Goal: Answer question/provide support

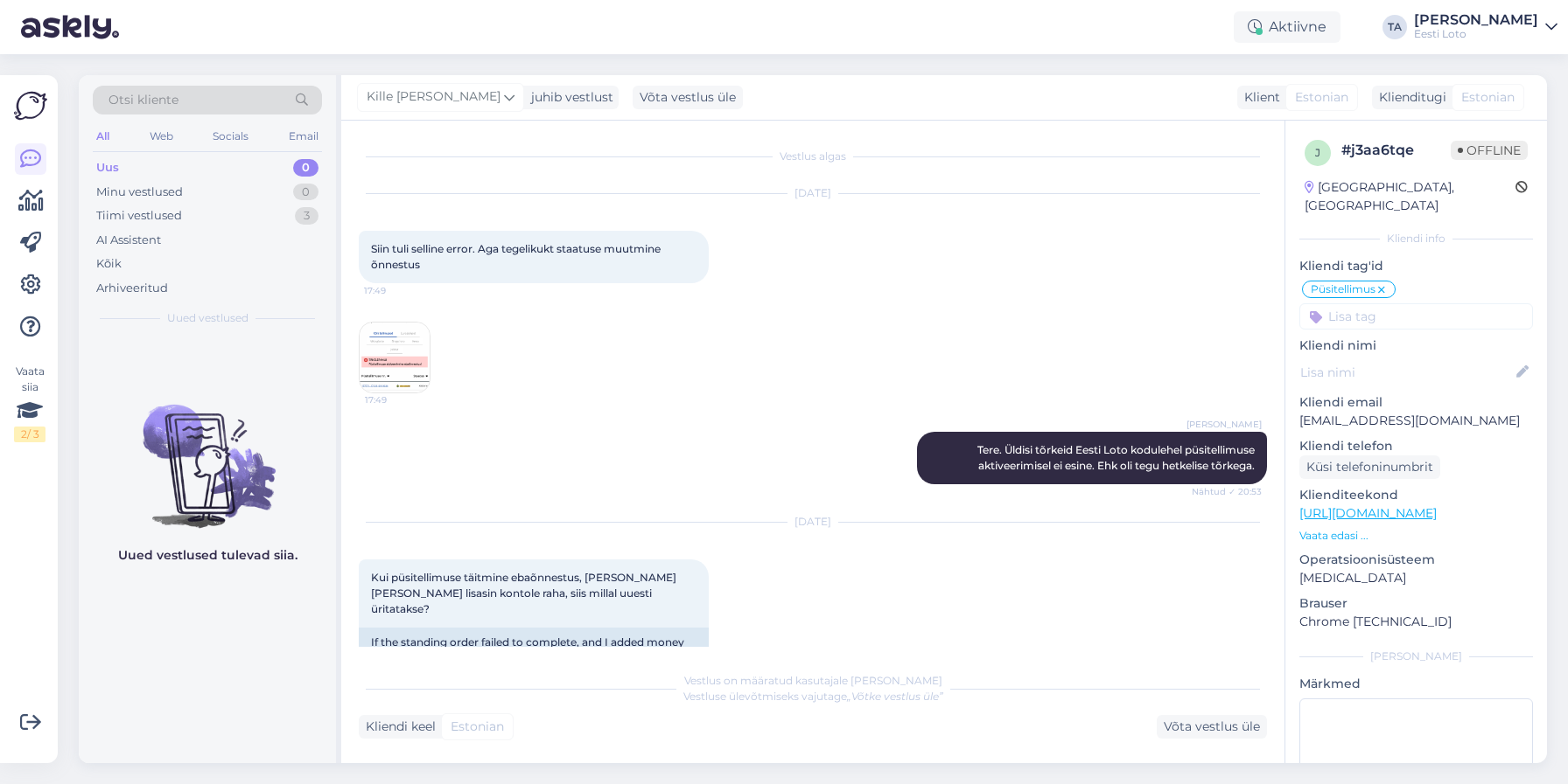
scroll to position [2065, 0]
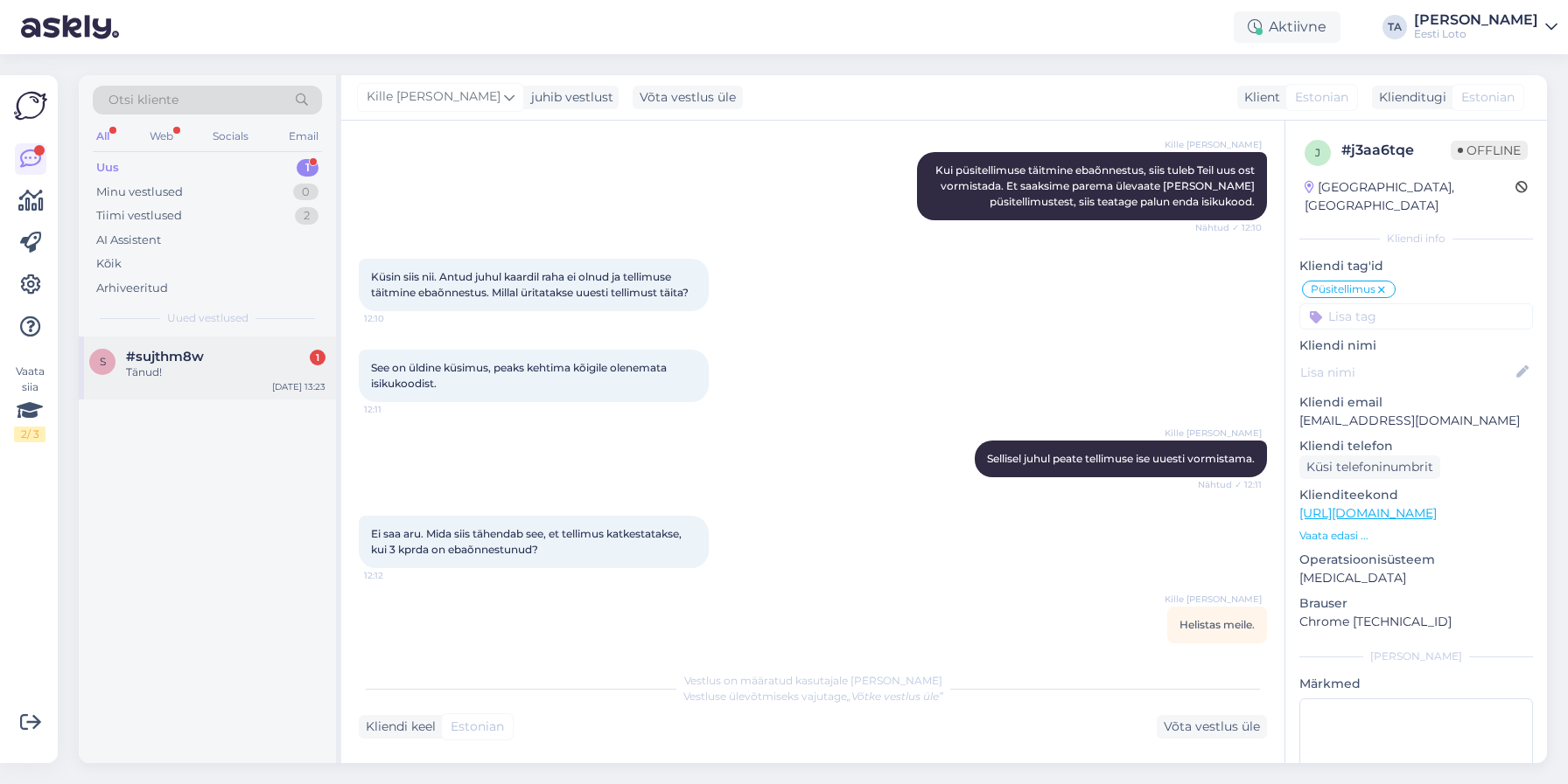
click at [221, 357] on div "#sujthm8w 1" at bounding box center [226, 357] width 199 height 16
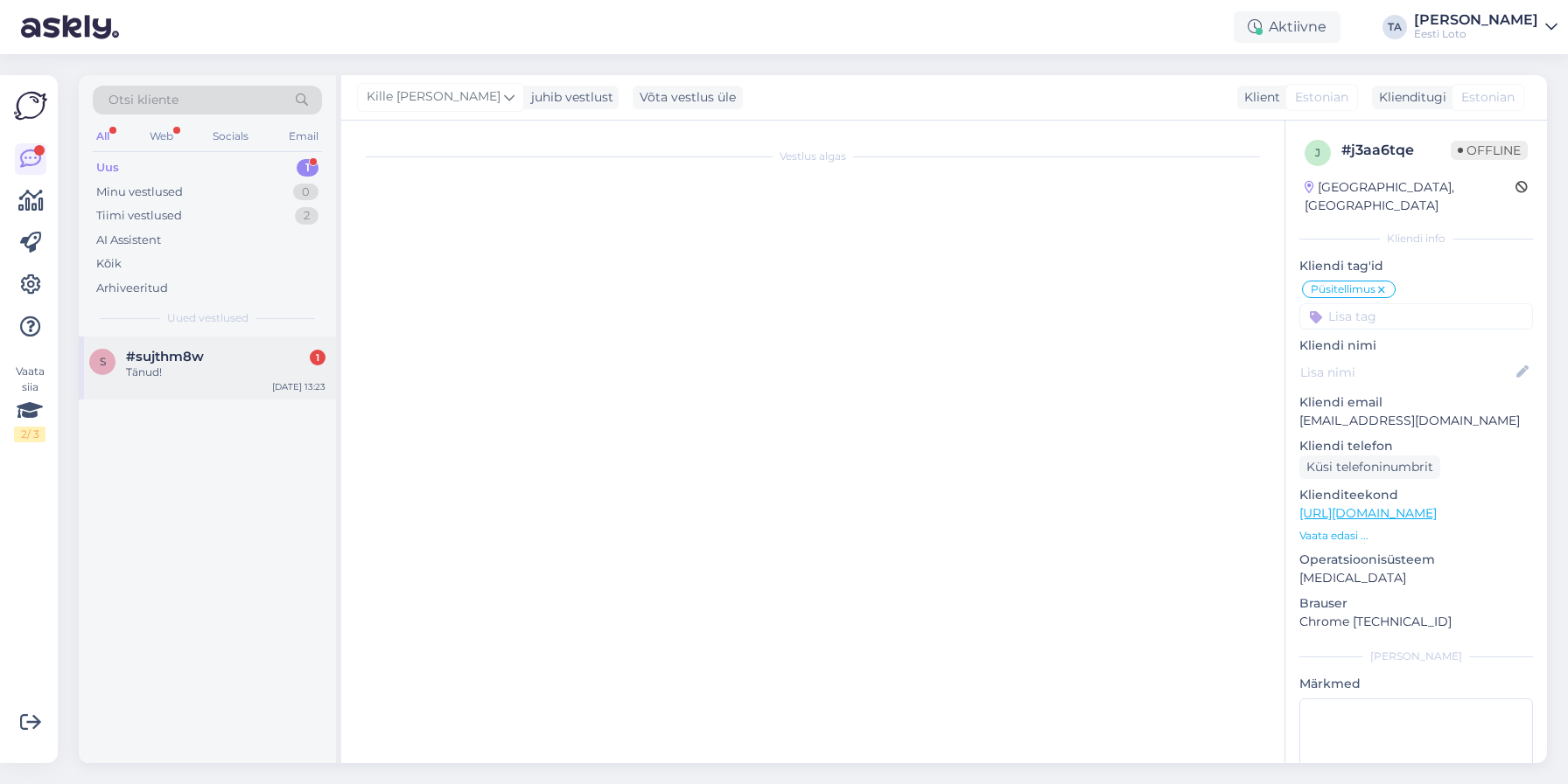
scroll to position [220, 0]
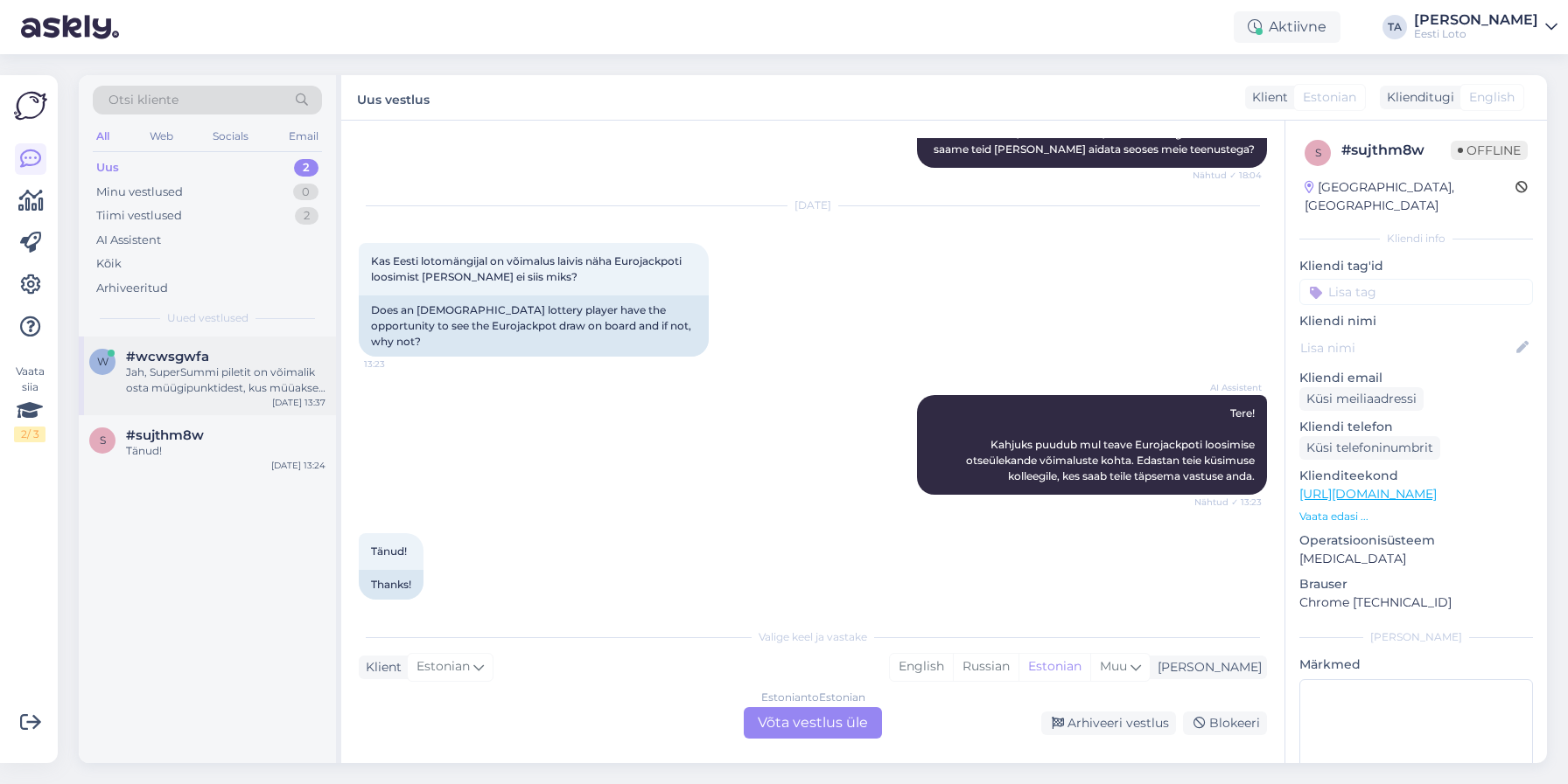
click at [191, 369] on div "Jah, SuperSummi piletit on võimalik osta müügipunktidest, kus müüakse lotopilet…" at bounding box center [226, 380] width 199 height 31
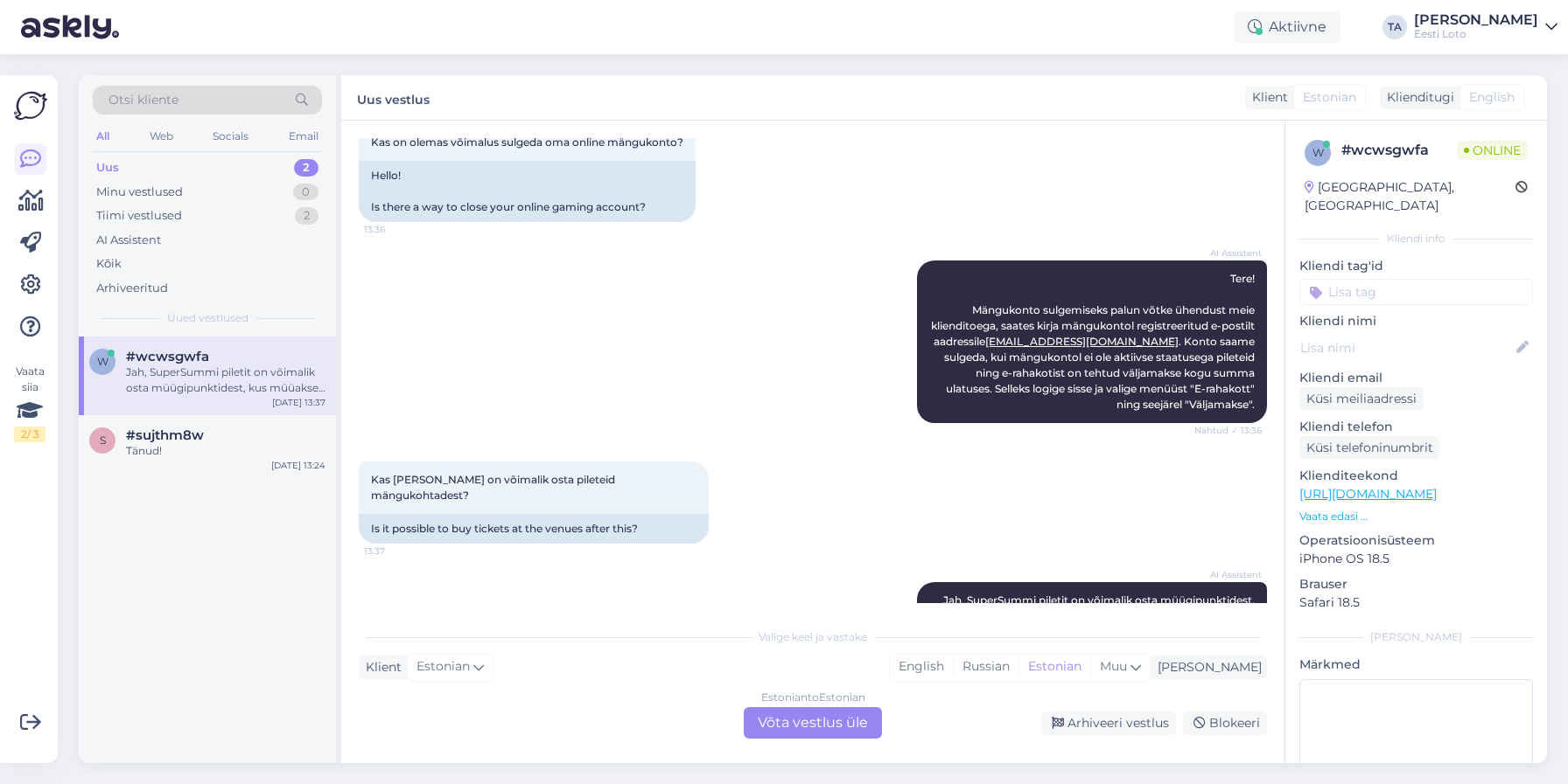
scroll to position [173, 0]
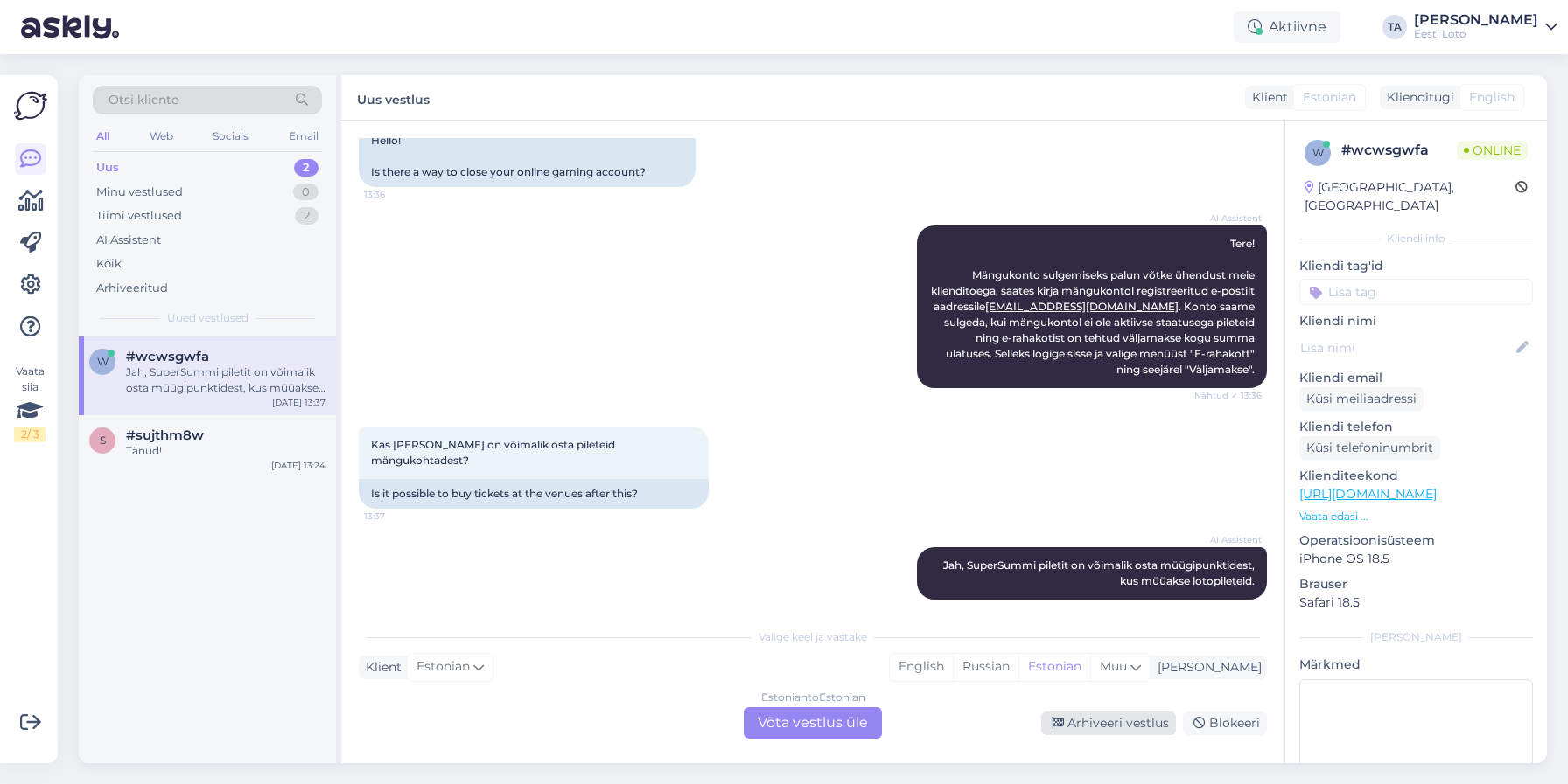
click at [1141, 722] on div "Arhiveeri vestlus" at bounding box center [1108, 723] width 135 height 24
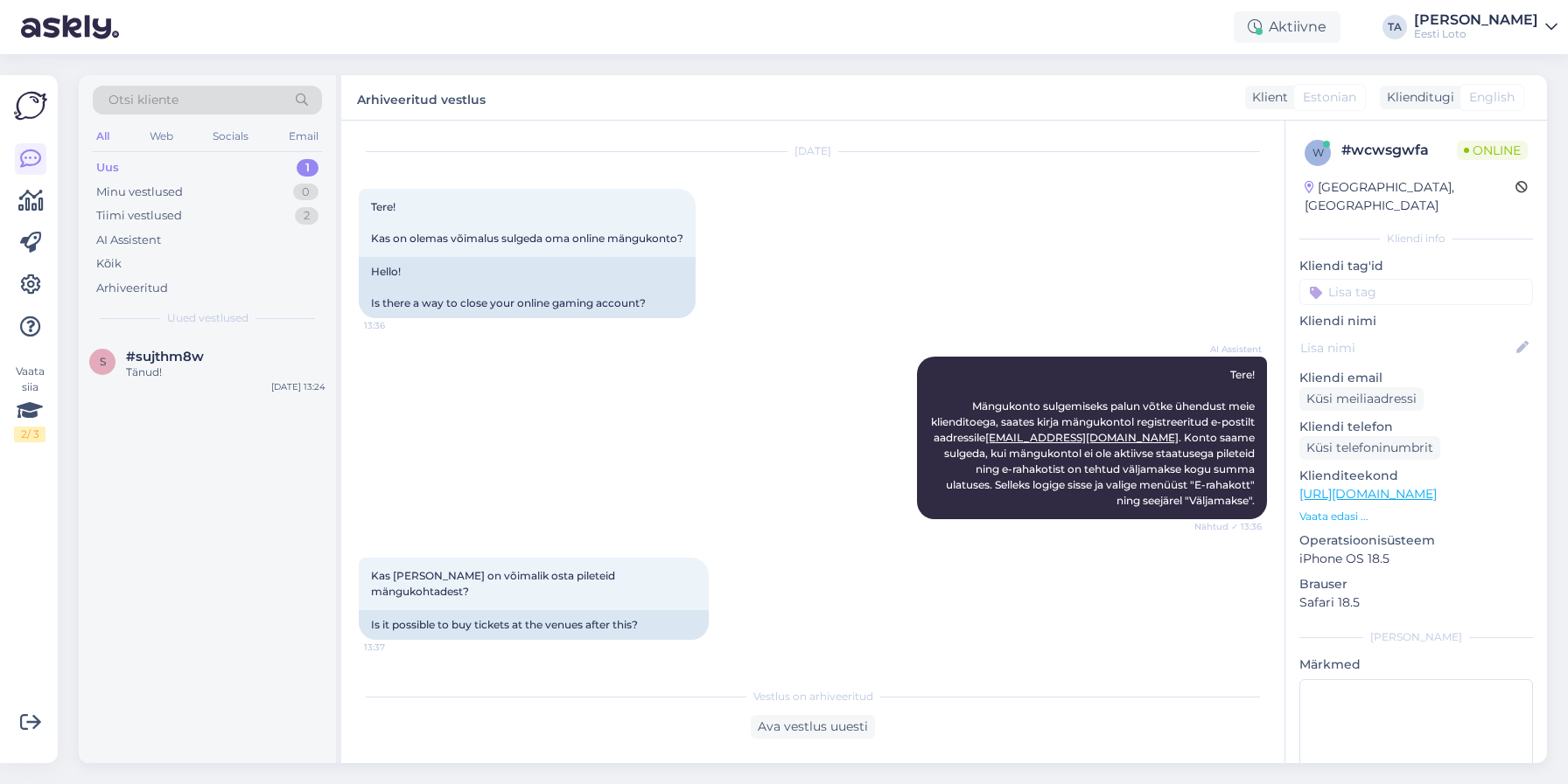
scroll to position [0, 0]
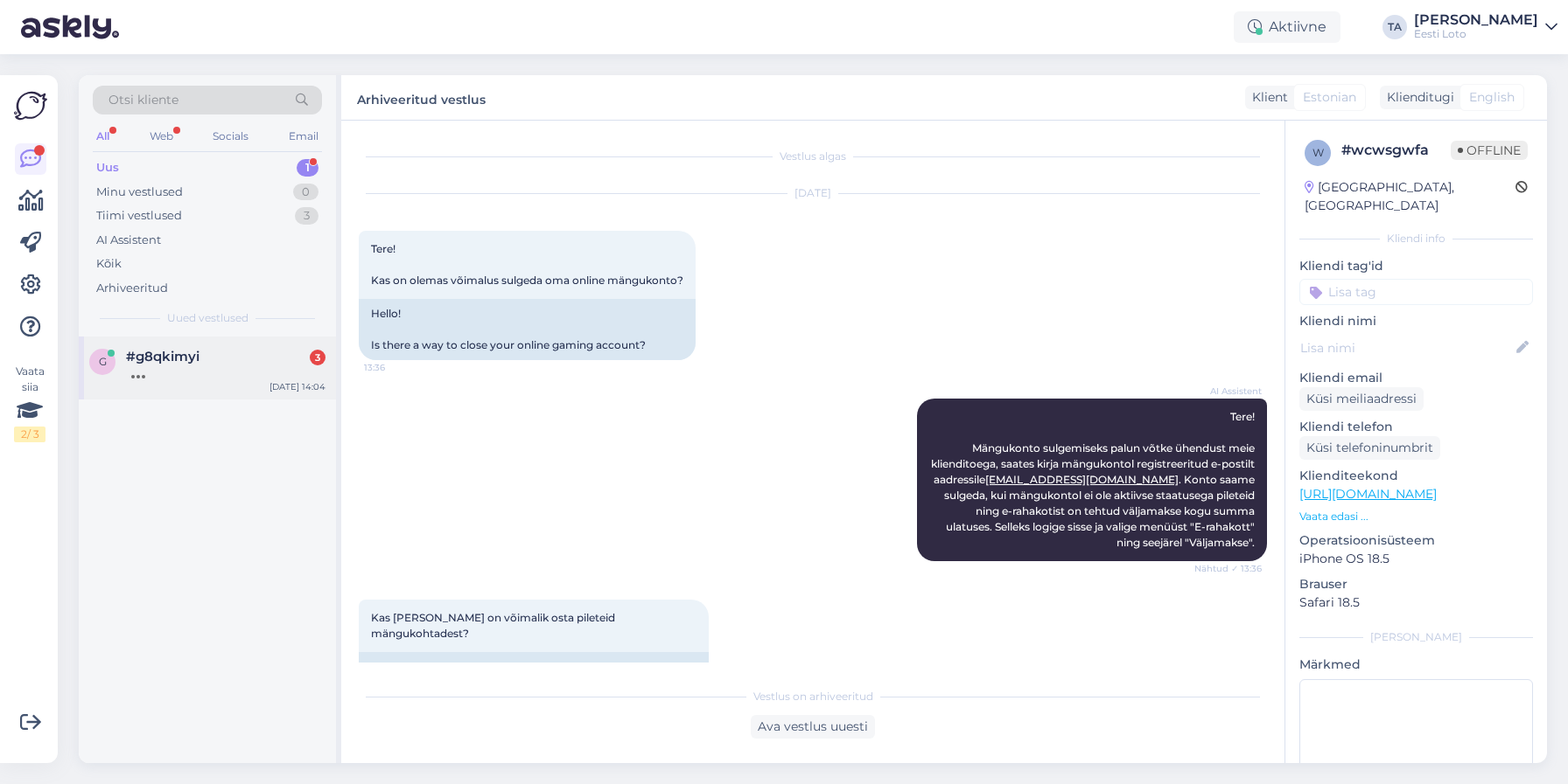
click at [177, 352] on span "#g8qkimyi" at bounding box center [163, 357] width 74 height 16
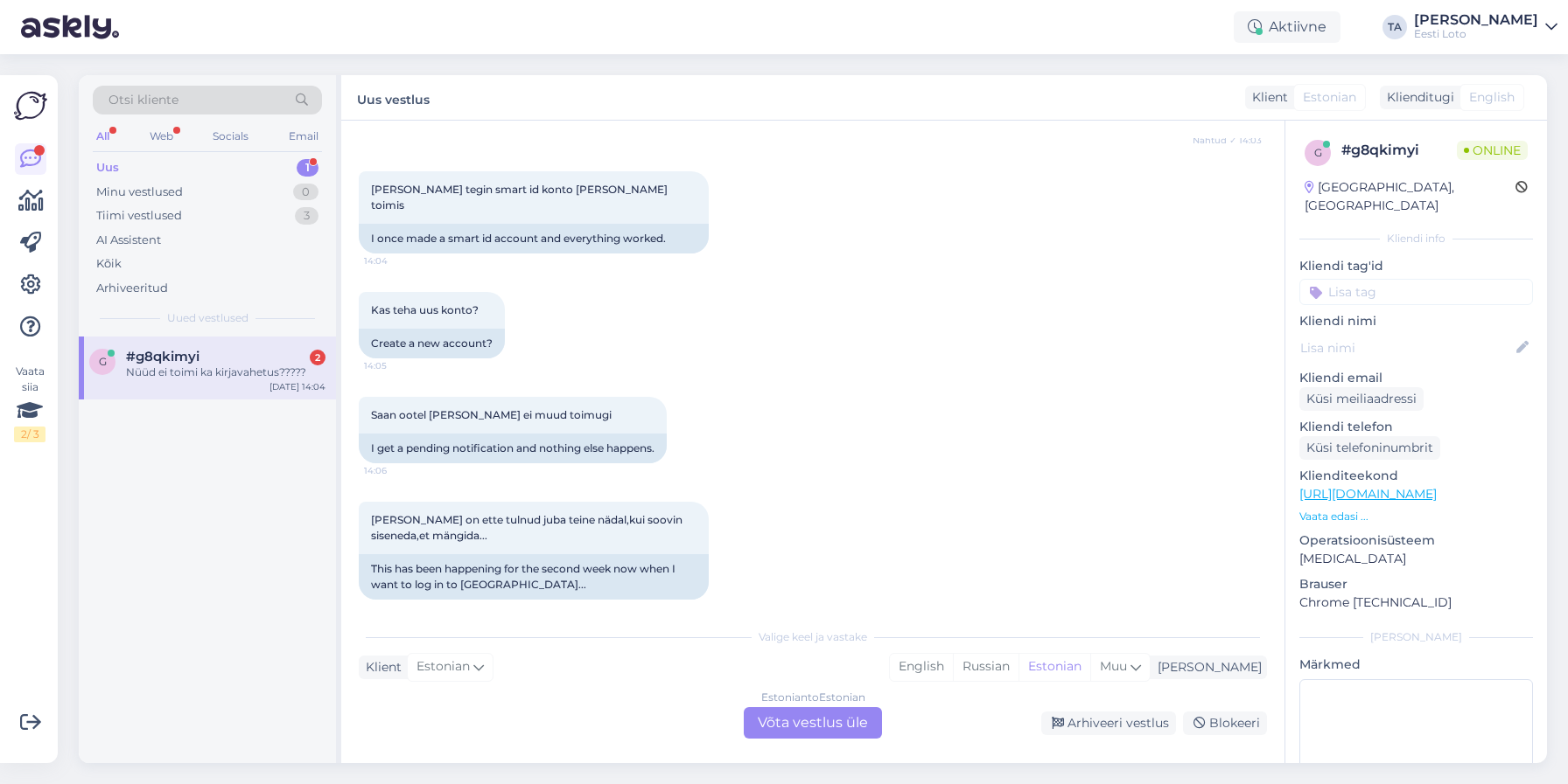
scroll to position [423, 0]
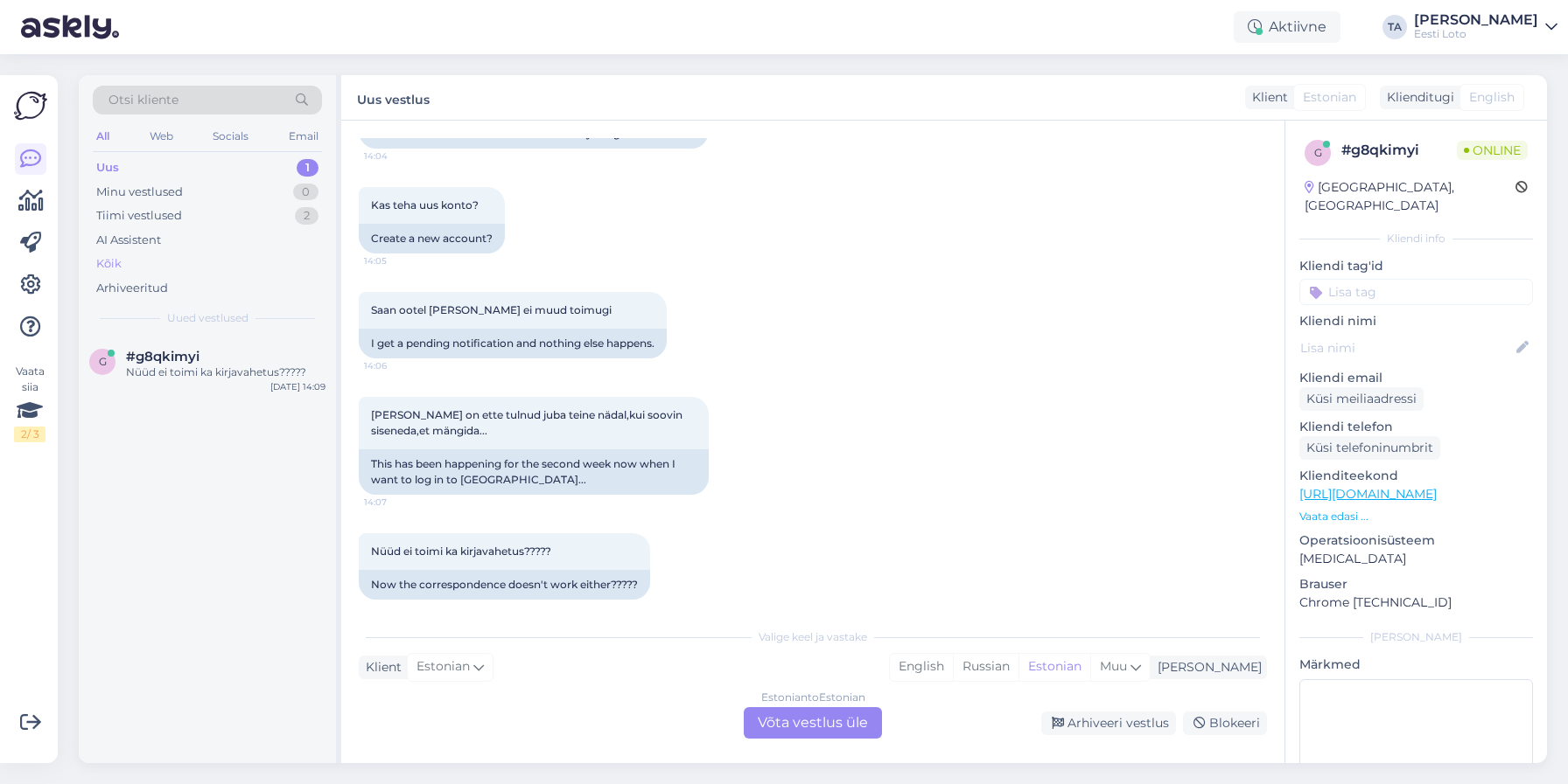
click at [112, 265] on div "Kõik" at bounding box center [109, 263] width 26 height 18
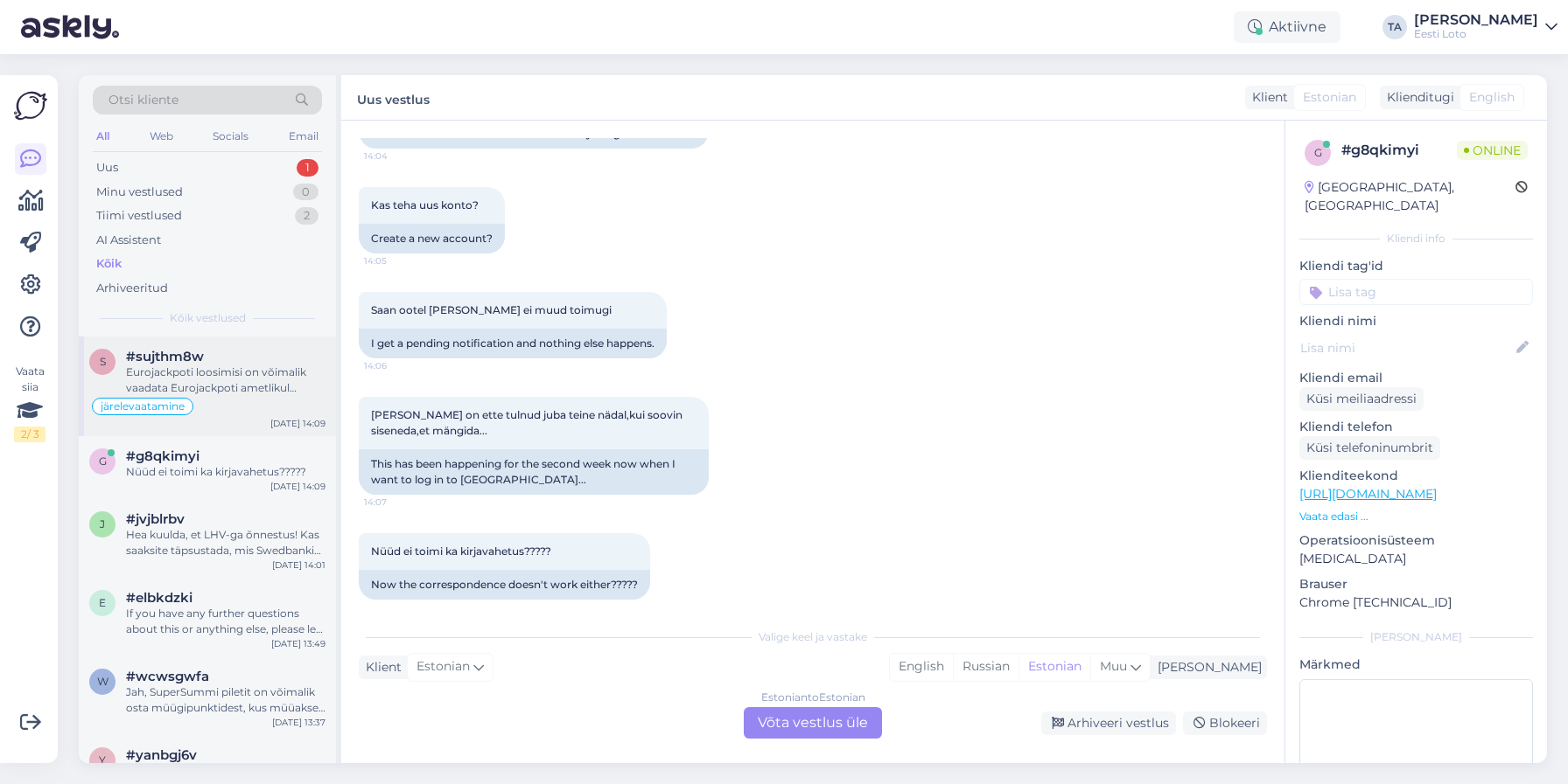
click at [180, 359] on span "#sujthm8w" at bounding box center [165, 357] width 77 height 16
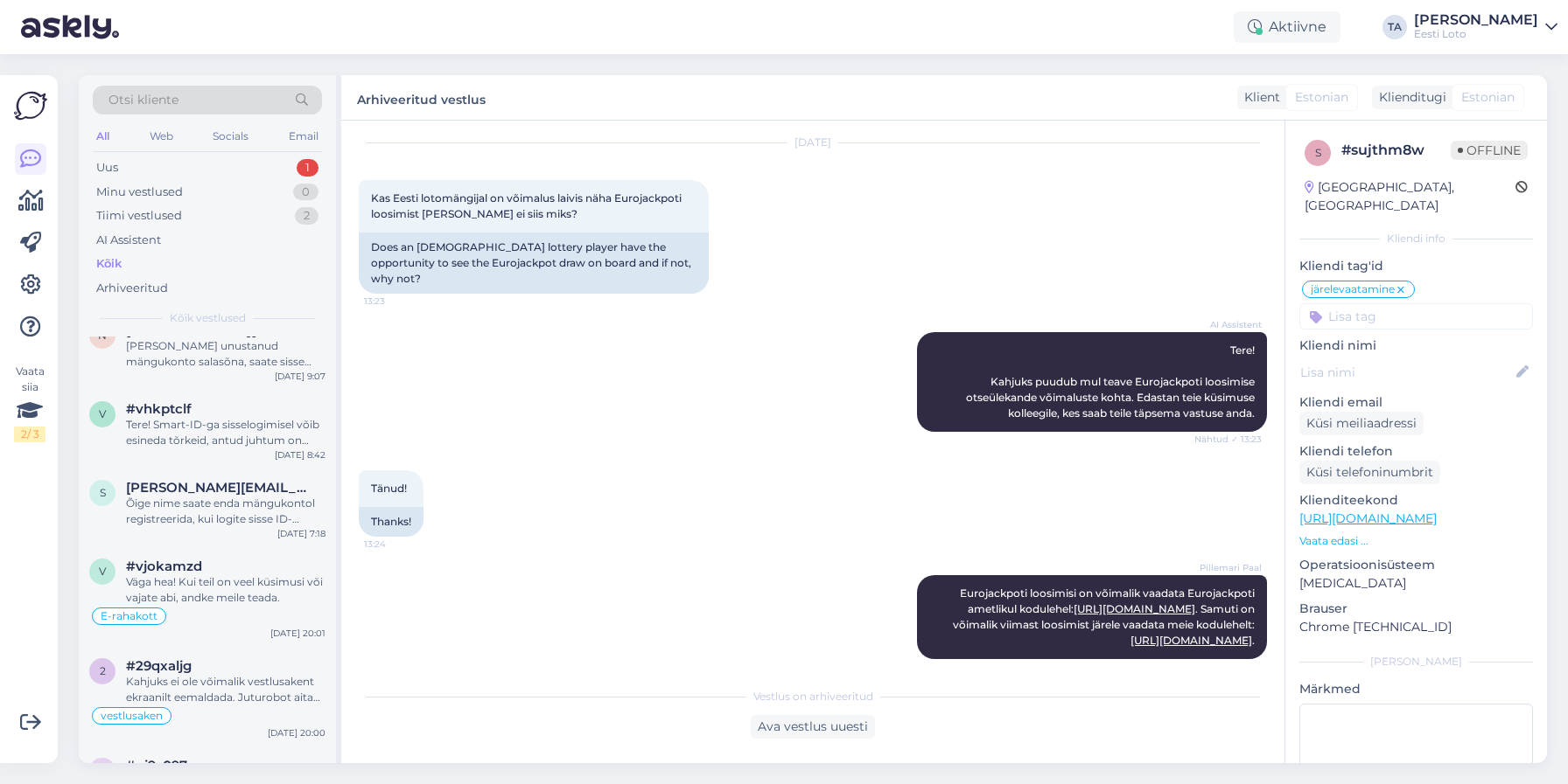
scroll to position [2138, 0]
click at [192, 446] on div "Tere! Smart-ID-ga sisselogimisel võib esineda tõrkeid, antud juhtum on juba mei…" at bounding box center [226, 435] width 199 height 31
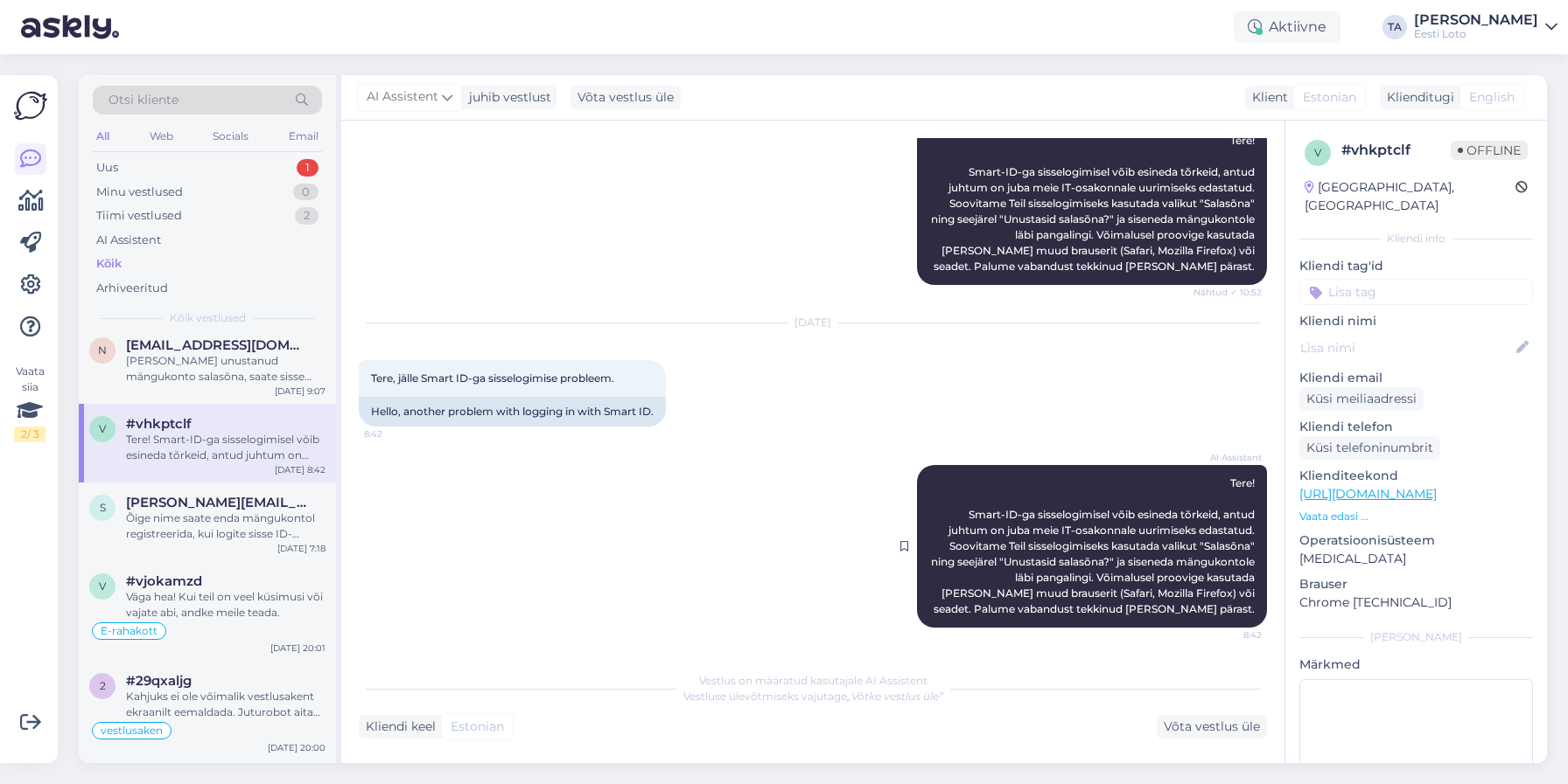
scroll to position [212, 0]
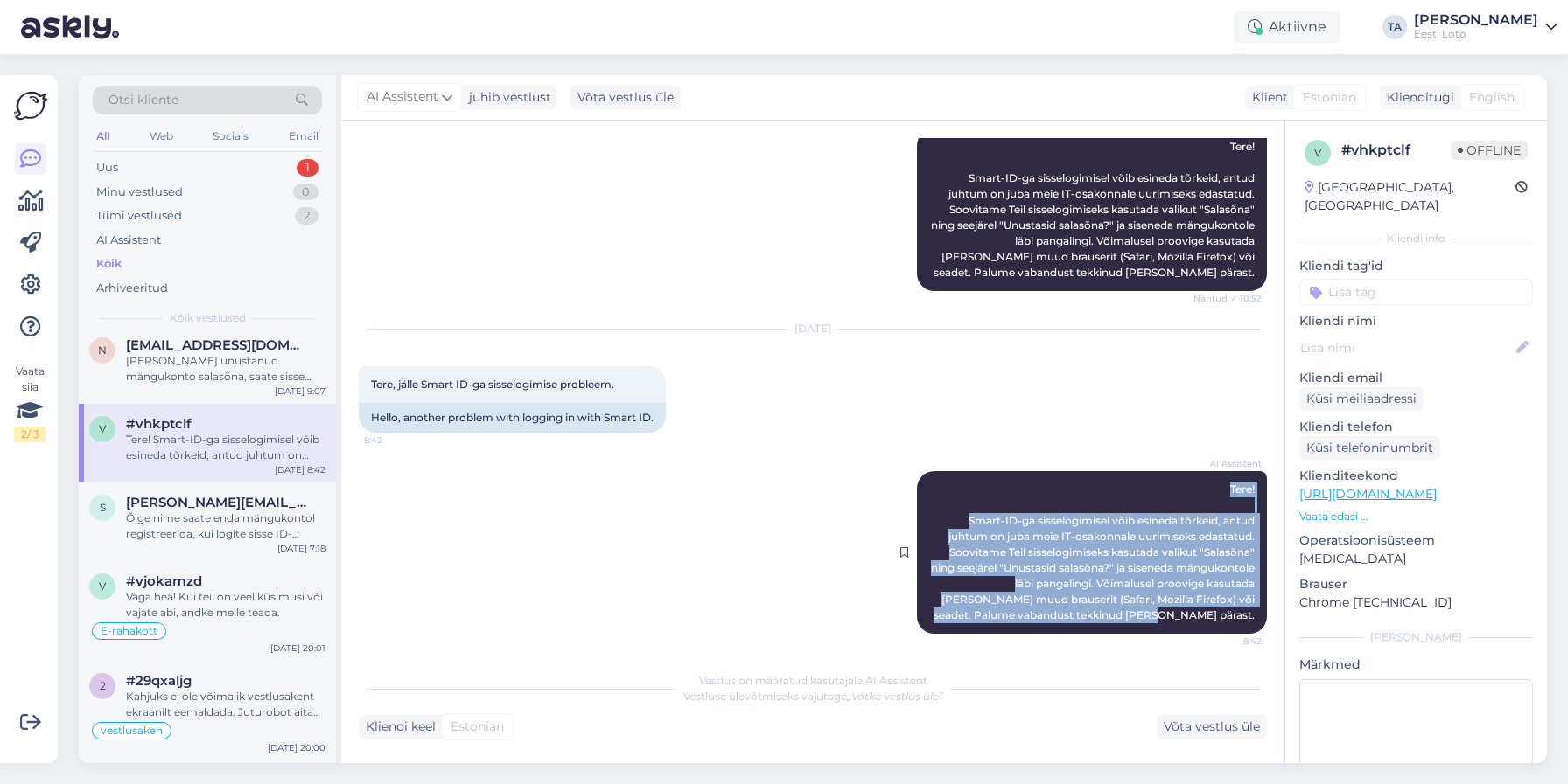
drag, startPoint x: 1259, startPoint y: 614, endPoint x: 984, endPoint y: 486, distance: 303.3
click at [984, 486] on div "AI Assistent Tere! Smart-ID-ga sisselogimisel võib esineda tõrkeid, antud juhtu…" at bounding box center [1092, 553] width 350 height 163
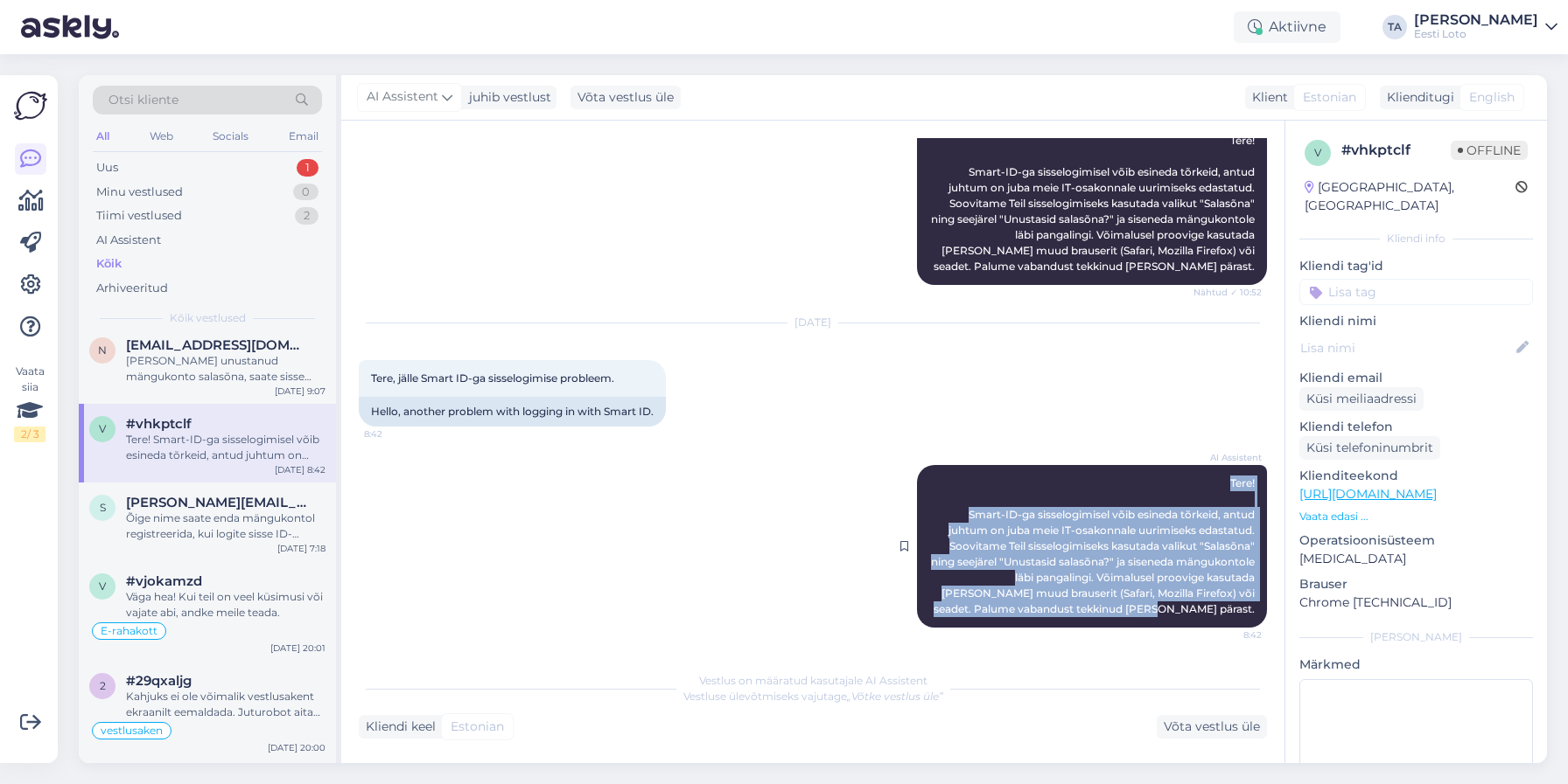
copy span "Tere! Smart-ID-ga sisselogimisel võib esineda tõrkeid, antud juhtum on juba mei…"
click at [112, 170] on div "Uus" at bounding box center [107, 168] width 22 height 18
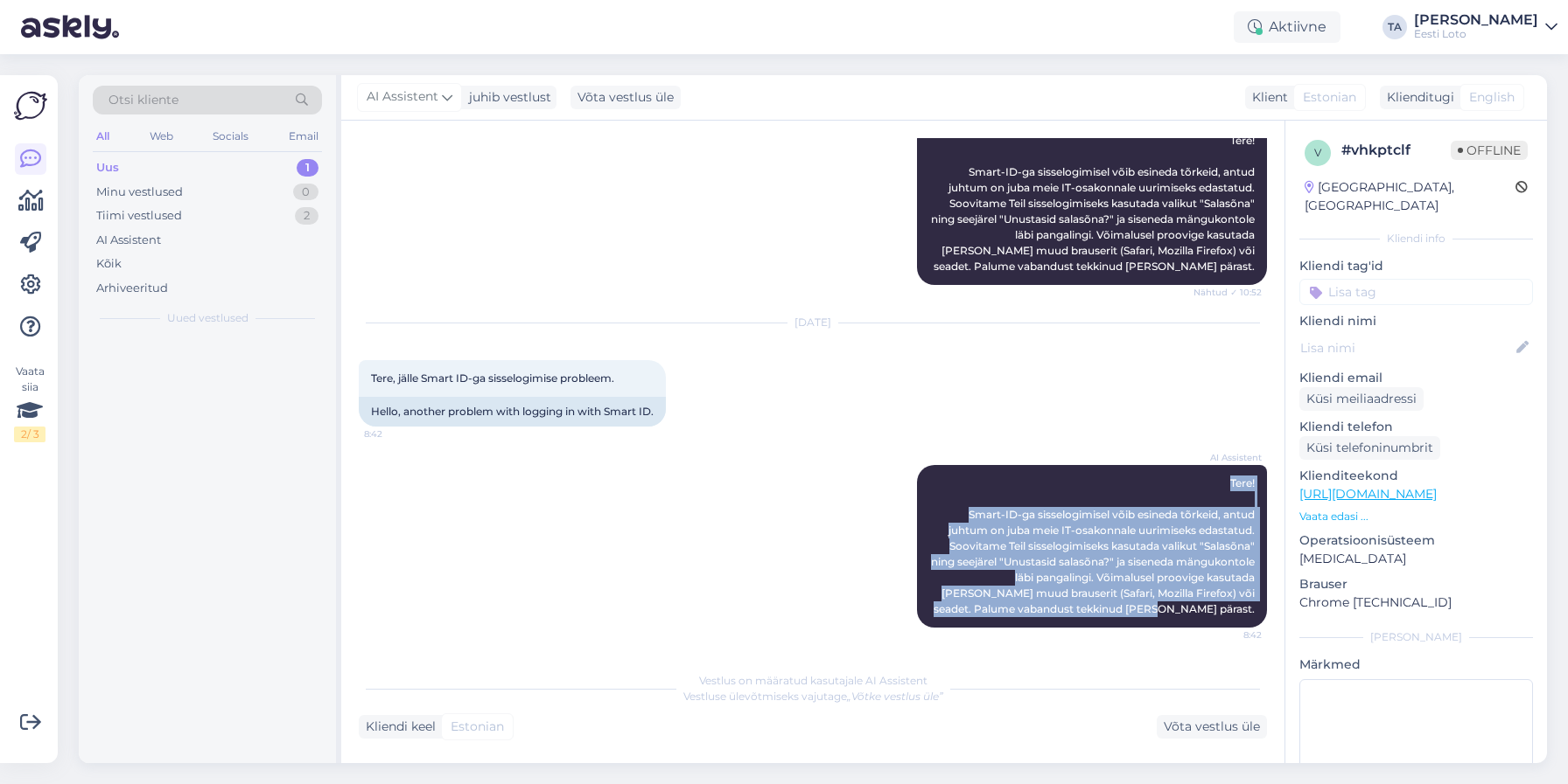
scroll to position [0, 0]
click at [112, 165] on div "Uus" at bounding box center [107, 168] width 23 height 18
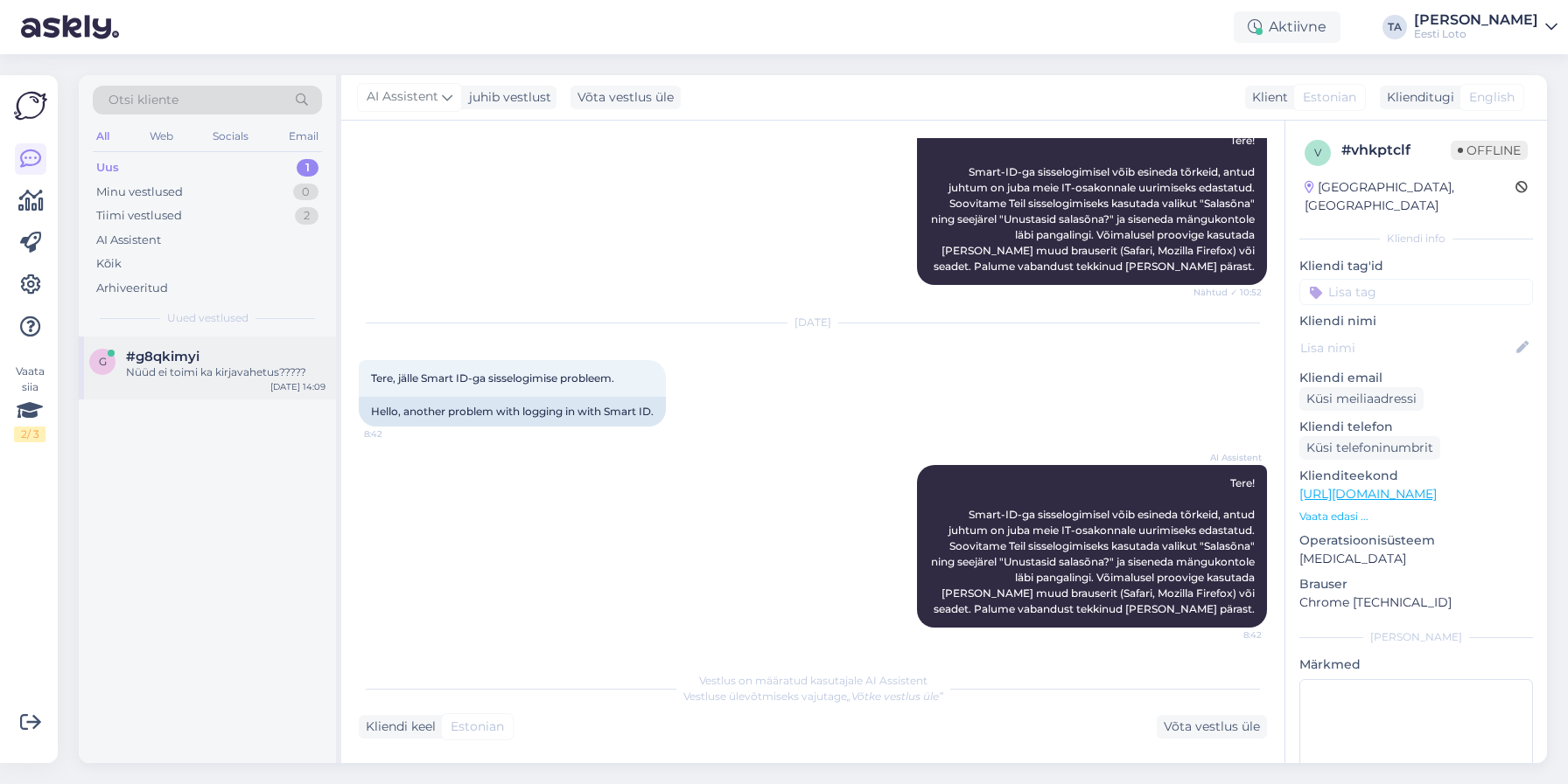
click at [177, 360] on span "#g8qkimyi" at bounding box center [163, 357] width 74 height 16
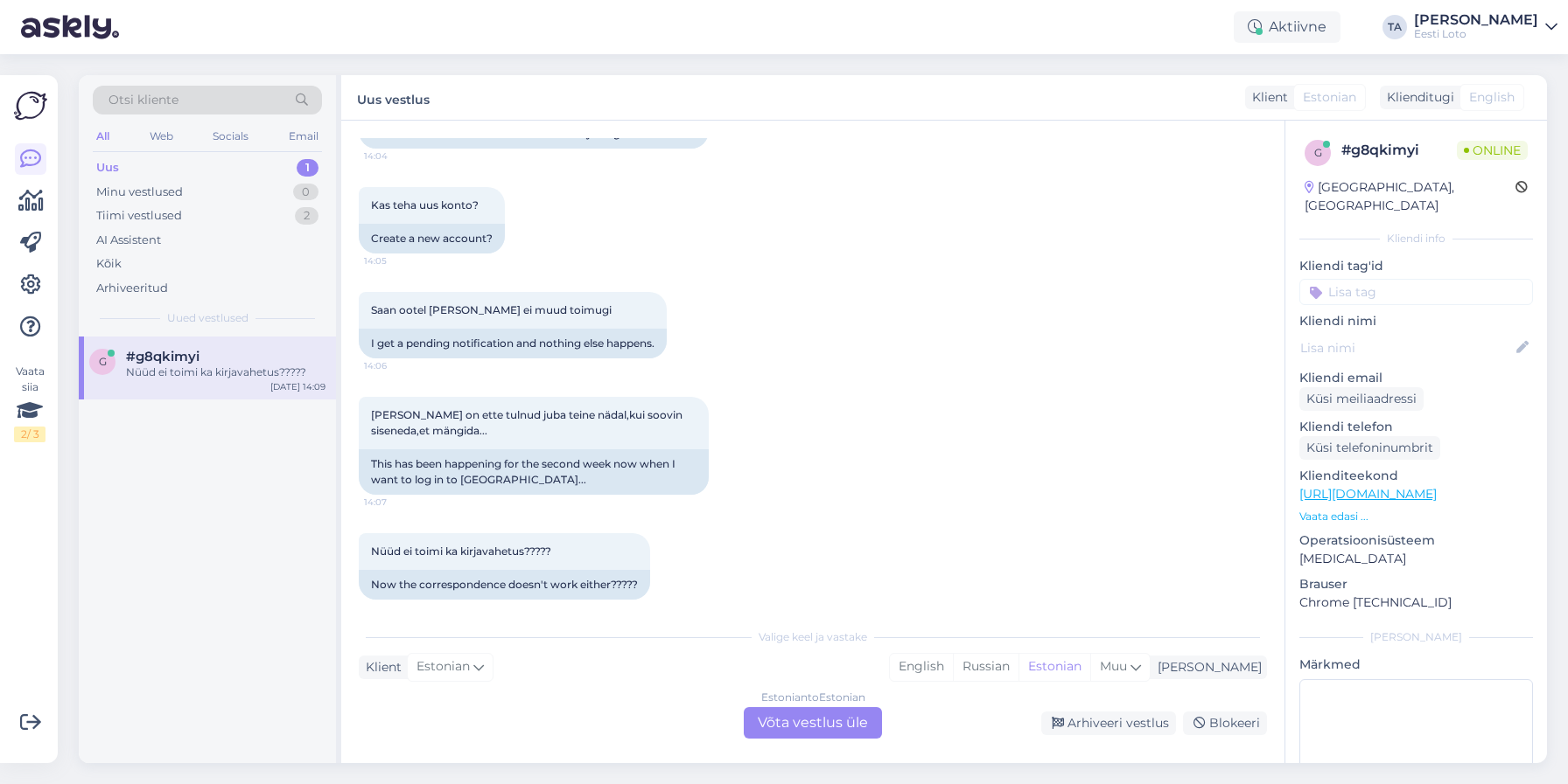
click at [819, 721] on div "Estonian to Estonian Võta vestlus üle" at bounding box center [813, 723] width 138 height 31
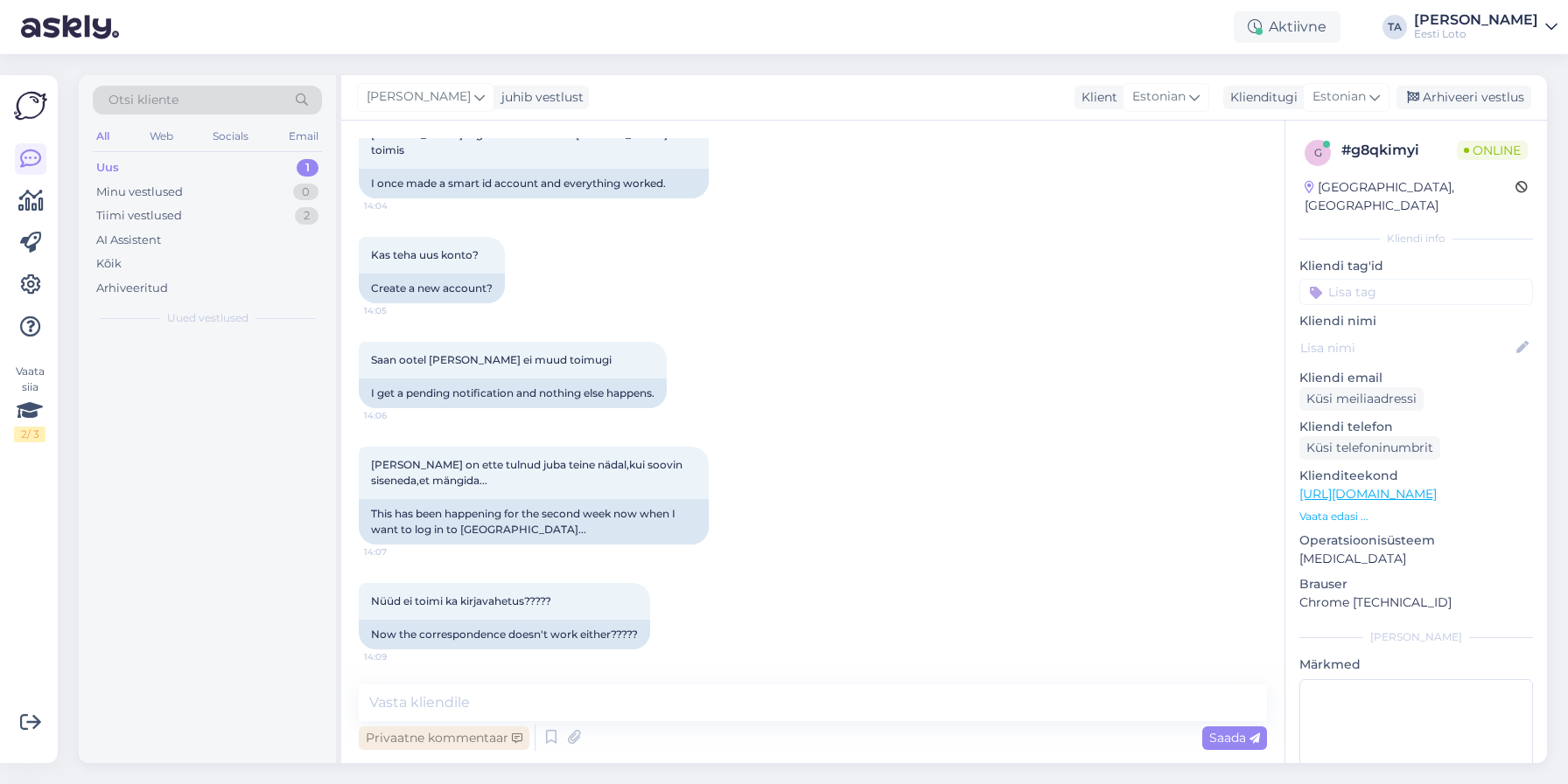
scroll to position [357, 0]
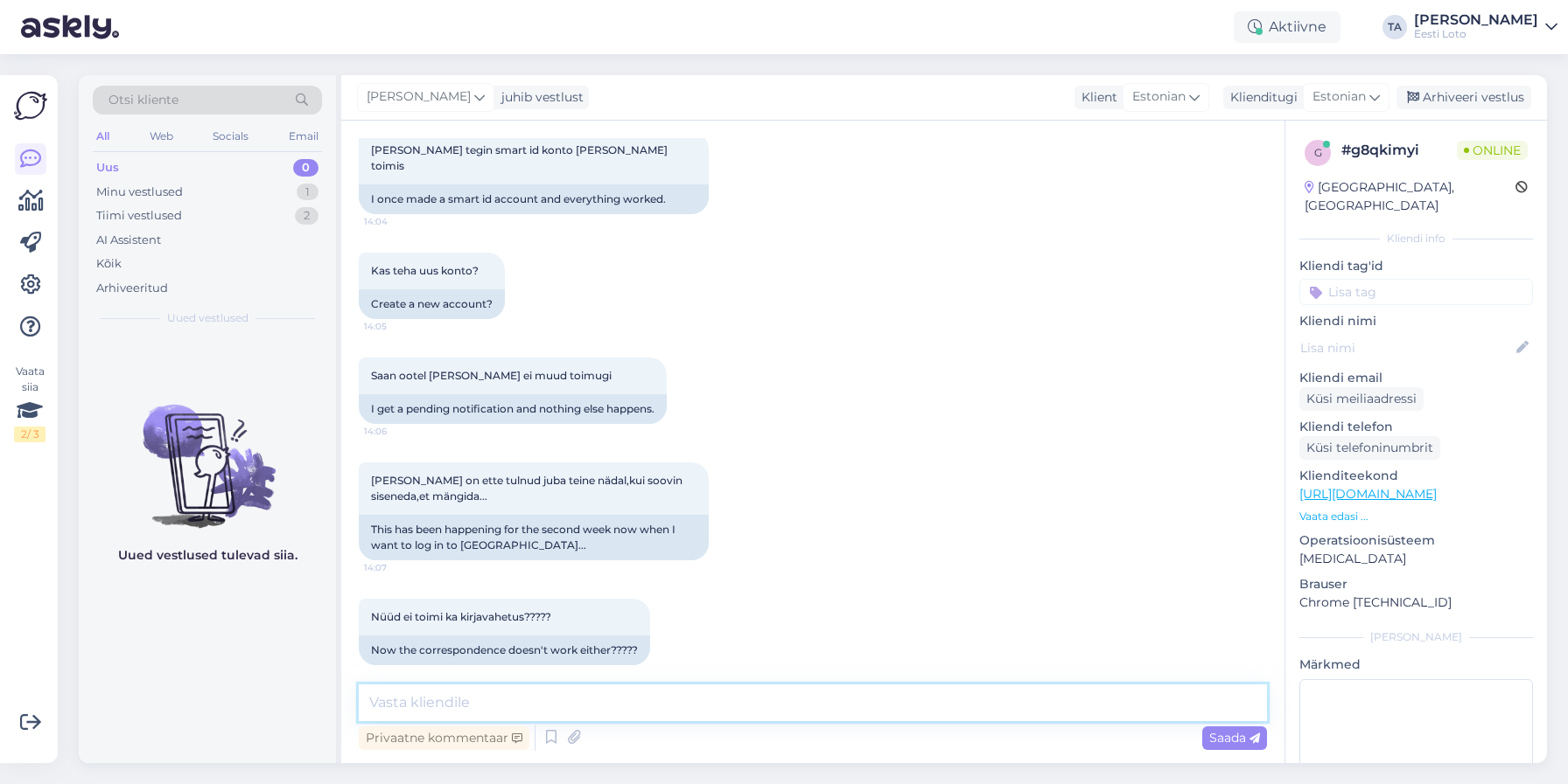
click at [431, 702] on textarea at bounding box center [812, 703] width 908 height 37
paste textarea "Tere! Smart-ID-ga sisselogimisel võib esineda tõrkeid, antud juhtum on juba mei…"
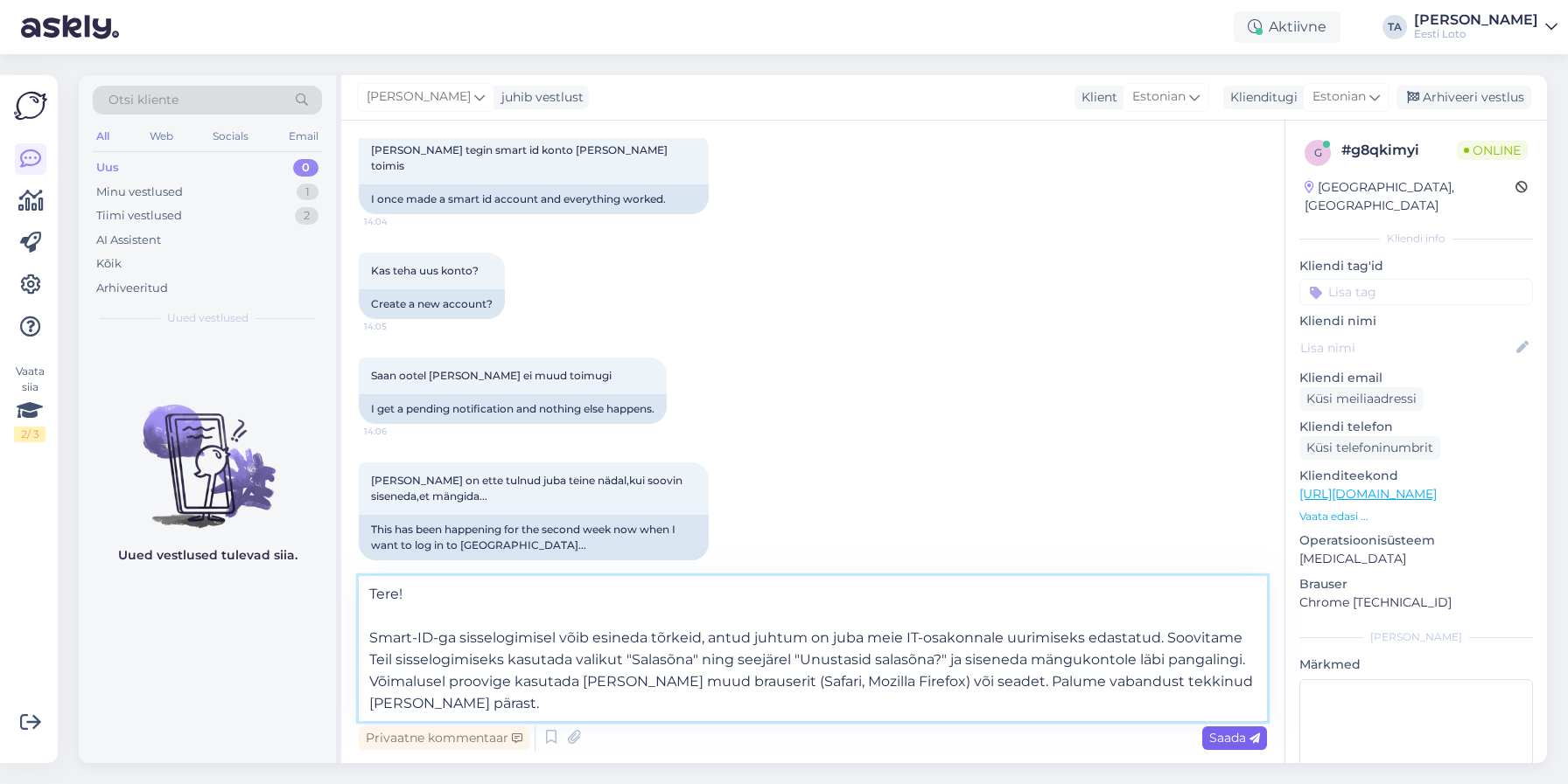
type textarea "Tere! Smart-ID-ga sisselogimisel võib esineda tõrkeid, antud juhtum on juba mei…"
click at [1215, 738] on span "Saada" at bounding box center [1234, 737] width 51 height 16
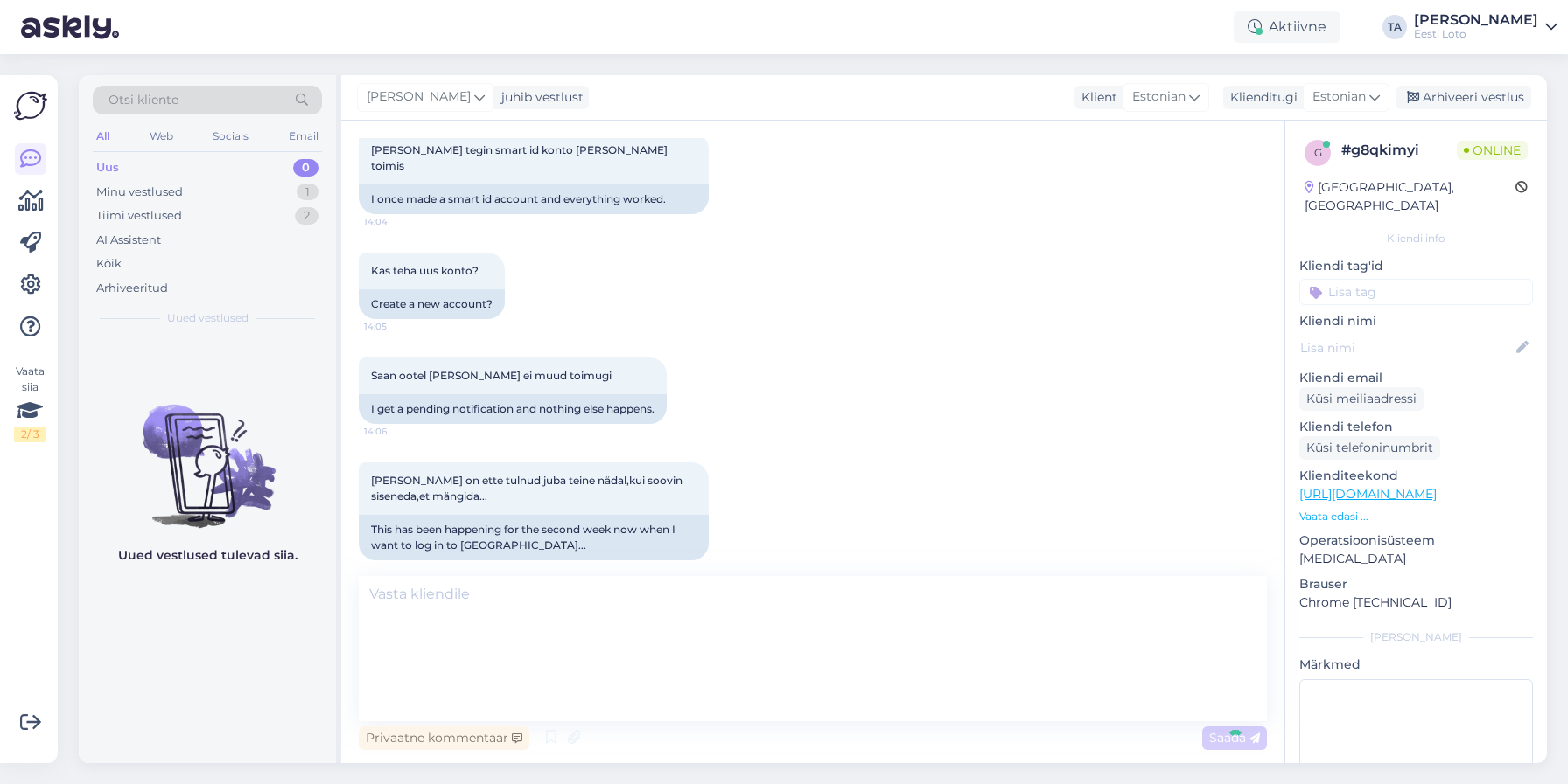
scroll to position [558, 0]
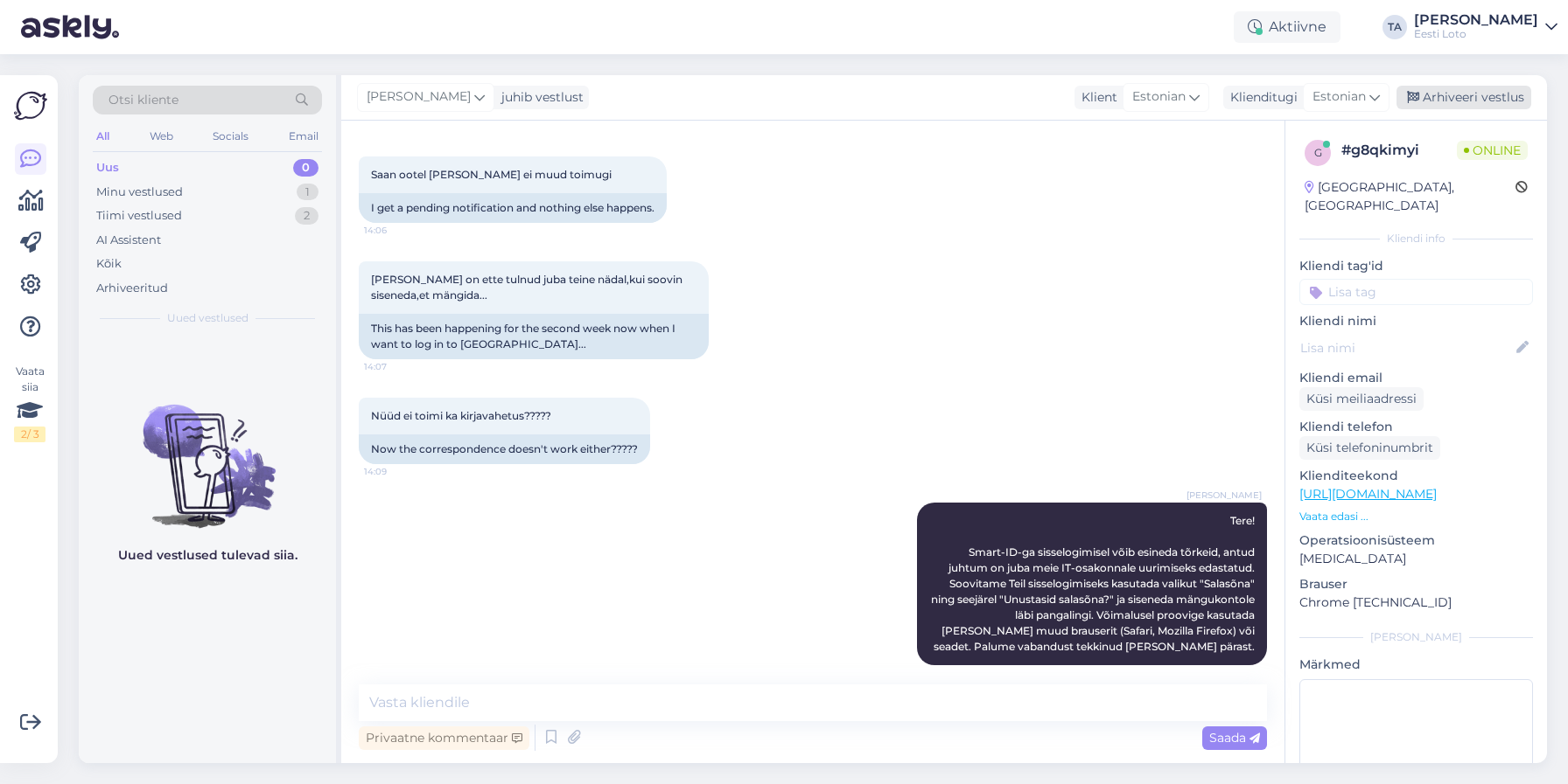
click at [1469, 92] on div "Arhiveeri vestlus" at bounding box center [1464, 98] width 135 height 24
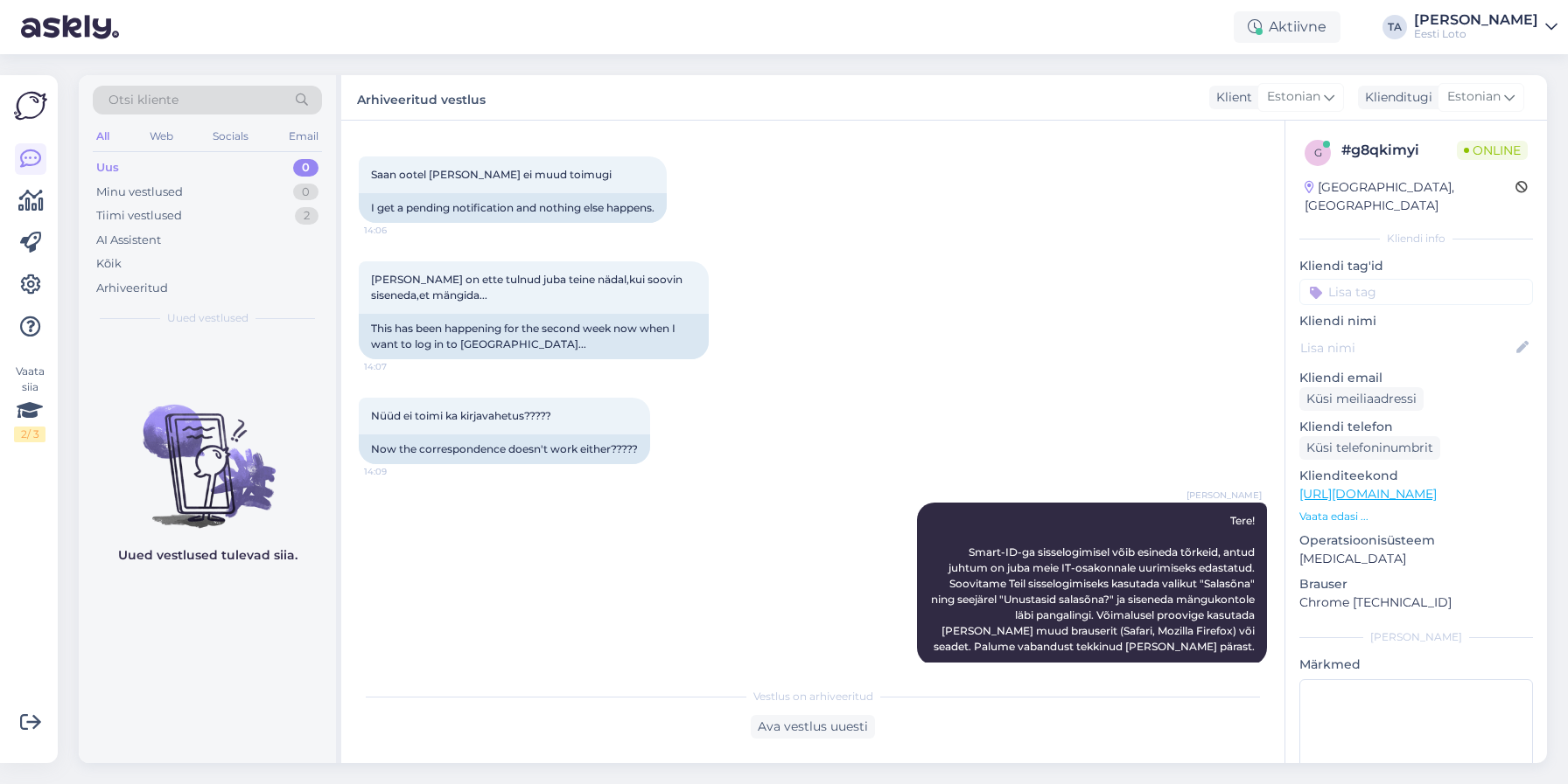
click at [1362, 279] on input at bounding box center [1415, 292] width 233 height 26
type input "smart"
click at [1388, 334] on span "Smart-ID probleem" at bounding box center [1381, 339] width 103 height 10
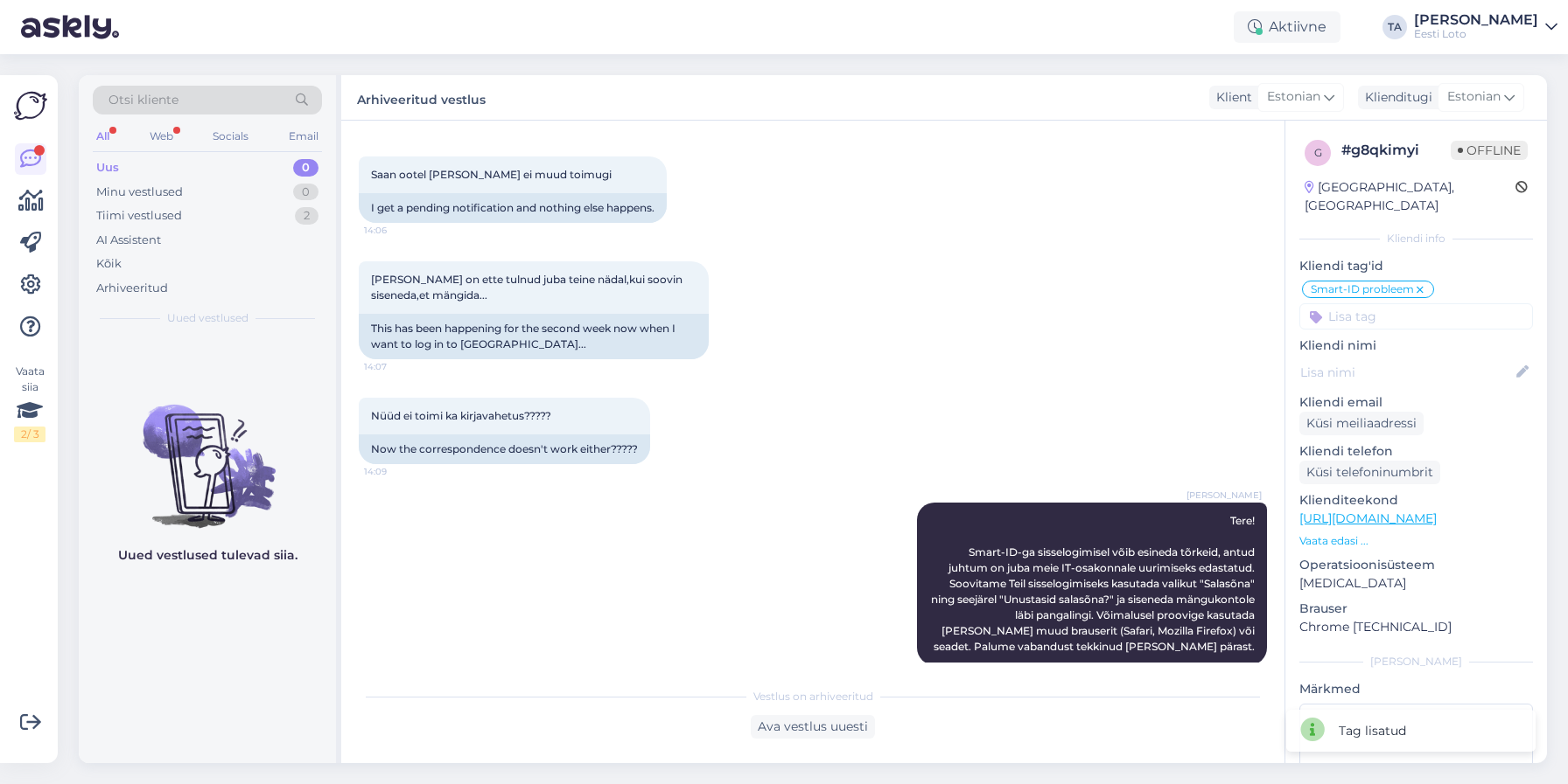
click at [103, 171] on div "Uus" at bounding box center [107, 168] width 23 height 18
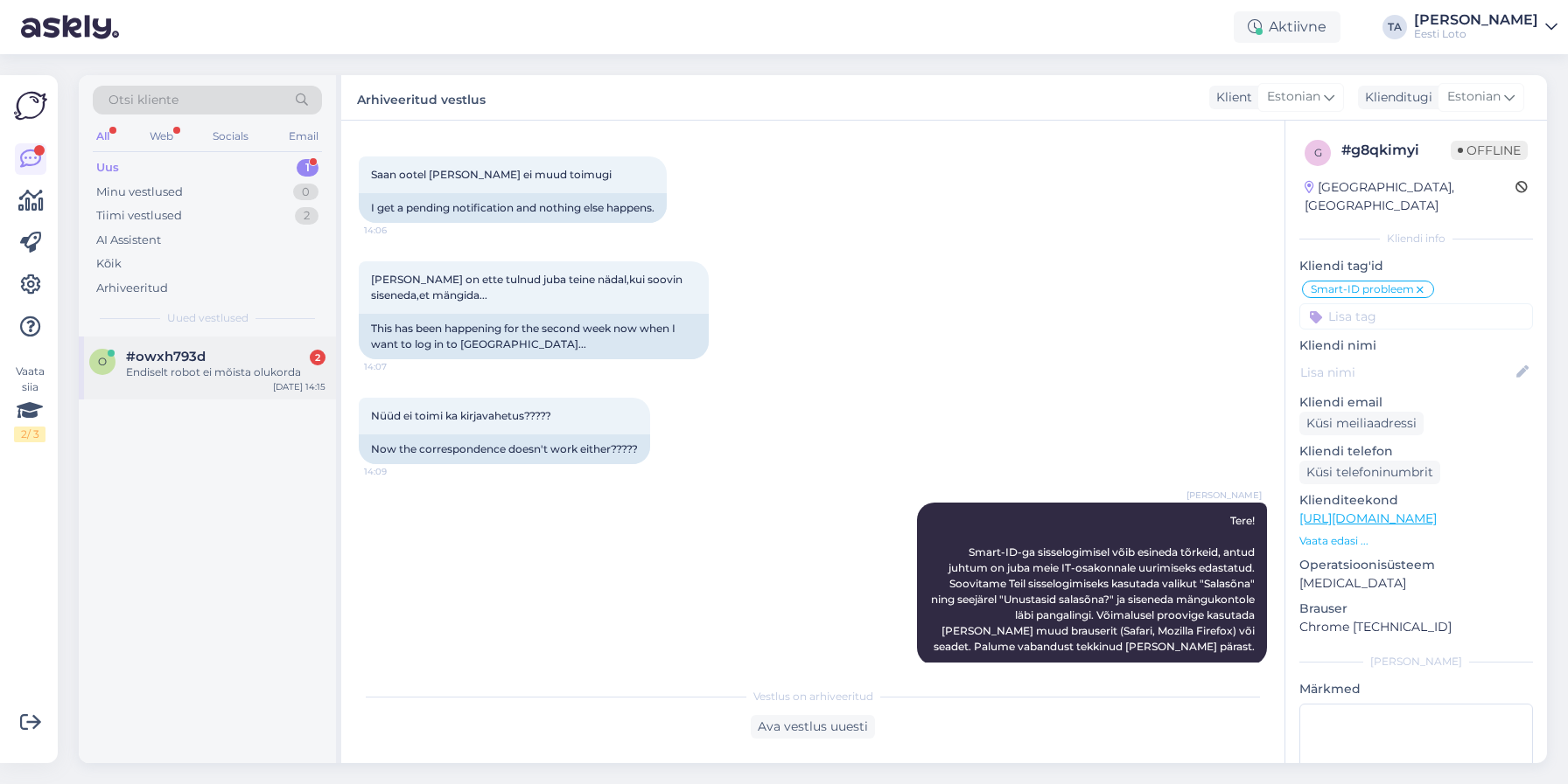
click at [169, 353] on span "#owxh793d" at bounding box center [166, 357] width 79 height 16
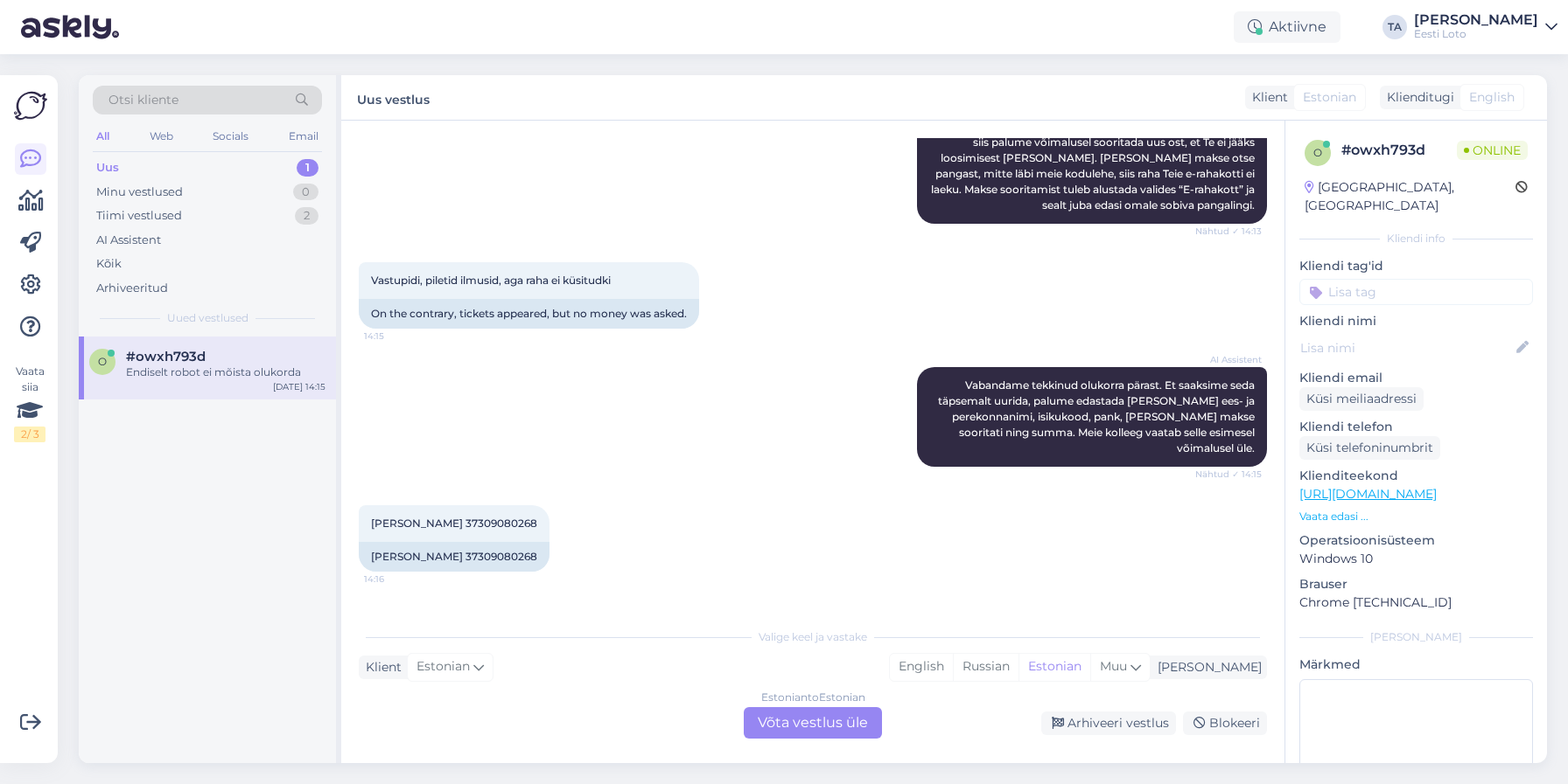
scroll to position [594, 0]
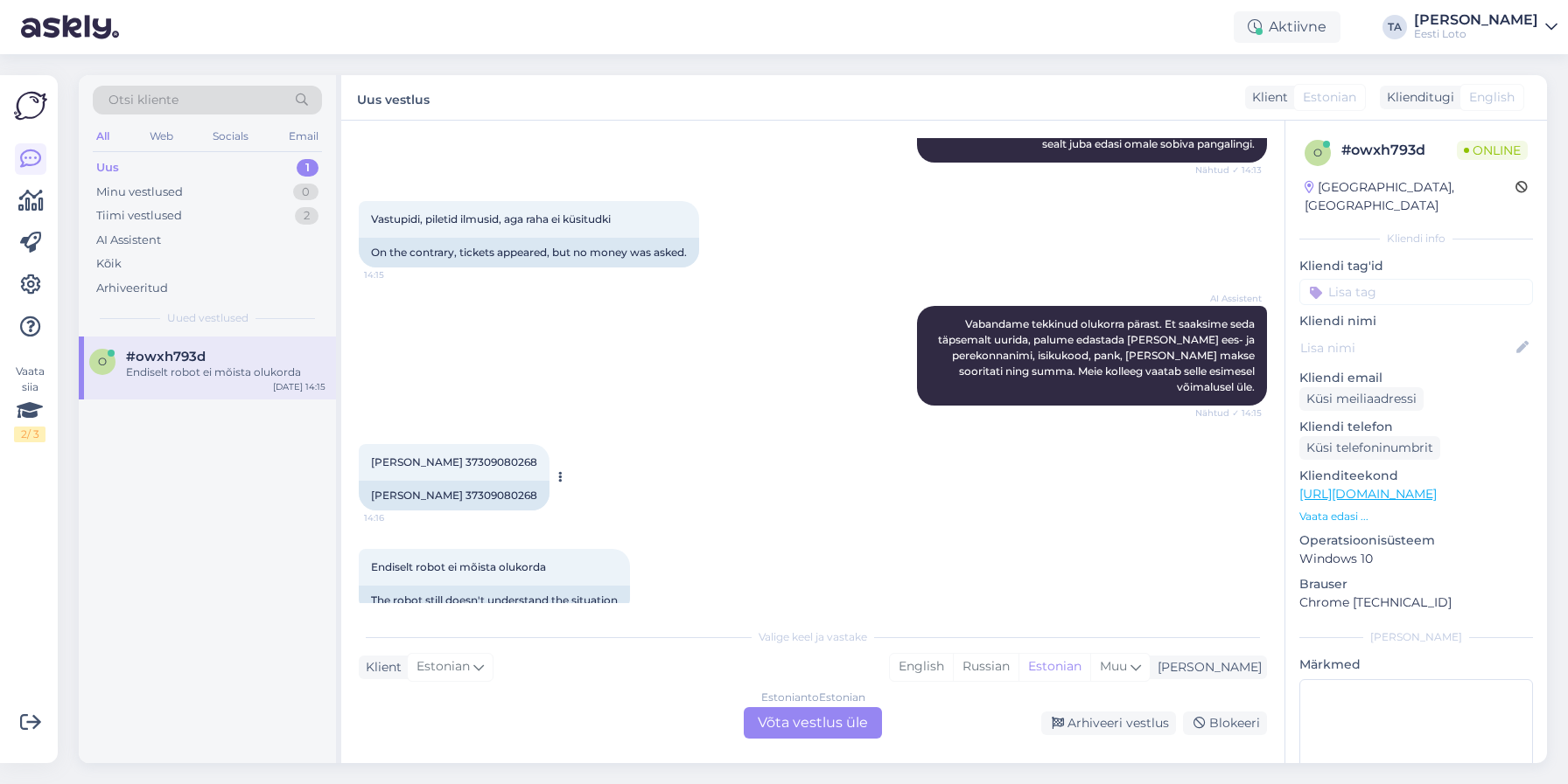
click at [503, 455] on span "[PERSON_NAME] 37309080268" at bounding box center [454, 462] width 166 height 13
click at [500, 455] on span "[PERSON_NAME] 37309080268" at bounding box center [454, 462] width 166 height 13
click at [486, 455] on span "[PERSON_NAME] 37309080268" at bounding box center [454, 462] width 166 height 13
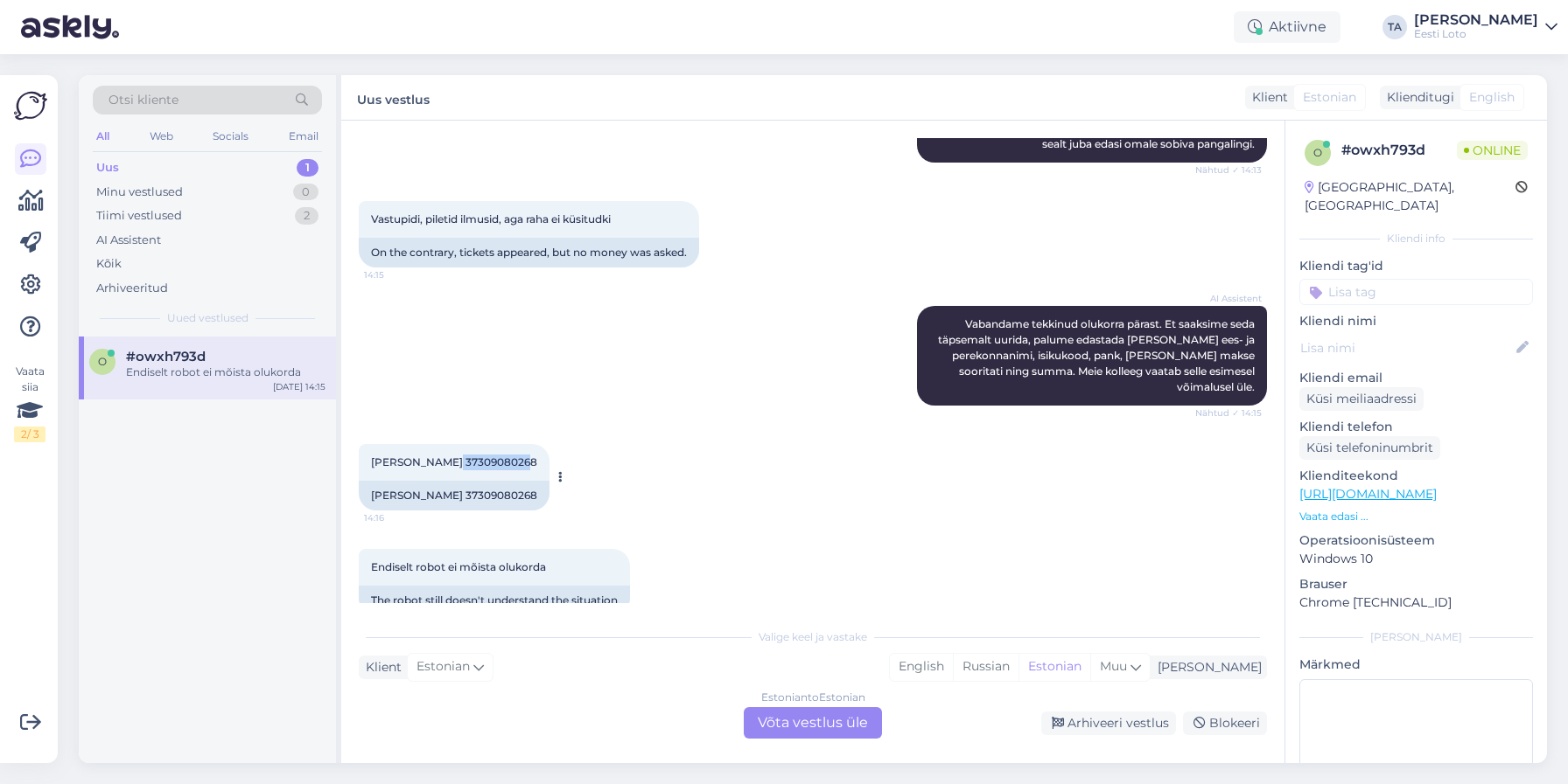
click at [486, 455] on span "[PERSON_NAME] 37309080268" at bounding box center [454, 462] width 166 height 13
copy span "37309080268"
click at [809, 725] on div "Estonian to Estonian Võta vestlus üle" at bounding box center [813, 723] width 138 height 31
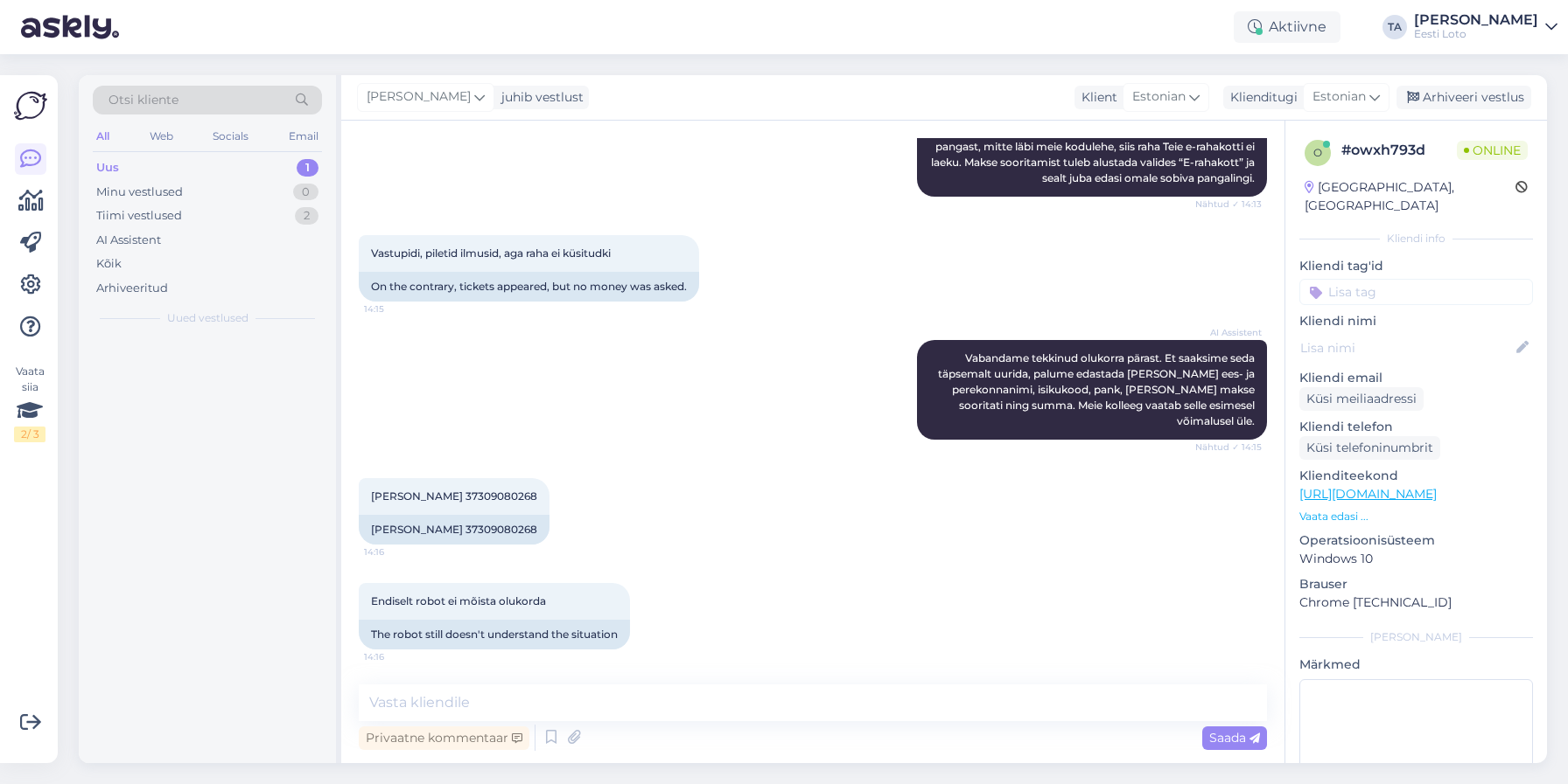
scroll to position [529, 0]
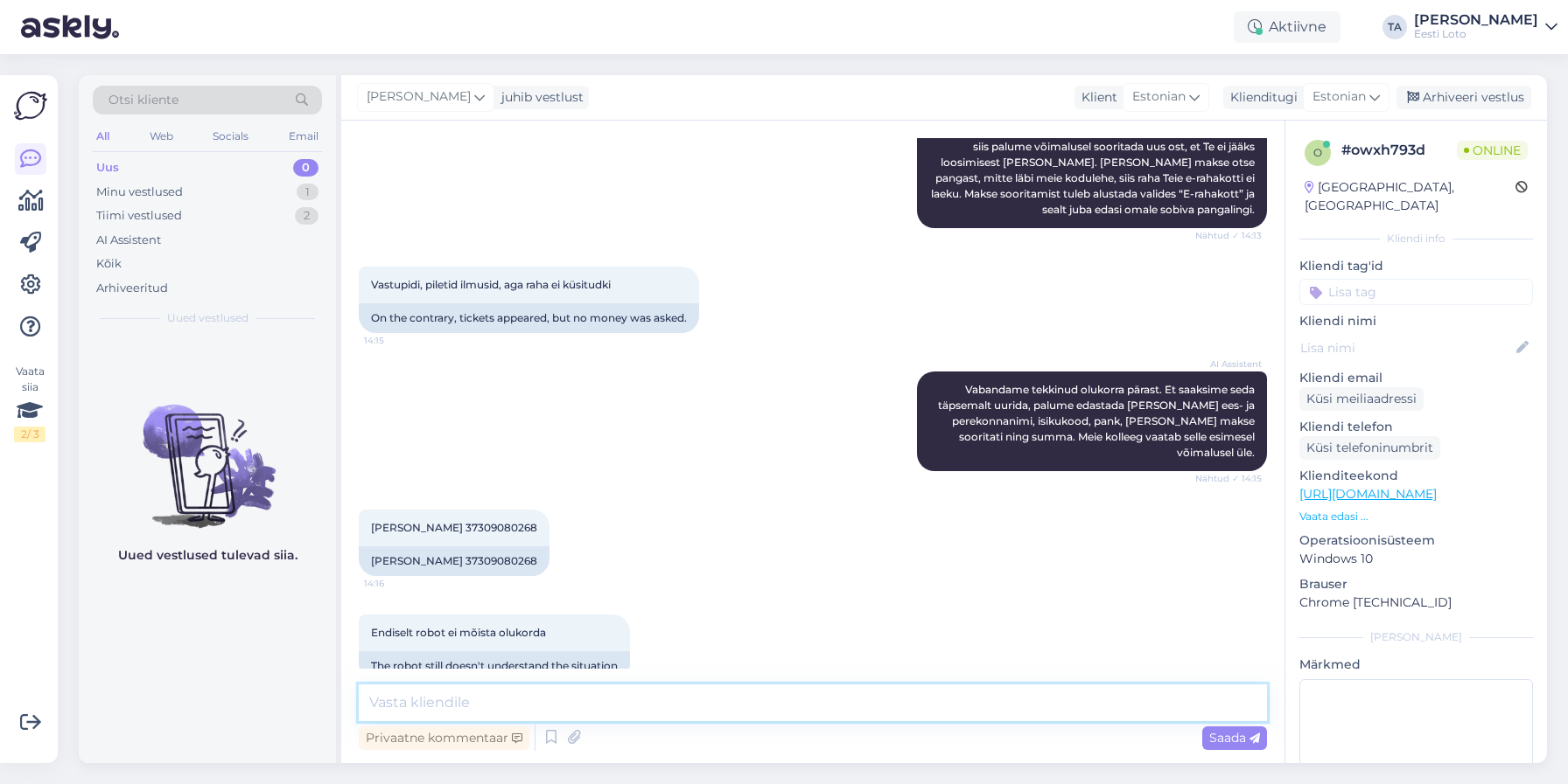
click at [513, 706] on textarea at bounding box center [812, 703] width 908 height 37
click at [521, 703] on textarea "Tere. Teil oli e-rahakoti jääk 4.50€ ostsite" at bounding box center [812, 703] width 908 height 37
click at [530, 707] on textarea "Tere. Teil oli e-rahakotti jääk 4.50€ ostsite" at bounding box center [812, 703] width 908 height 37
click at [714, 707] on textarea "Tere. Teil oli e-rahakottis jääk 4.50€ ostsite" at bounding box center [812, 703] width 908 height 37
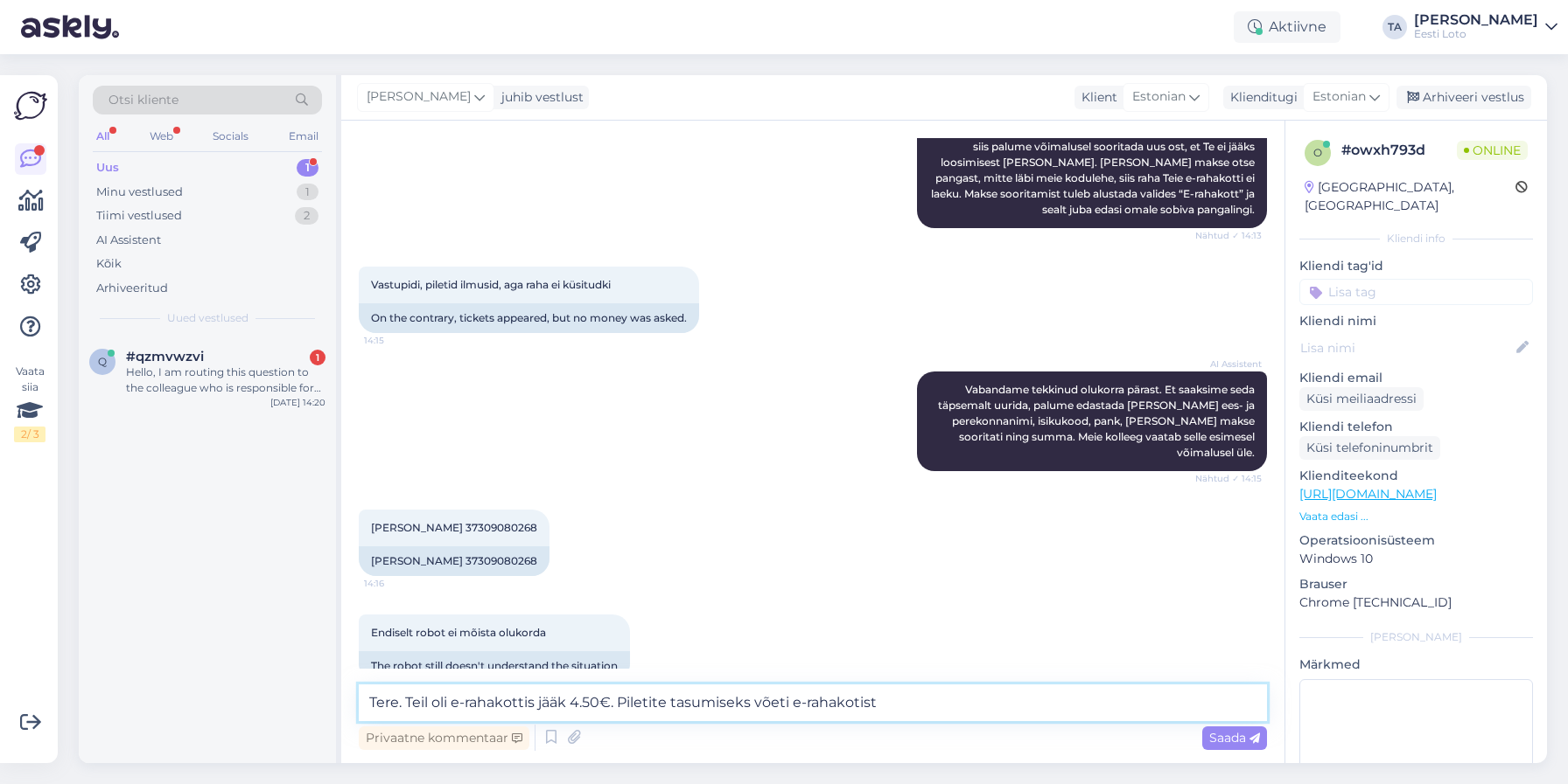
drag, startPoint x: 792, startPoint y: 702, endPoint x: 800, endPoint y: 713, distance: 13.6
click at [792, 703] on textarea "Tere. Teil oli e-rahakottis jääk 4.50€. Piletite tasumiseks võeti e-rahakotist" at bounding box center [812, 703] width 908 height 37
click at [935, 706] on textarea "Tere. Teil oli e-rahakottis jääk 4.50€. Piletite tasumiseks võeti raha e-rahako…" at bounding box center [812, 703] width 908 height 37
paste textarea "Kõiki enda rahalisi tehinguid näete valikust "Konto menüü" ja "Minu tehingud". …"
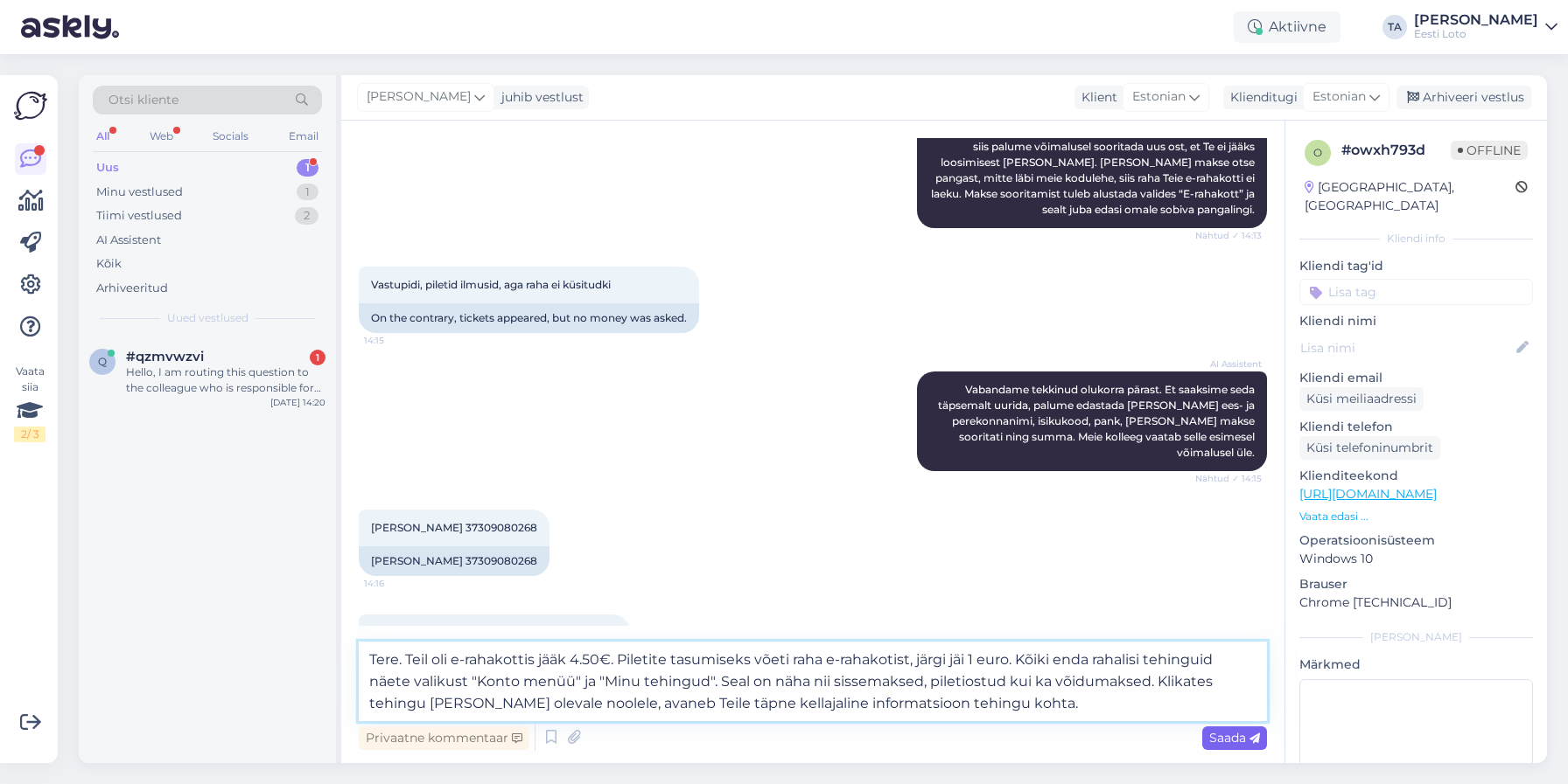
type textarea "Tere. Teil oli e-rahakottis jääk 4.50€. Piletite tasumiseks võeti raha e-rahako…"
click at [1231, 734] on span "Saada" at bounding box center [1234, 737] width 51 height 16
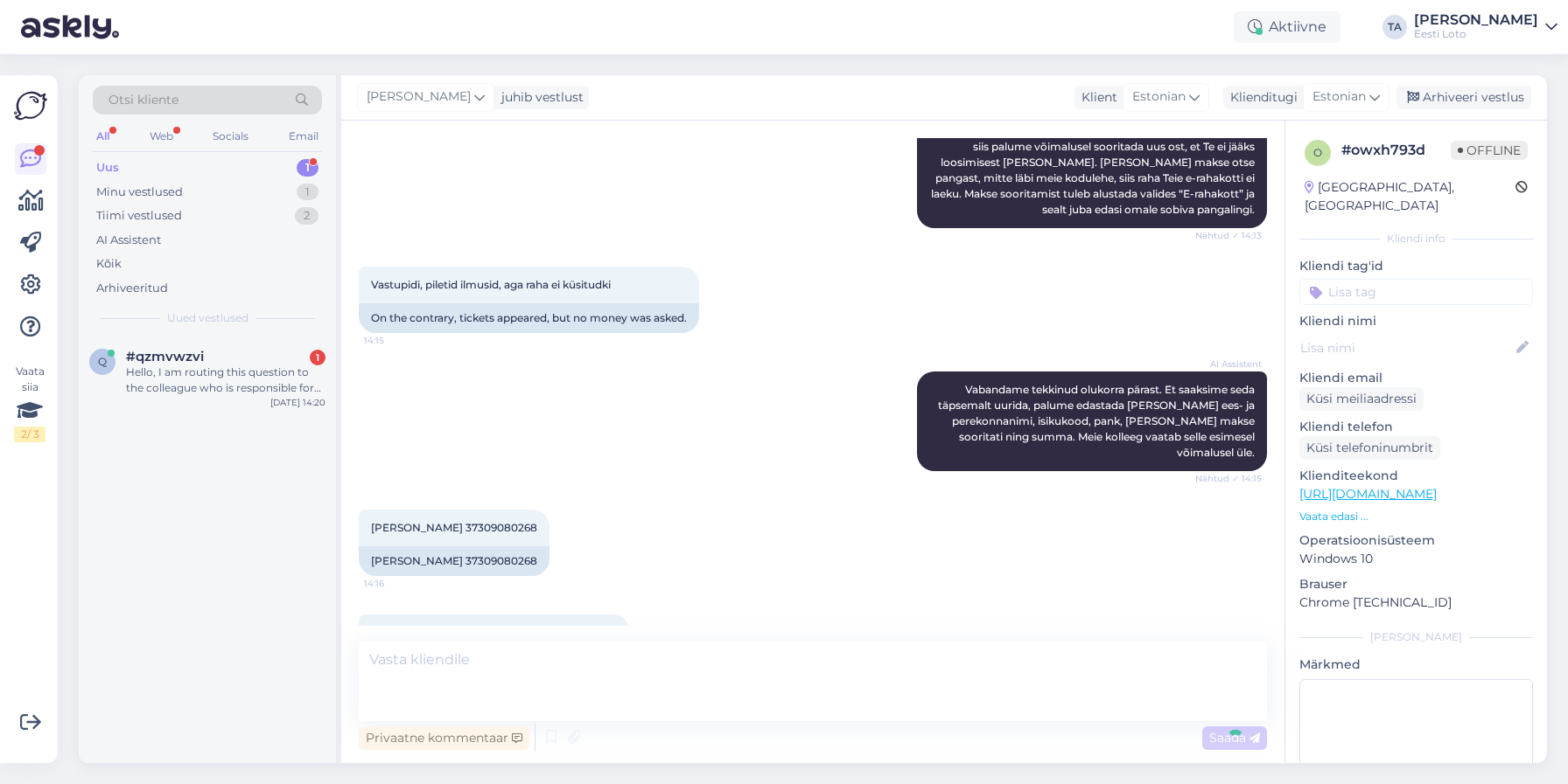
scroll to position [683, 0]
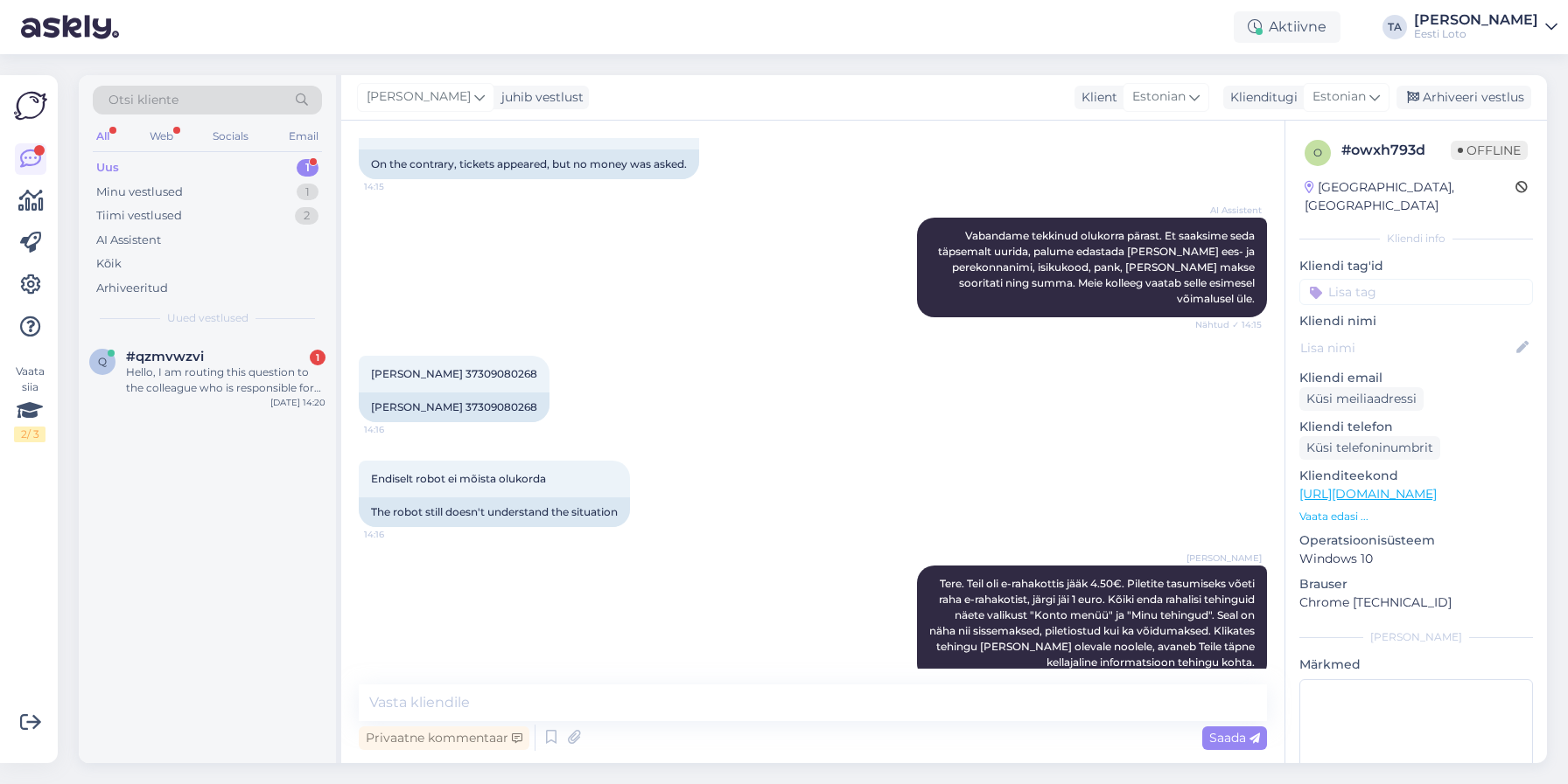
click at [1355, 283] on input at bounding box center [1415, 292] width 233 height 26
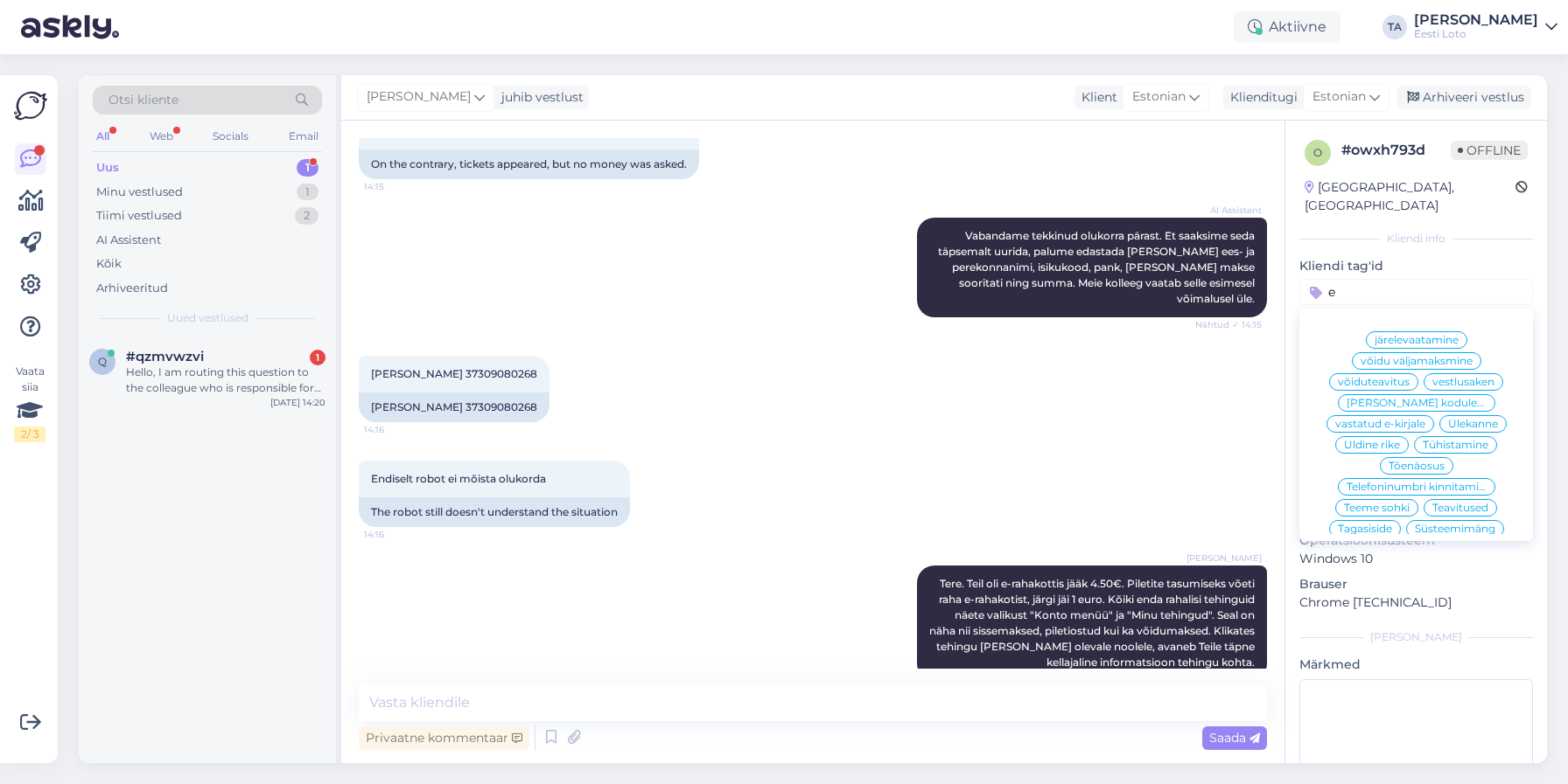
scroll to position [1, 0]
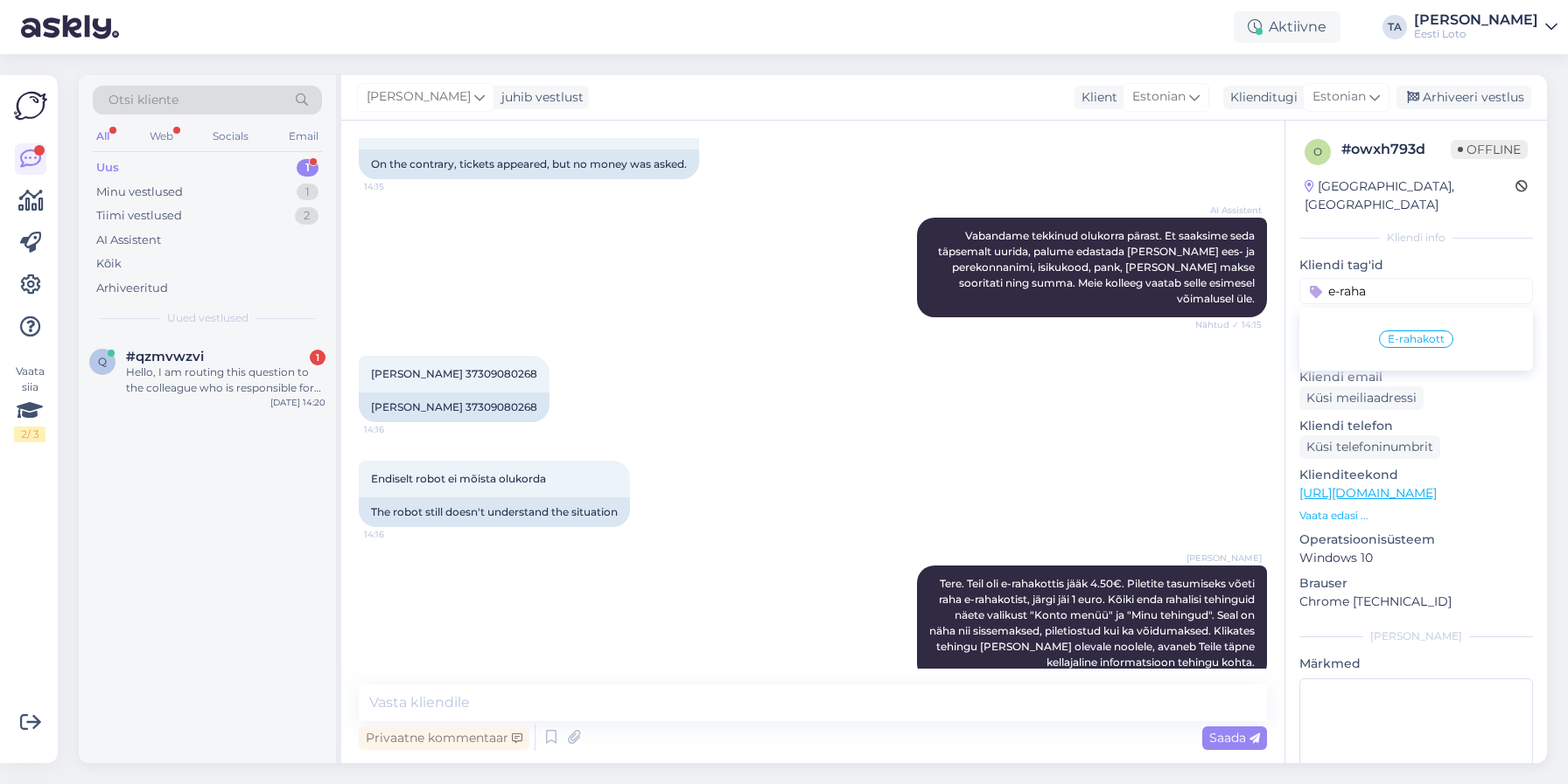
type input "e-raha"
click at [1418, 334] on span "E-rahakott" at bounding box center [1416, 339] width 57 height 10
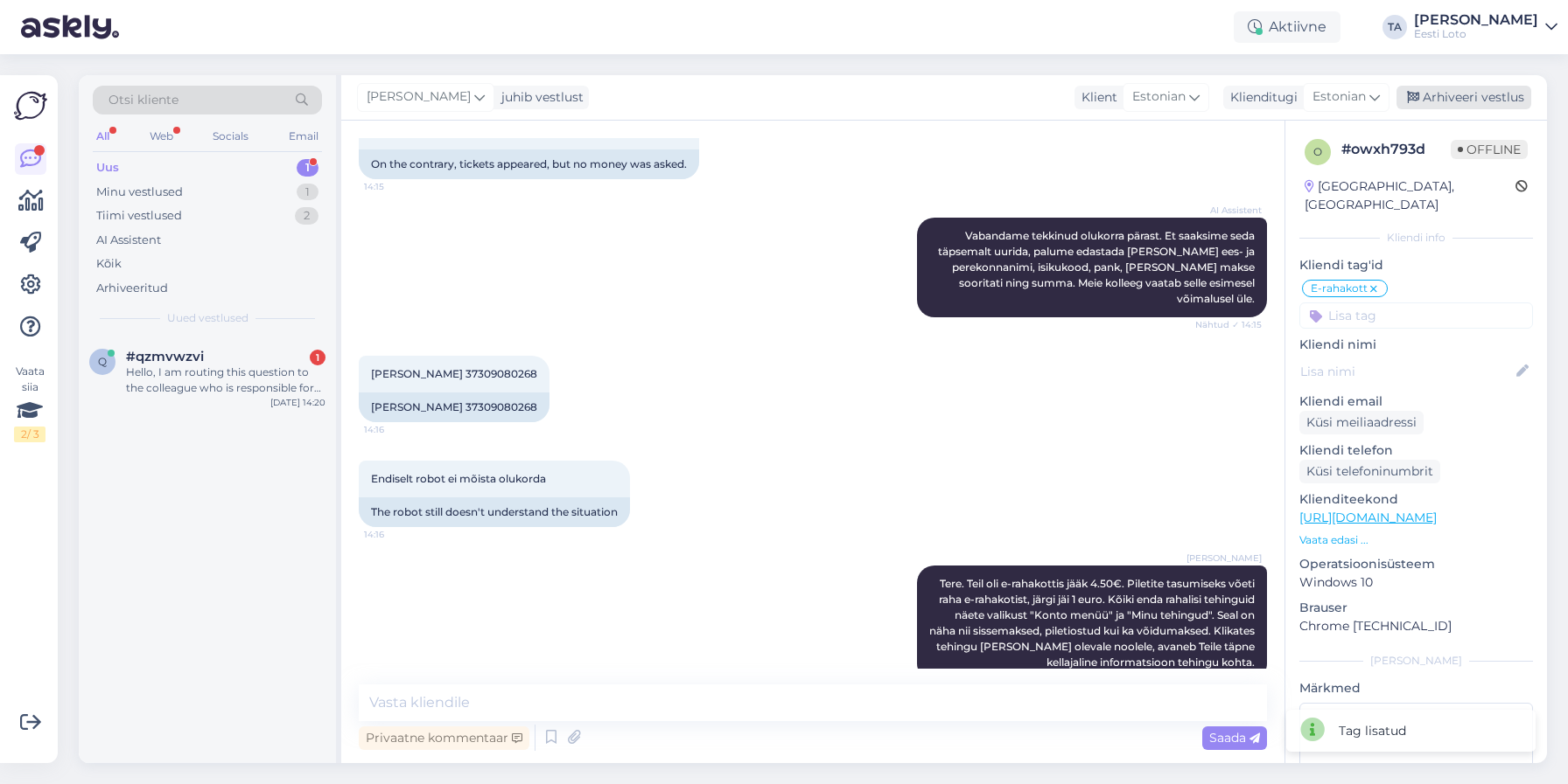
click at [1442, 94] on div "Arhiveeri vestlus" at bounding box center [1464, 98] width 135 height 24
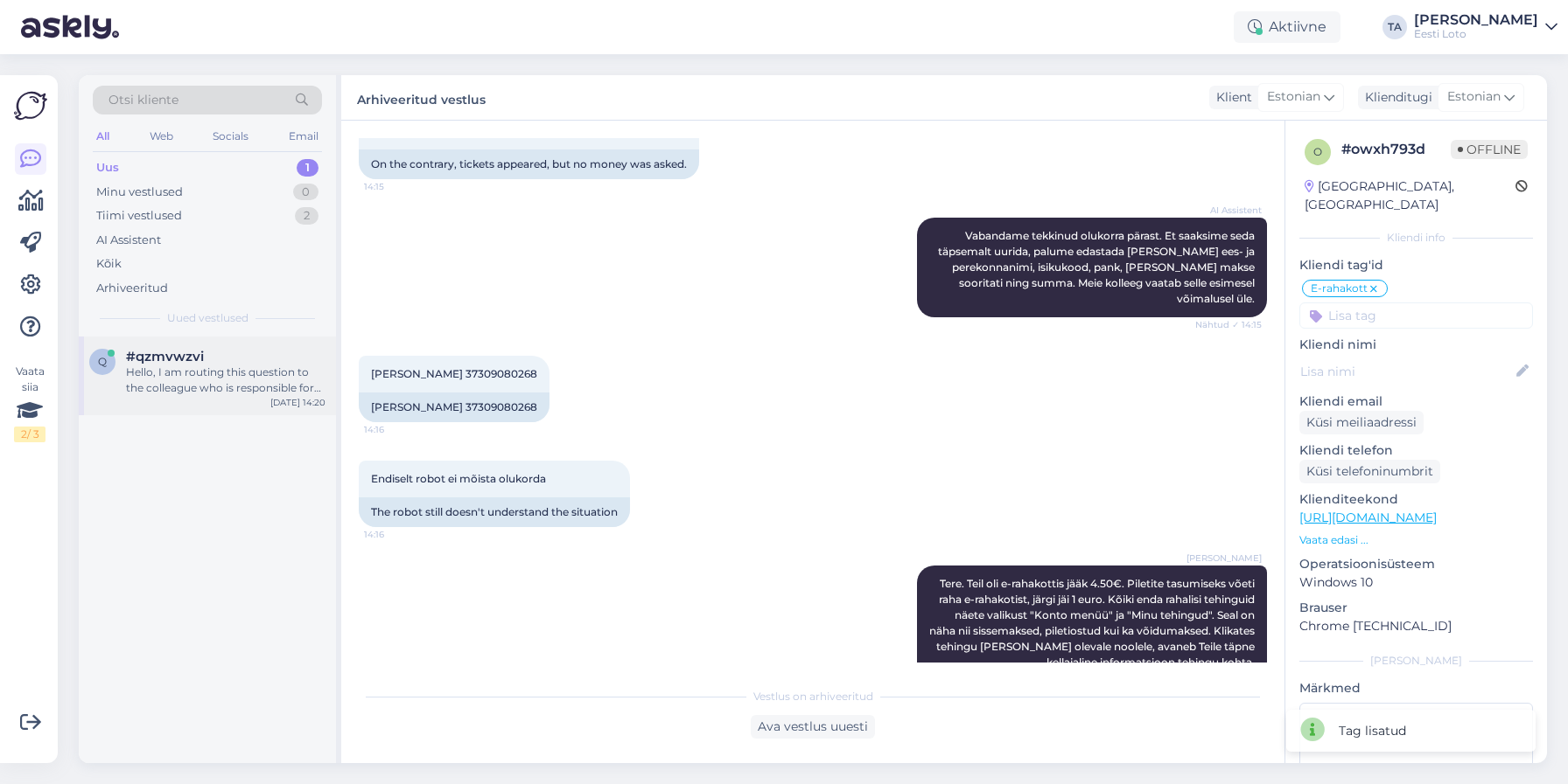
click at [189, 365] on span "#qzmvwzvi" at bounding box center [165, 357] width 77 height 16
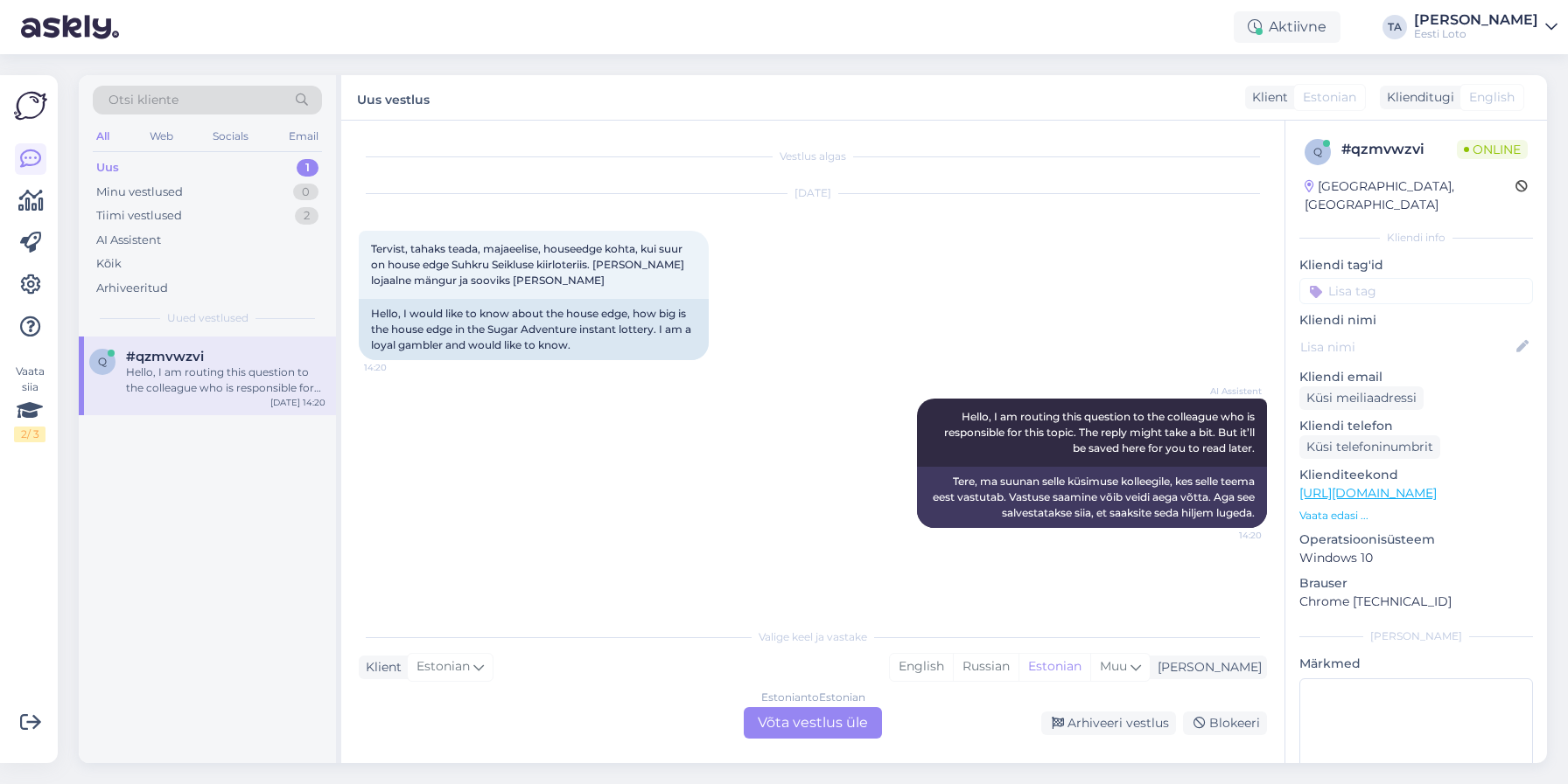
click at [818, 717] on div "Estonian to Estonian Võta vestlus üle" at bounding box center [813, 723] width 138 height 31
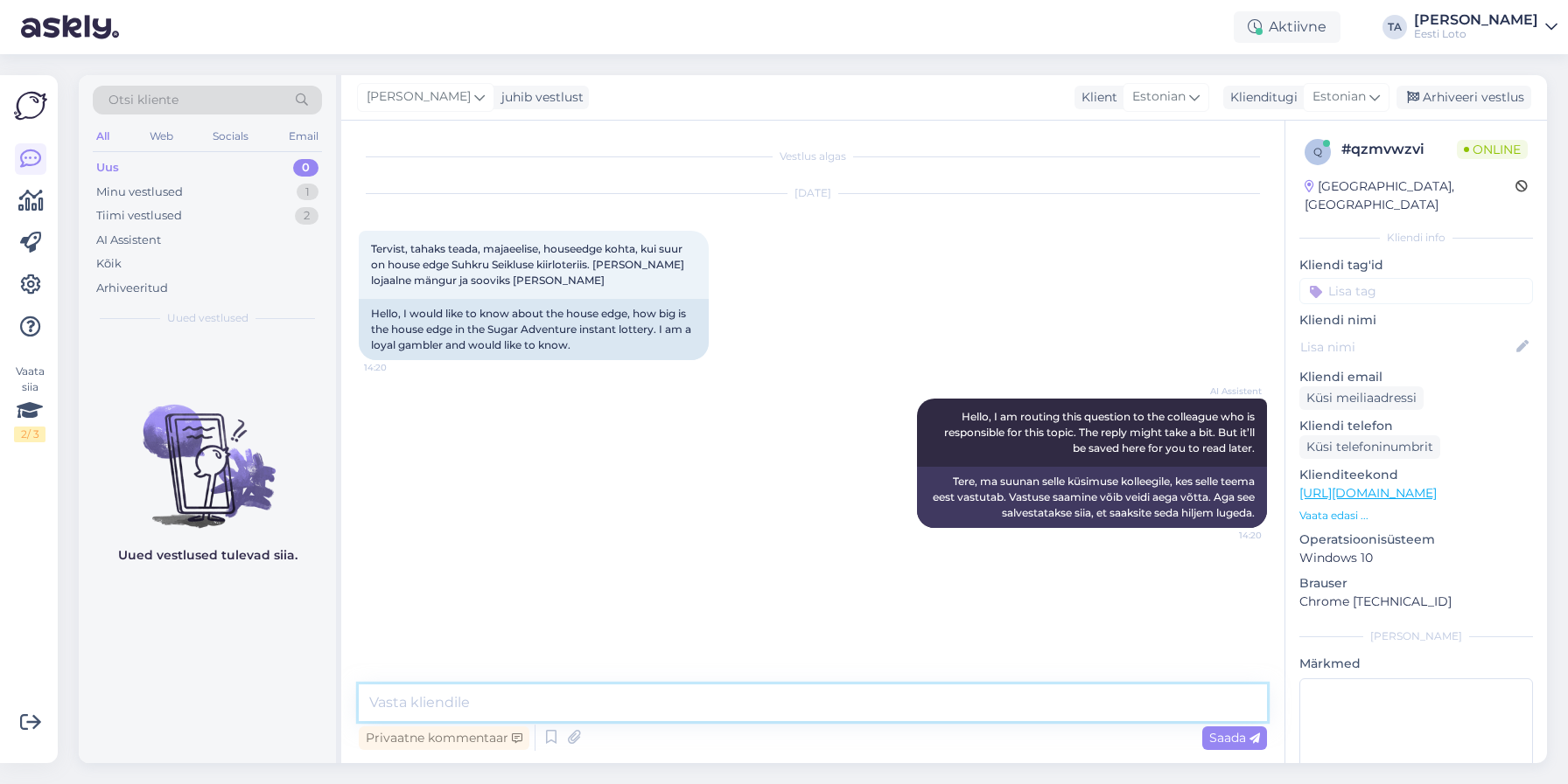
click at [571, 704] on textarea at bounding box center [812, 703] width 908 height 37
type textarea "Tere. Palun täpsustage oma küsimust."
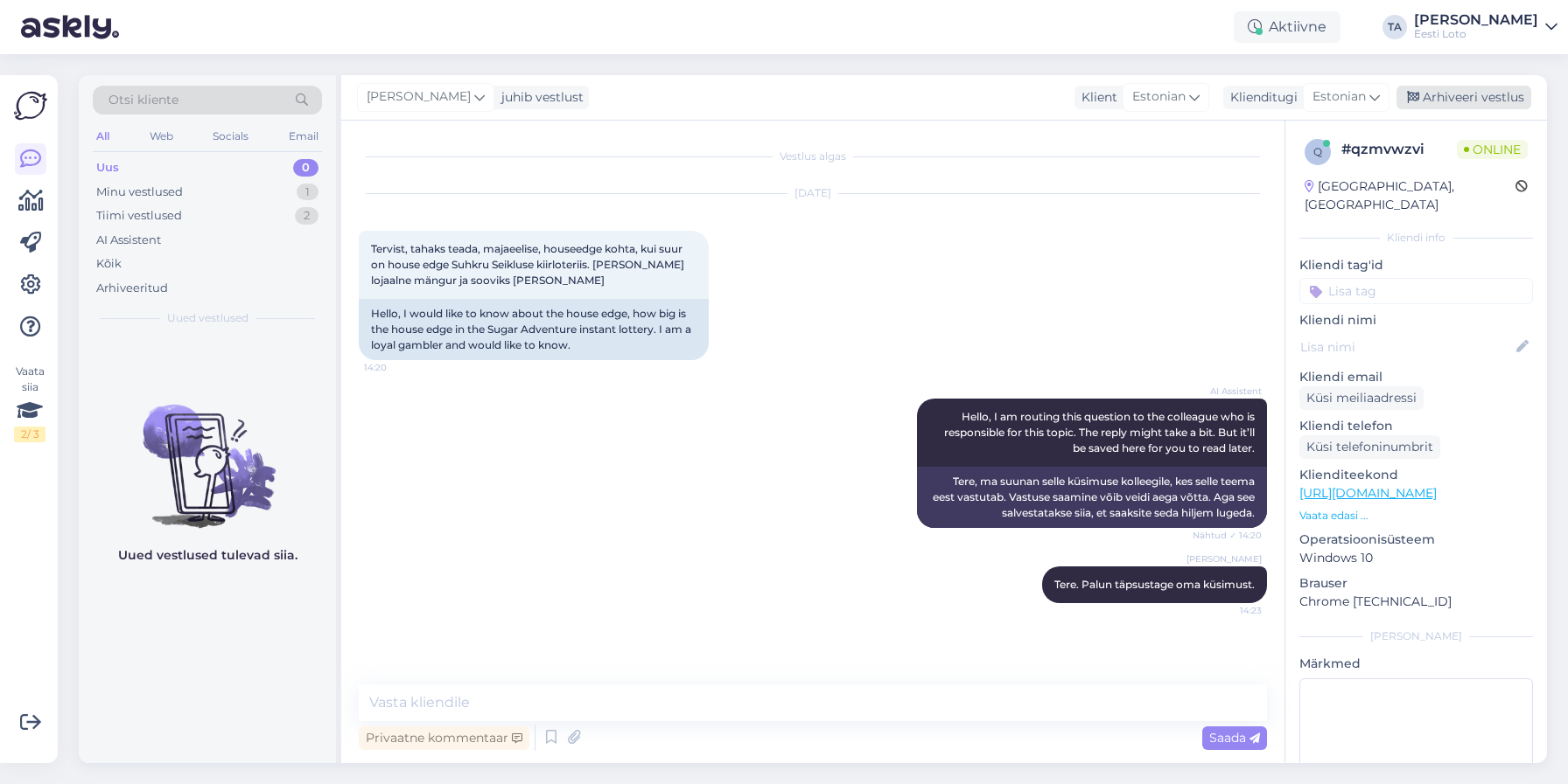
click at [1477, 94] on div "Arhiveeri vestlus" at bounding box center [1464, 98] width 135 height 24
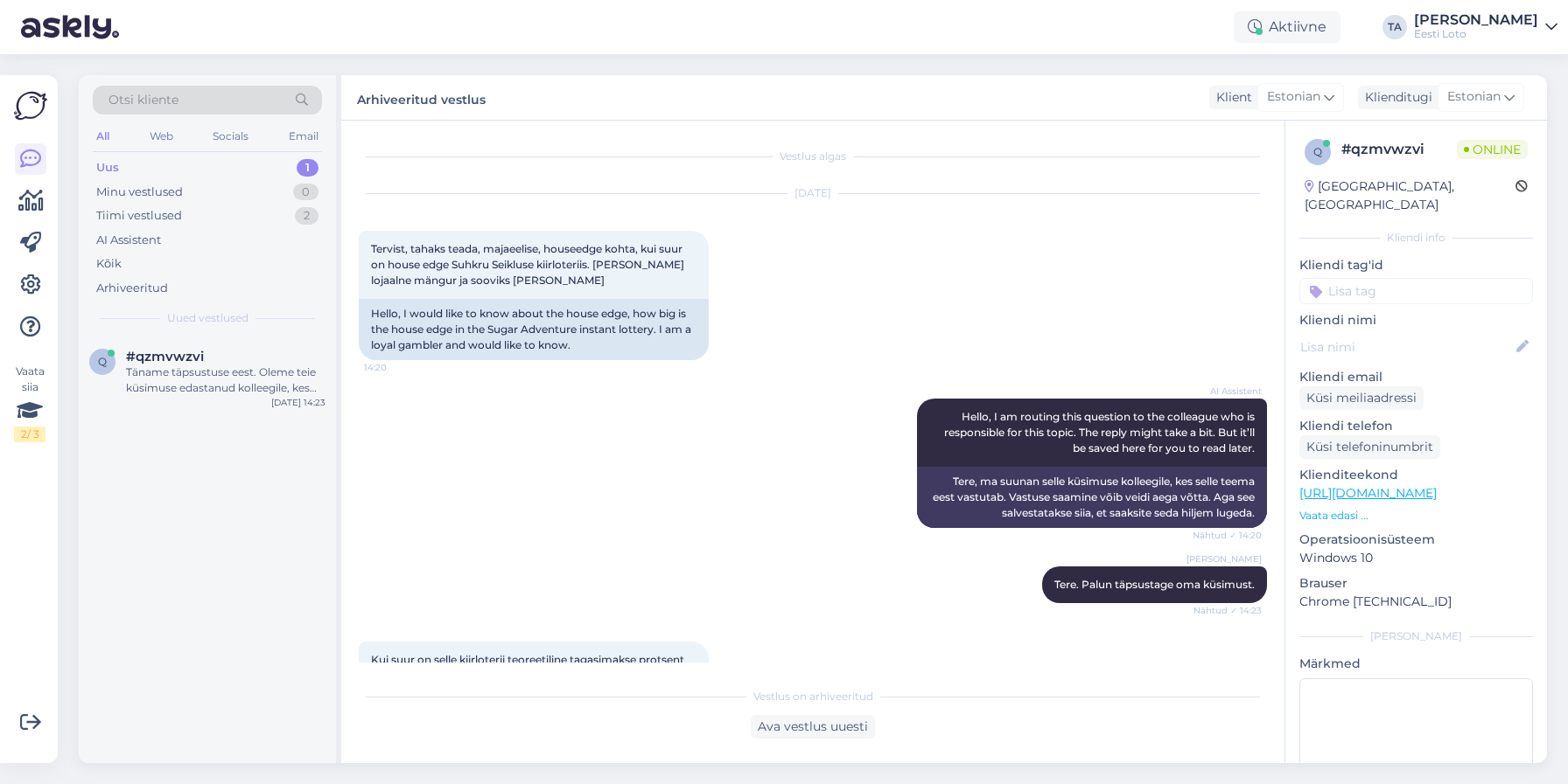
scroll to position [234, 0]
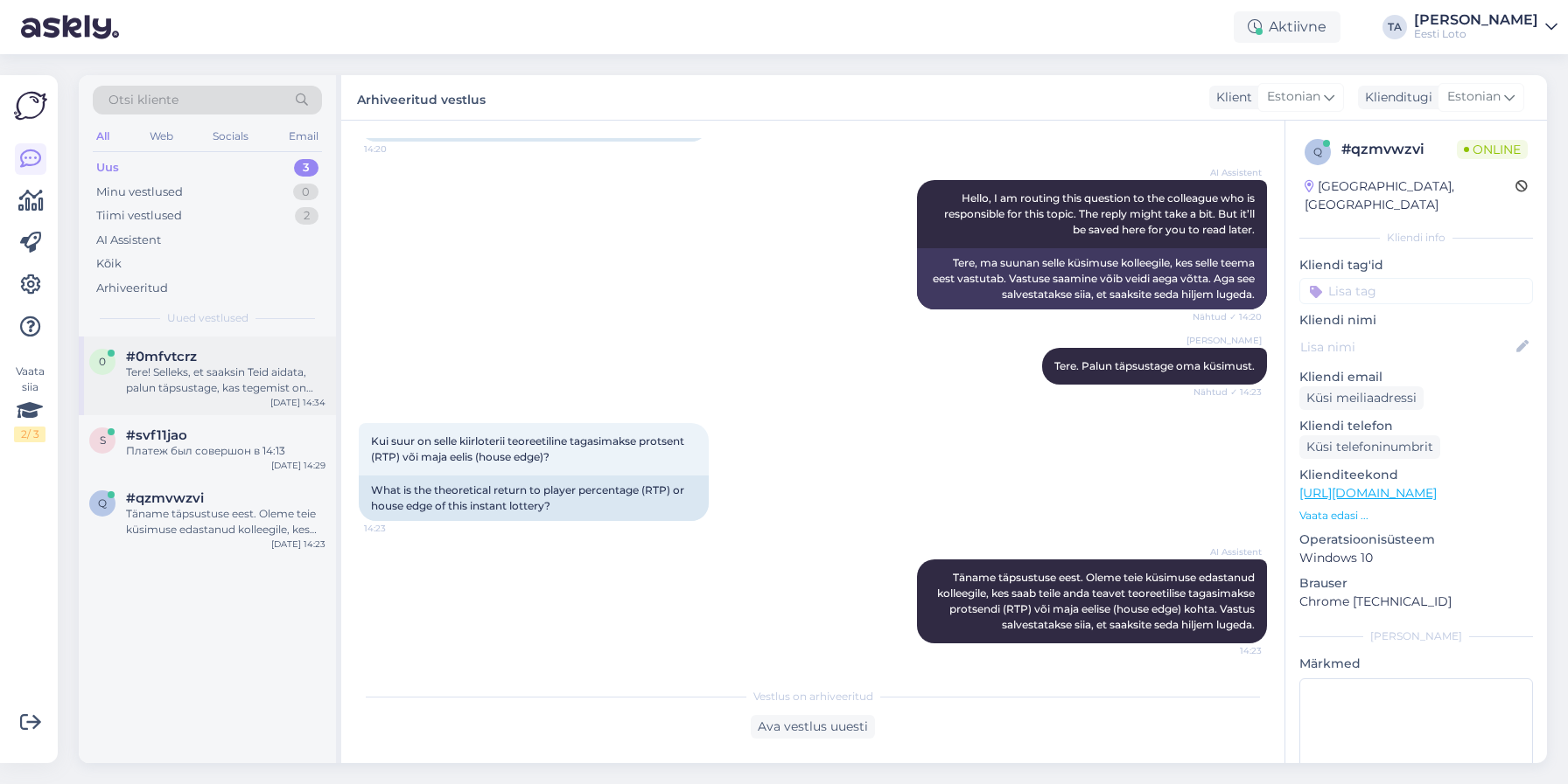
click at [161, 365] on span "#0mfvtcrz" at bounding box center [161, 357] width 71 height 16
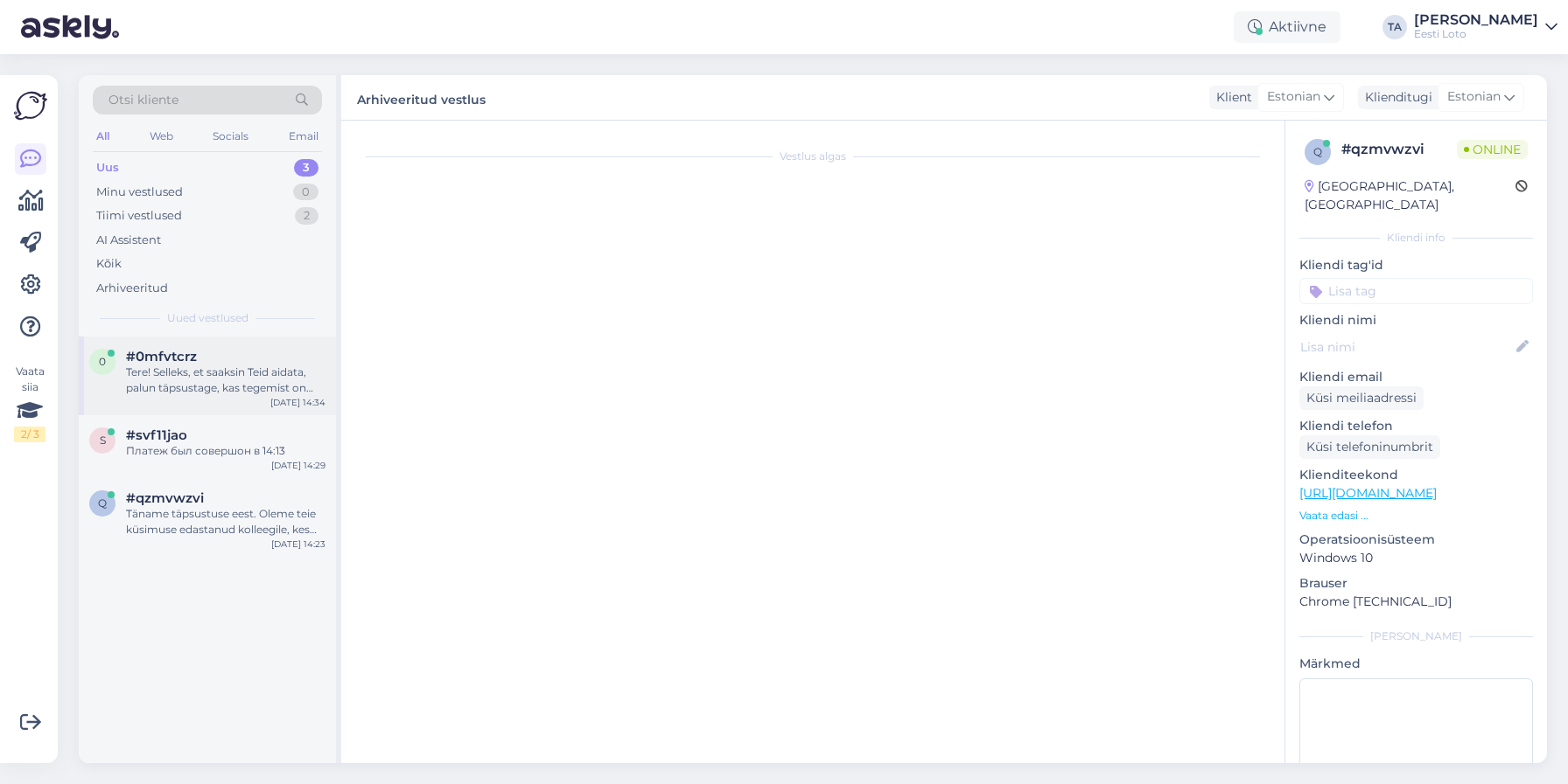
scroll to position [252, 0]
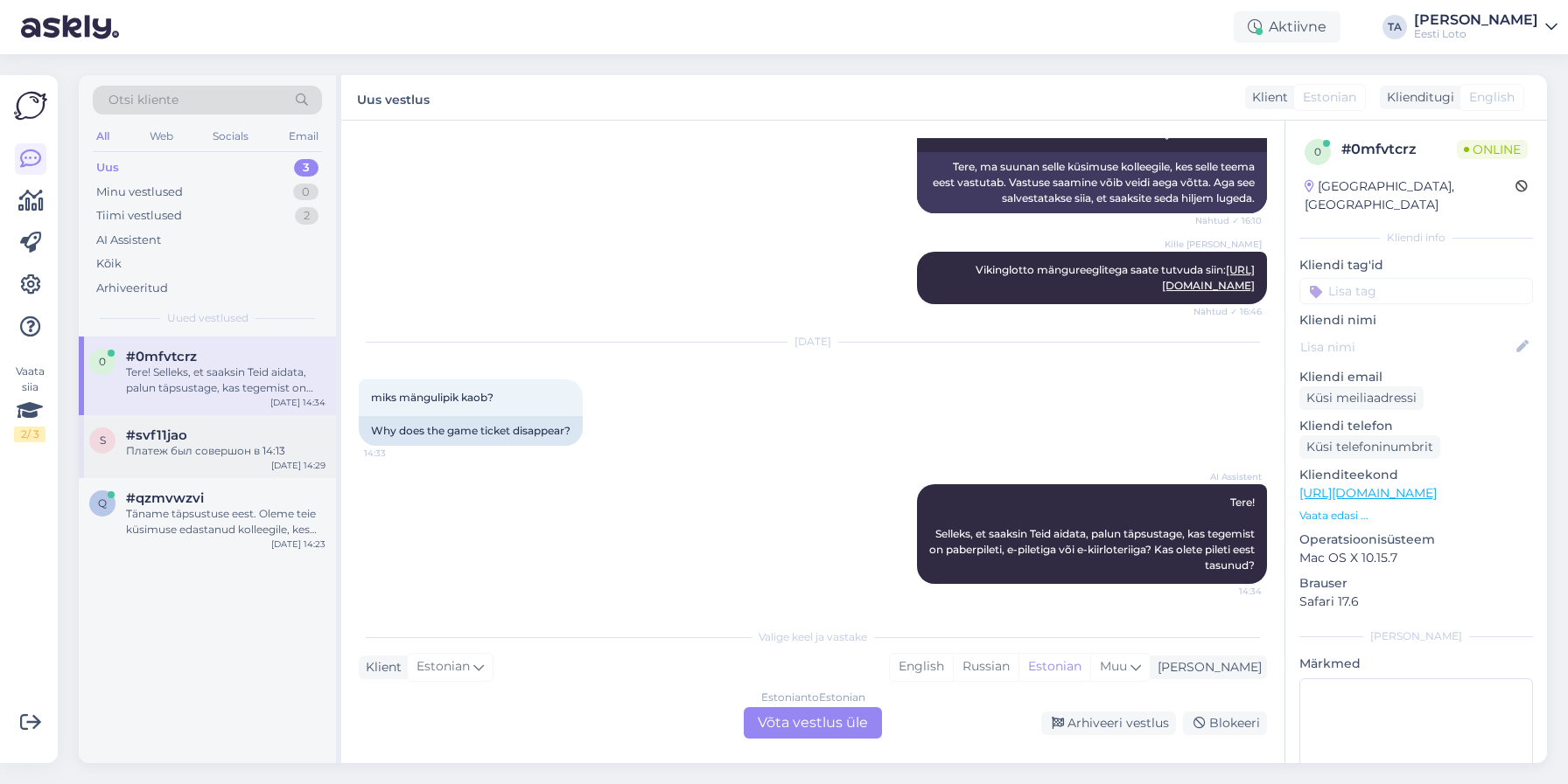
click at [186, 437] on div "#svf11jao" at bounding box center [226, 435] width 199 height 16
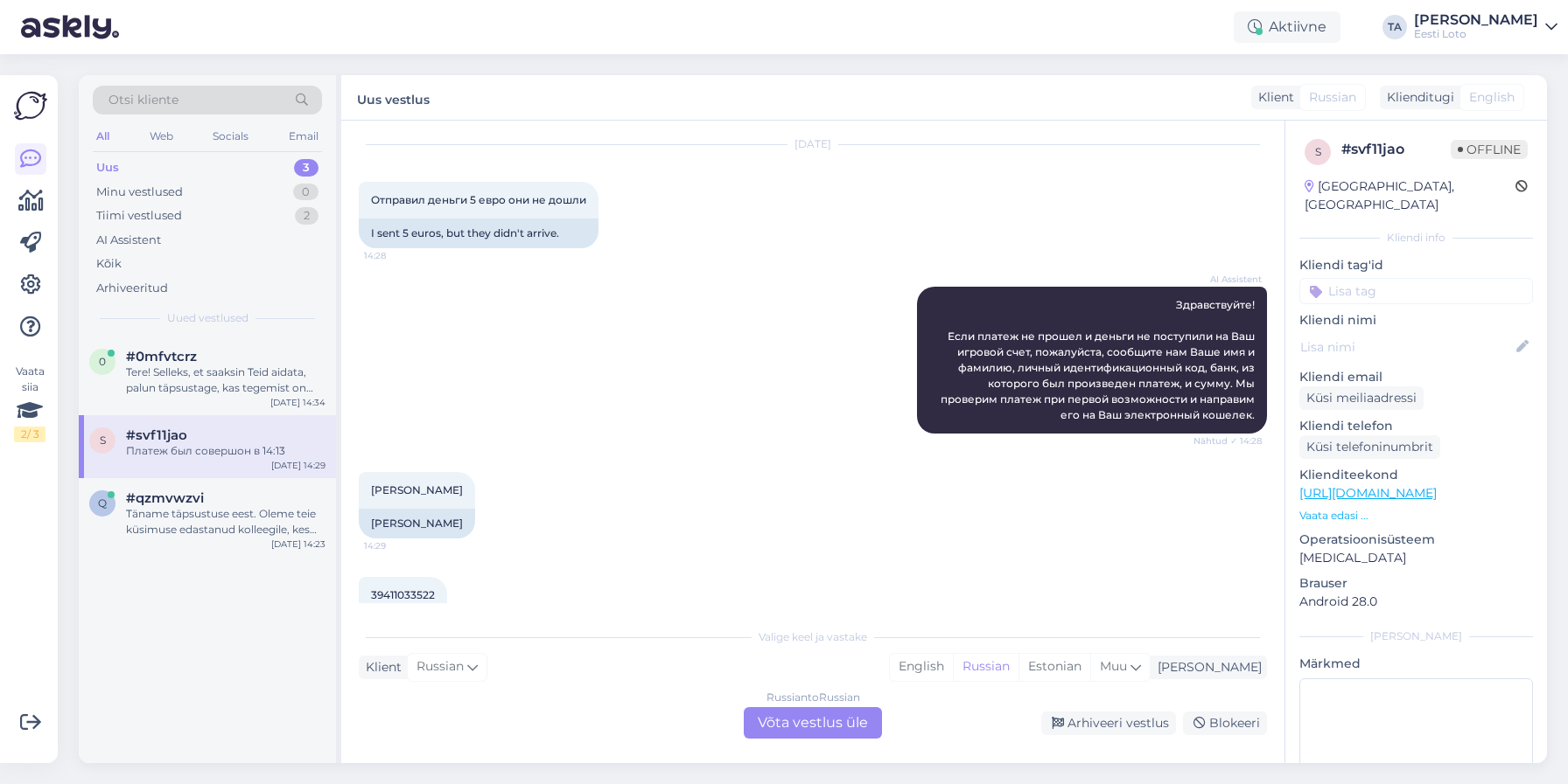
scroll to position [318, 0]
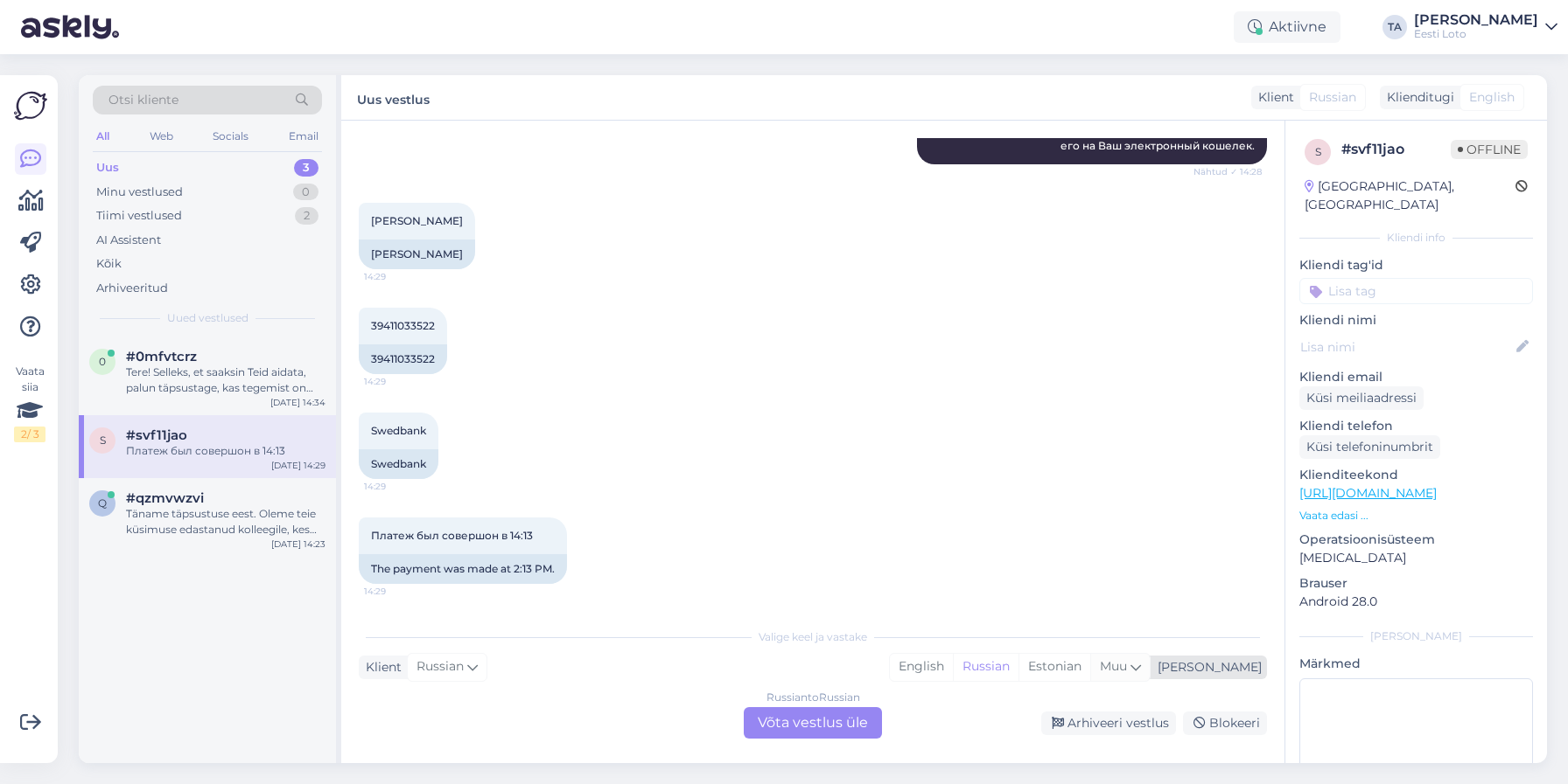
click at [1149, 668] on div "Muu" at bounding box center [1119, 667] width 60 height 26
type input "est"
click at [1083, 627] on link "Estonian" at bounding box center [1078, 622] width 193 height 28
click at [834, 719] on div "Russian to Estonian Võta vestlus üle" at bounding box center [813, 723] width 138 height 31
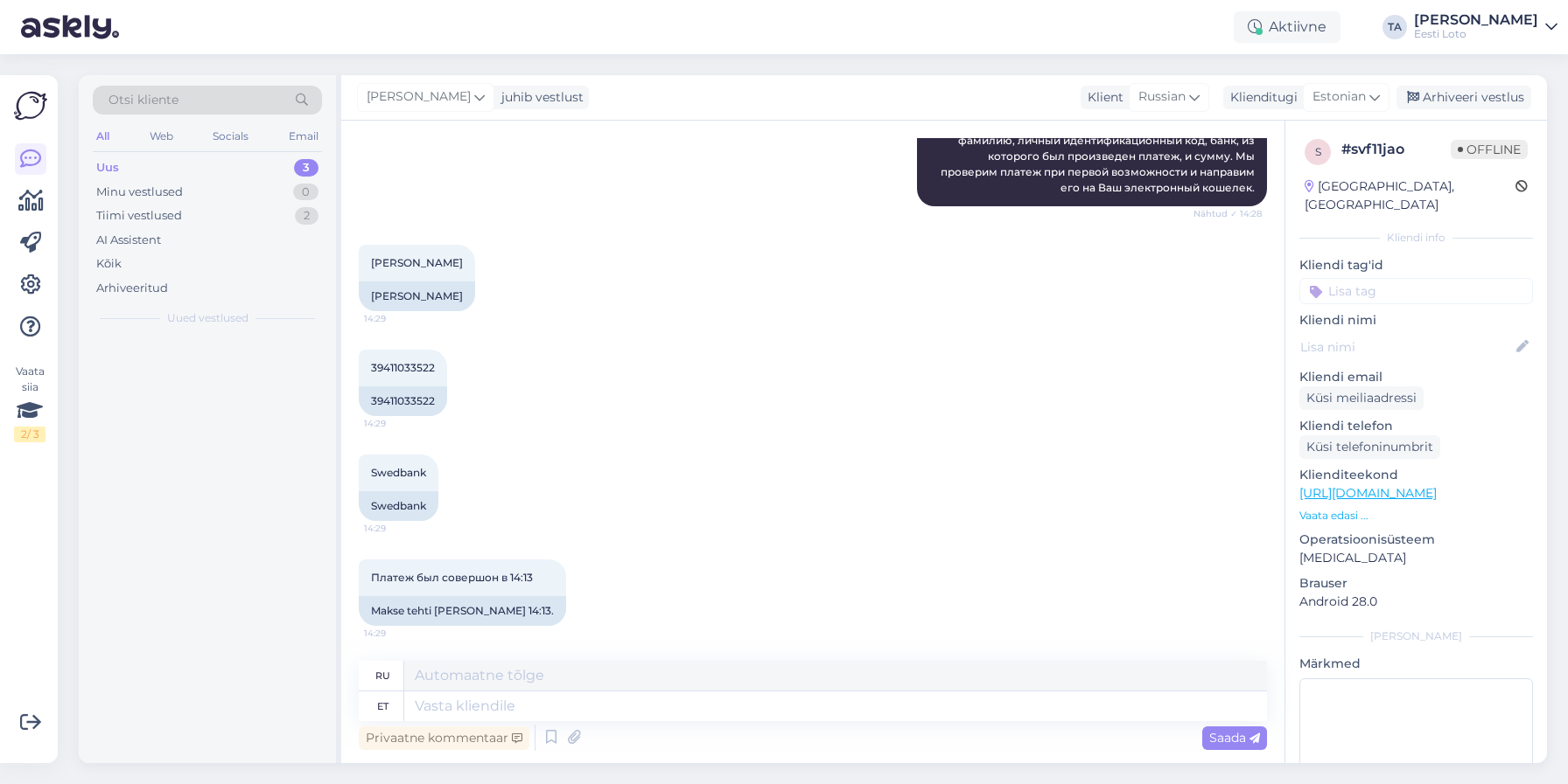
scroll to position [276, 0]
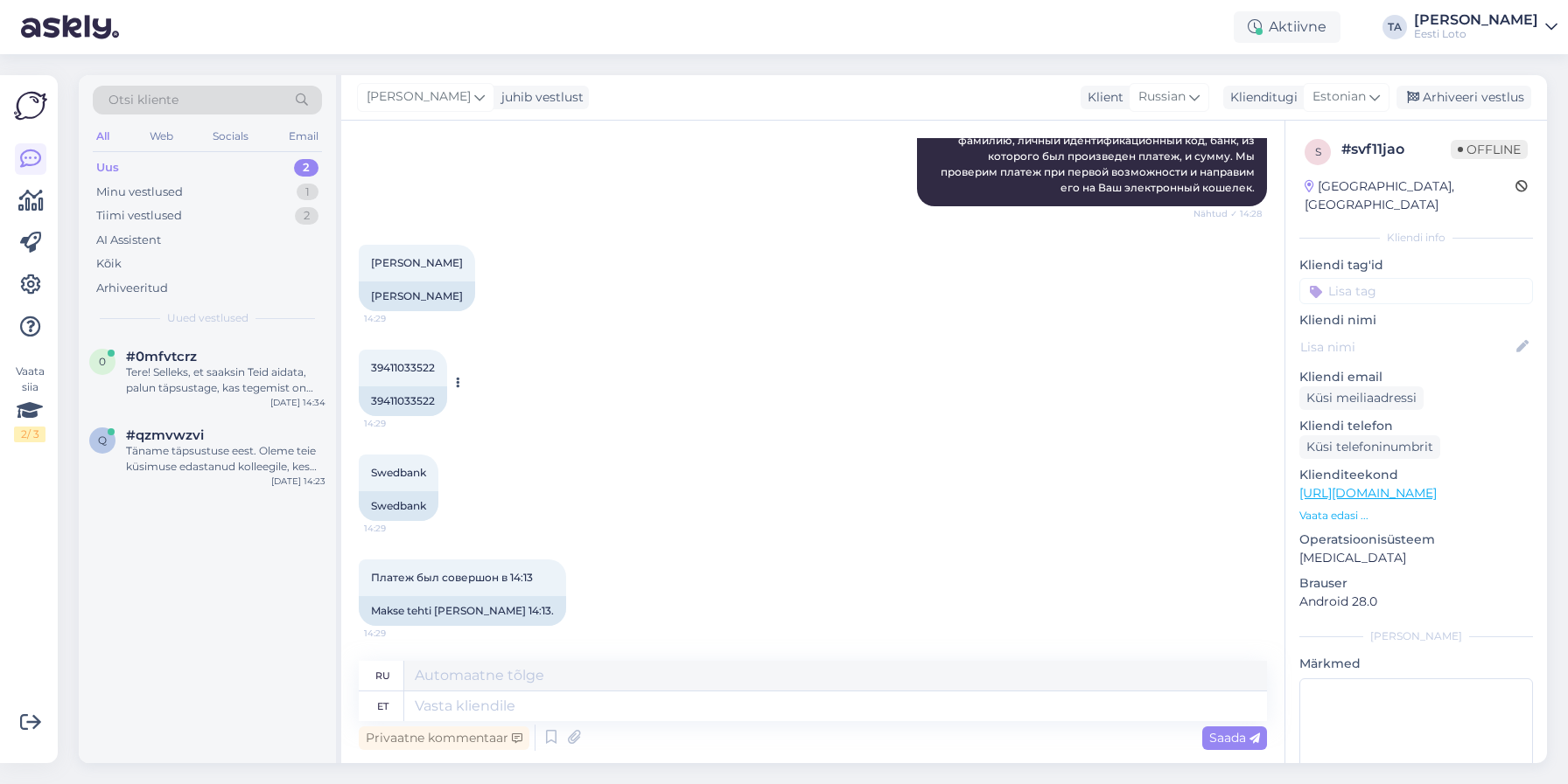
click at [399, 362] on span "39411033522" at bounding box center [402, 368] width 64 height 13
click at [400, 369] on span "39411033522" at bounding box center [402, 368] width 64 height 13
copy span "39411033522"
click at [497, 708] on textarea at bounding box center [835, 707] width 863 height 29
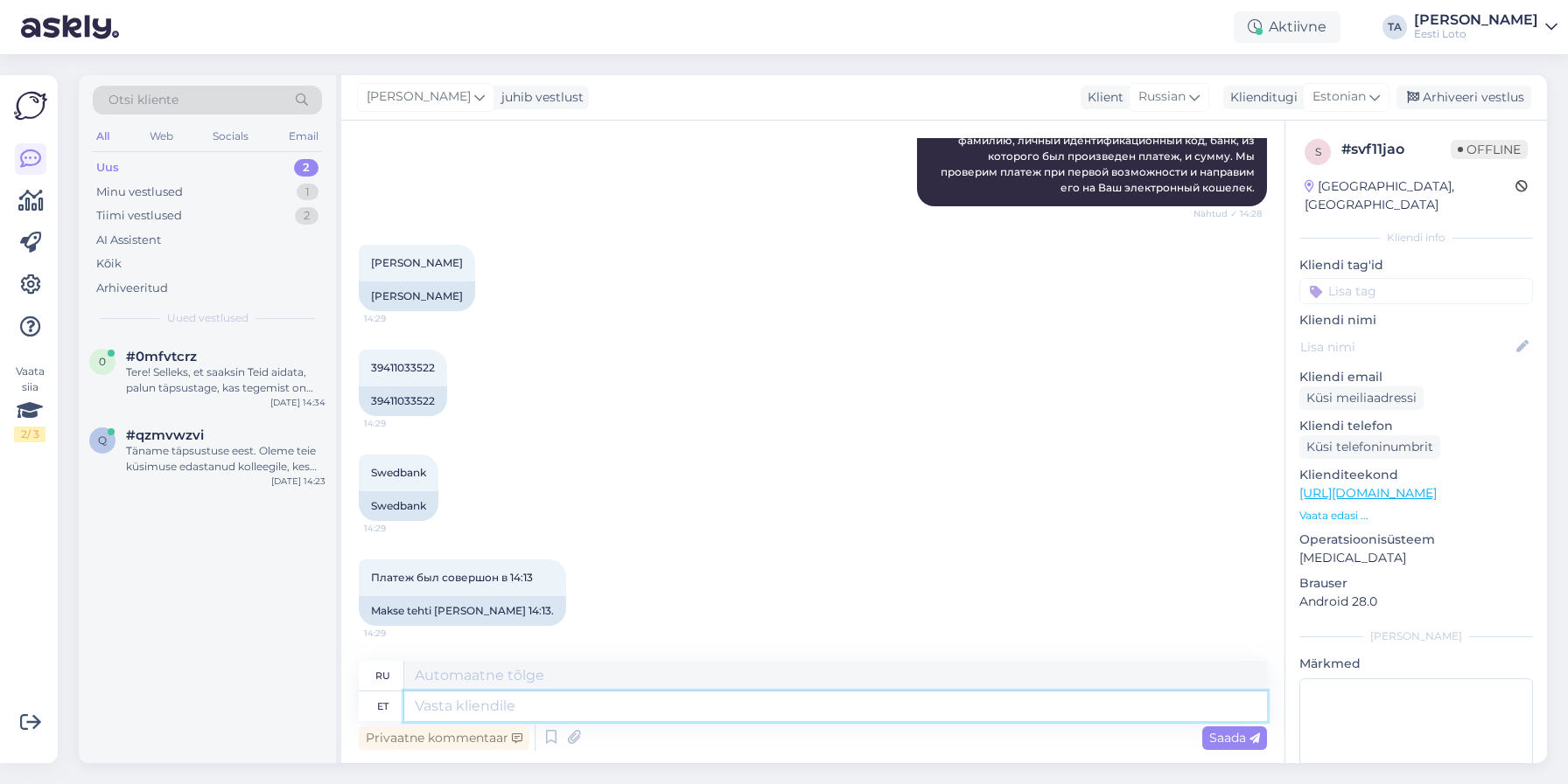
paste textarea "Kahjuks Teie sissemakse ebaõnnestus tehnilise [PERSON_NAME] tõttu. Kontrollisim…"
type textarea "Kahjuks Teie sissemakse ebaõnnestus tehnilise [PERSON_NAME] tõttu. Kontrollisim…"
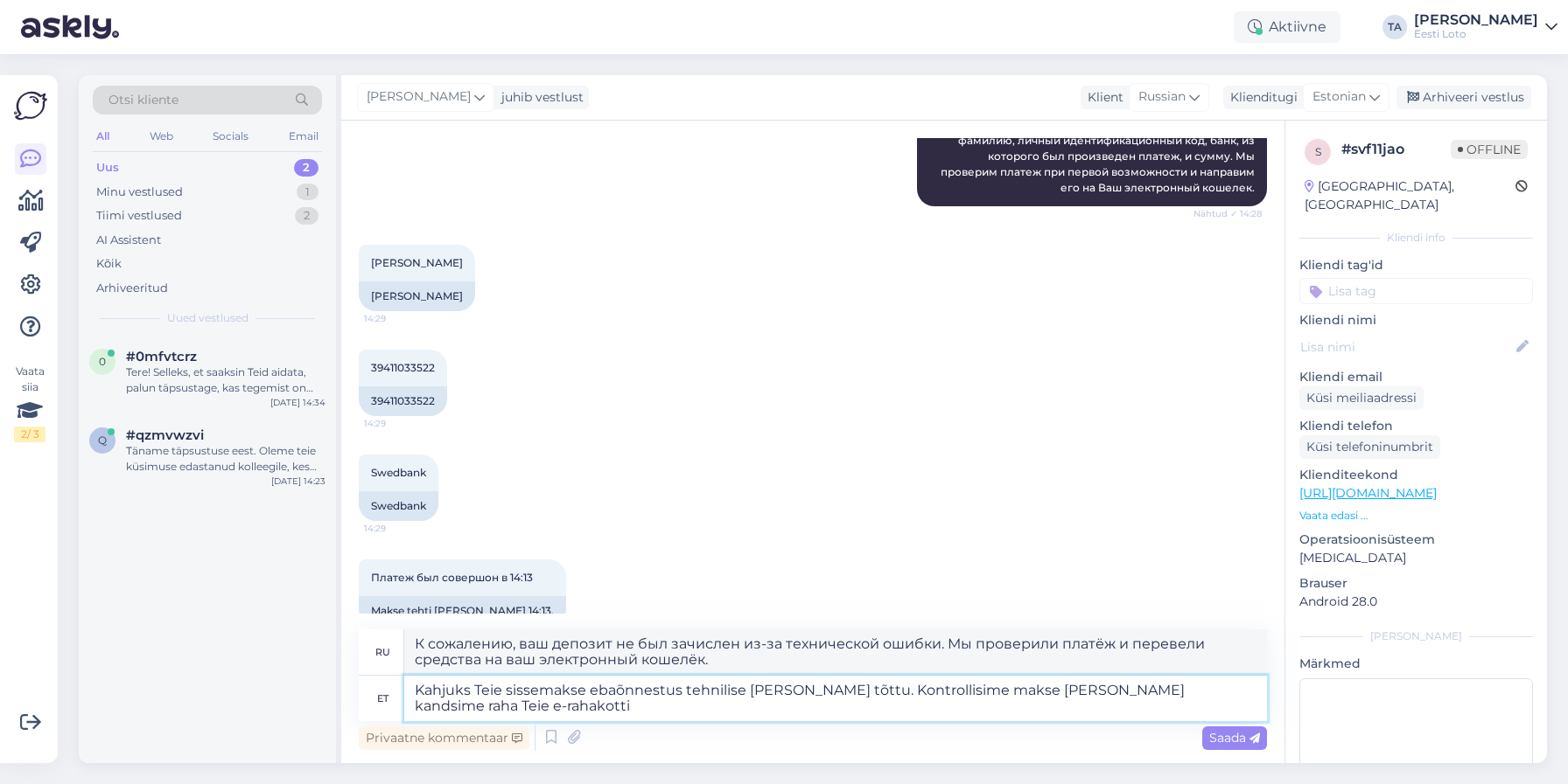
type textarea "К сожалению, ваш депозит не был зачислен из-за технической ошибки. Мы проверили…"
click at [415, 708] on textarea "Kahjuks Teie sissemakse ebaõnnestus tehnilise [PERSON_NAME] tõttu. Kontrollisim…" at bounding box center [835, 698] width 863 height 45
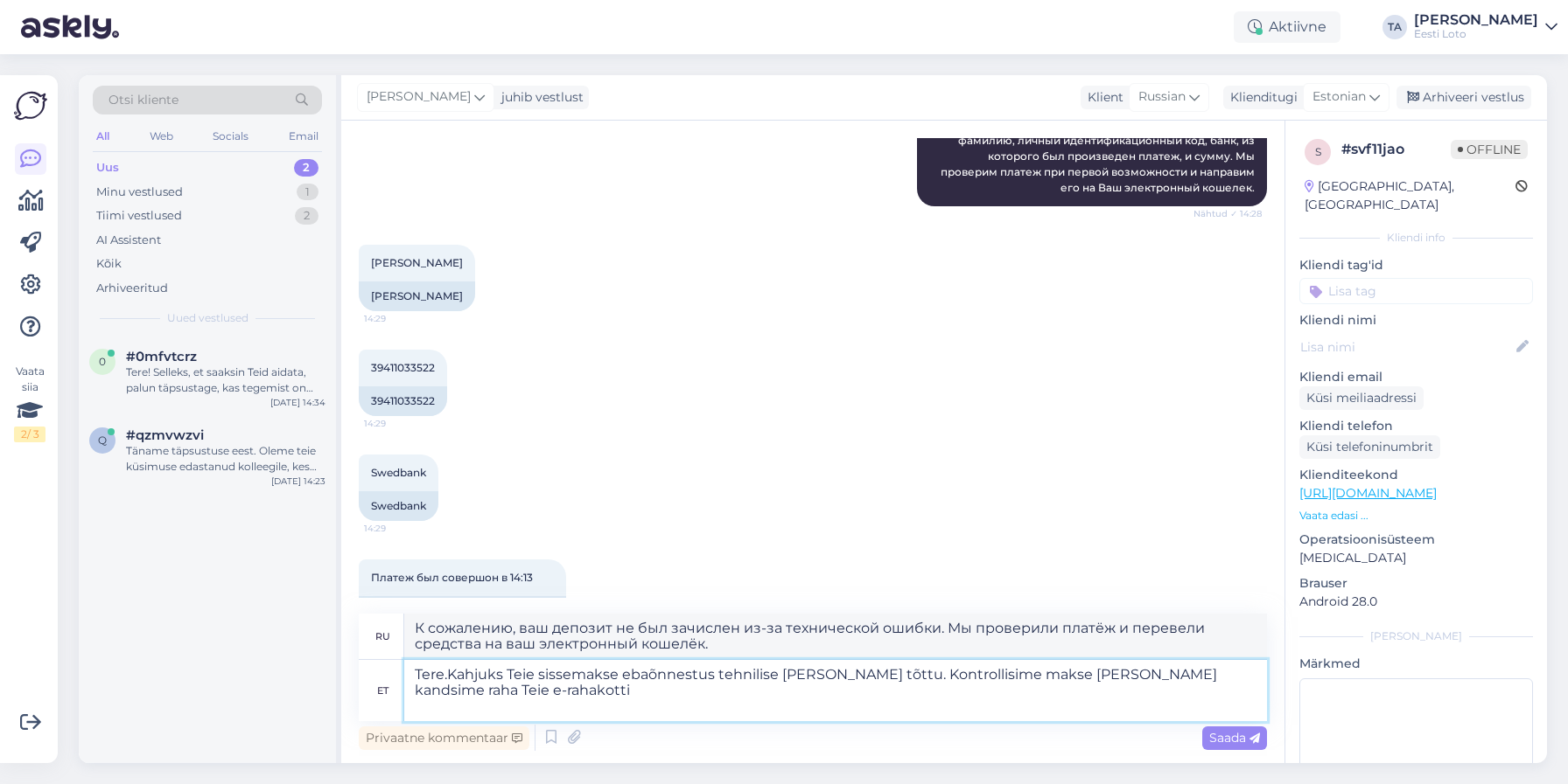
type textarea "Tere. Kahjuks Teie sissemakse ebaõnnestus tehnilise [PERSON_NAME] tõttu. Kontro…"
type textarea "Здравствуйте. К сожалению, ваш депозит не был зачислен из-за технической ошибки…"
type textarea "Tere. Kahjuks Teie sissemakse ebaõnnestus tehnilise [PERSON_NAME] tõttu. Kontro…"
click at [1215, 742] on span "Saada" at bounding box center [1234, 737] width 51 height 16
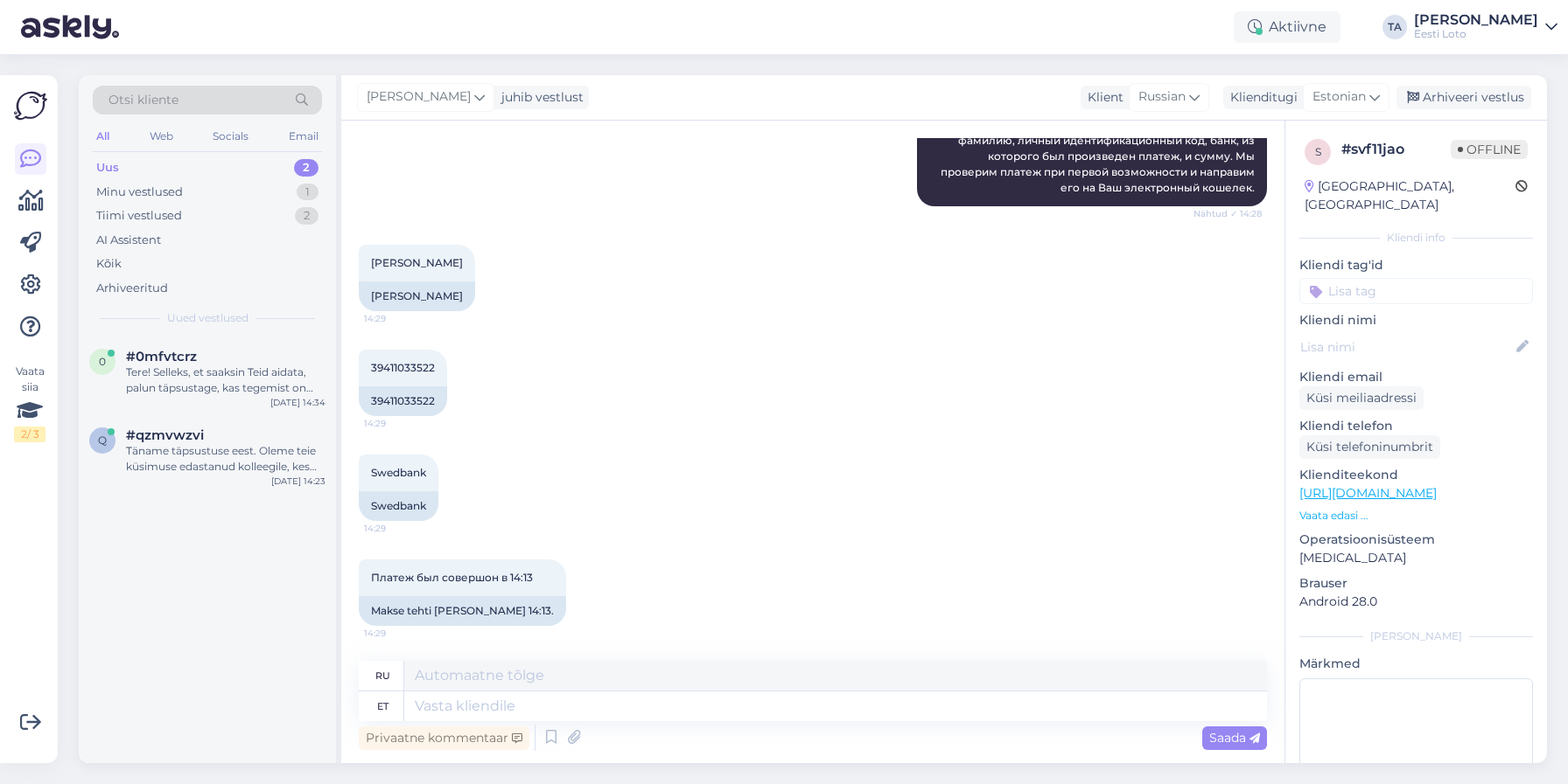
scroll to position [460, 0]
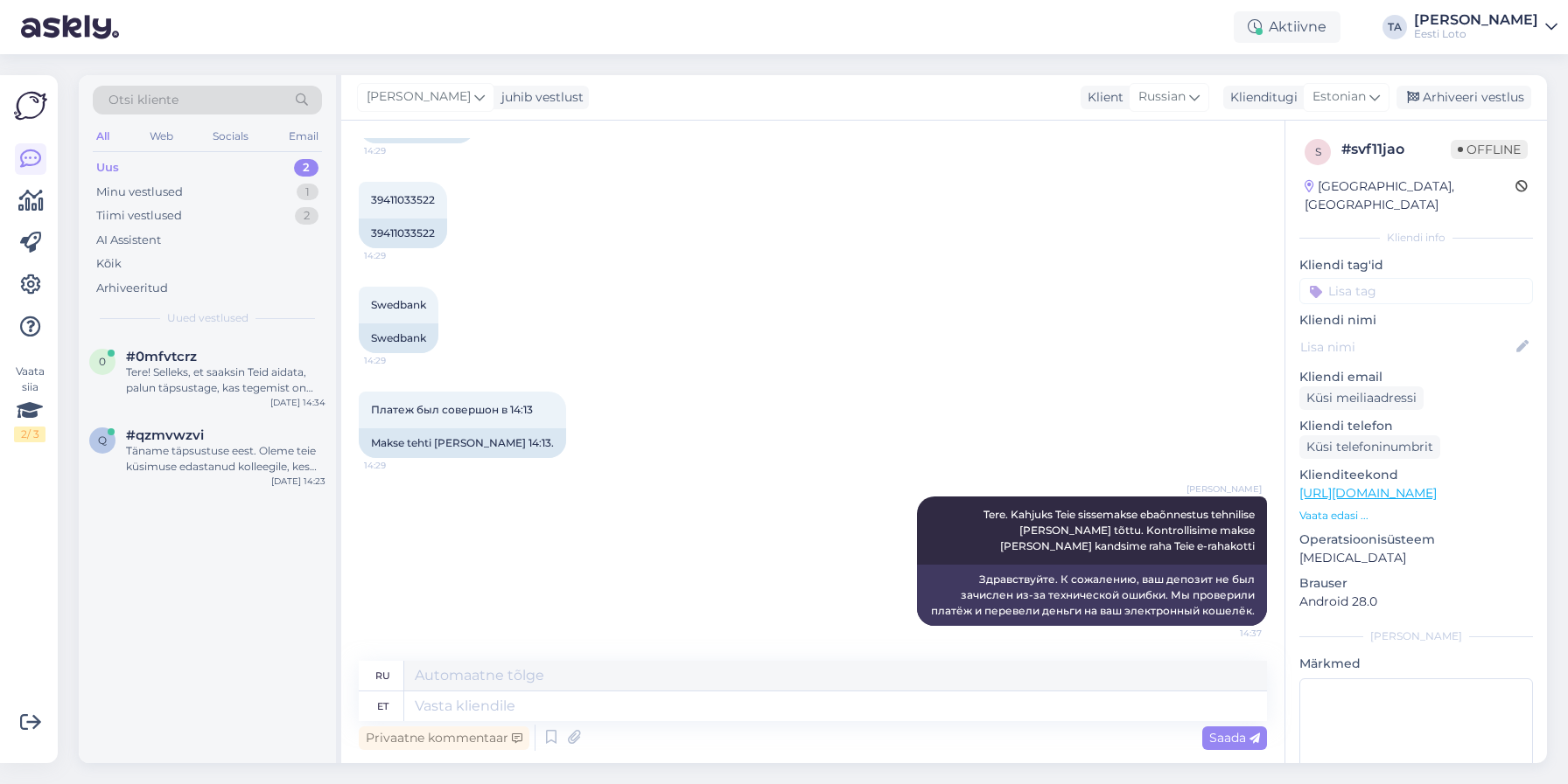
click at [1415, 281] on input at bounding box center [1415, 291] width 233 height 26
type input "üleka"
click at [1411, 334] on span "Ülekanne" at bounding box center [1416, 339] width 50 height 10
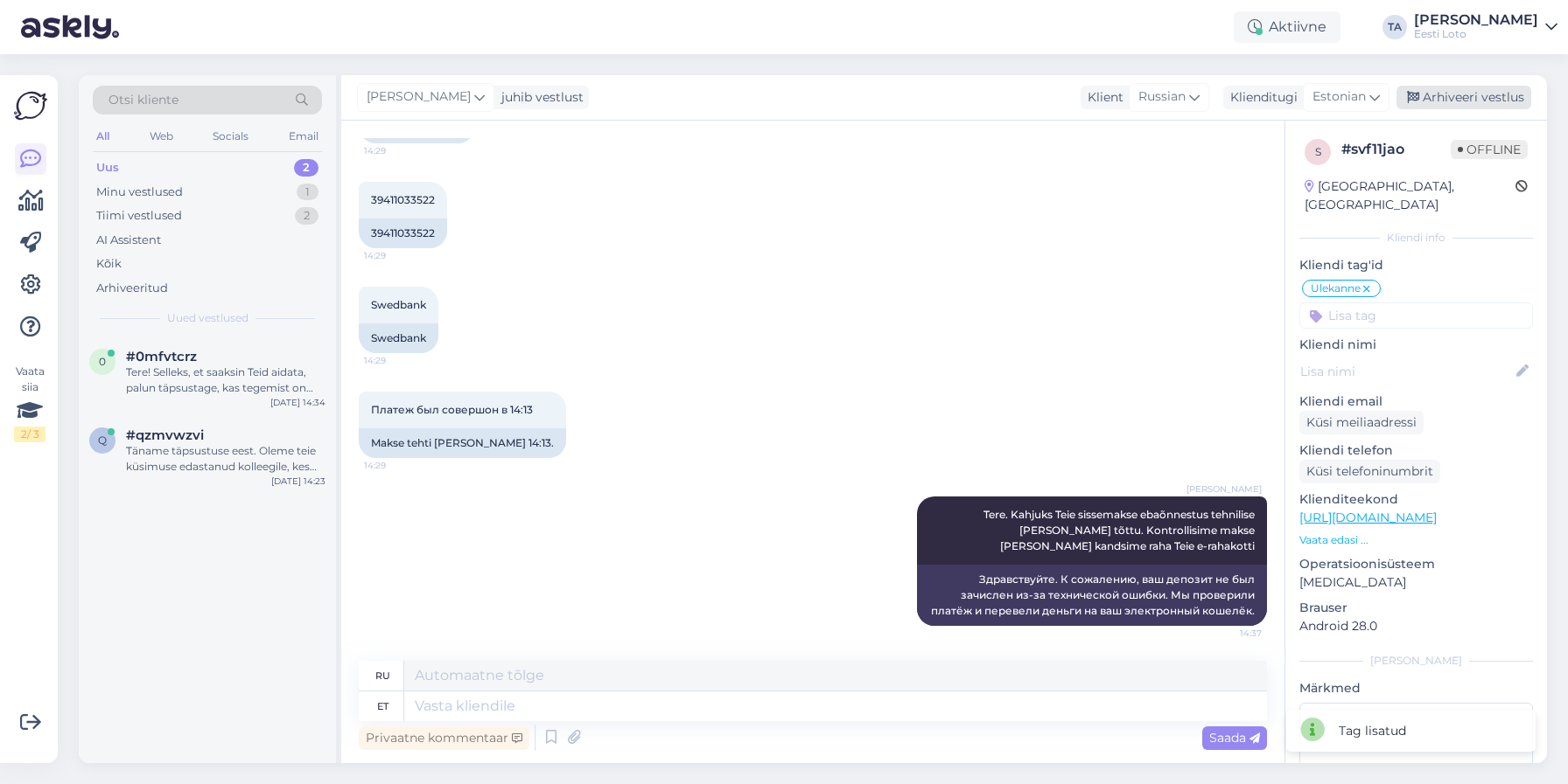
click at [1419, 96] on icon at bounding box center [1412, 98] width 12 height 12
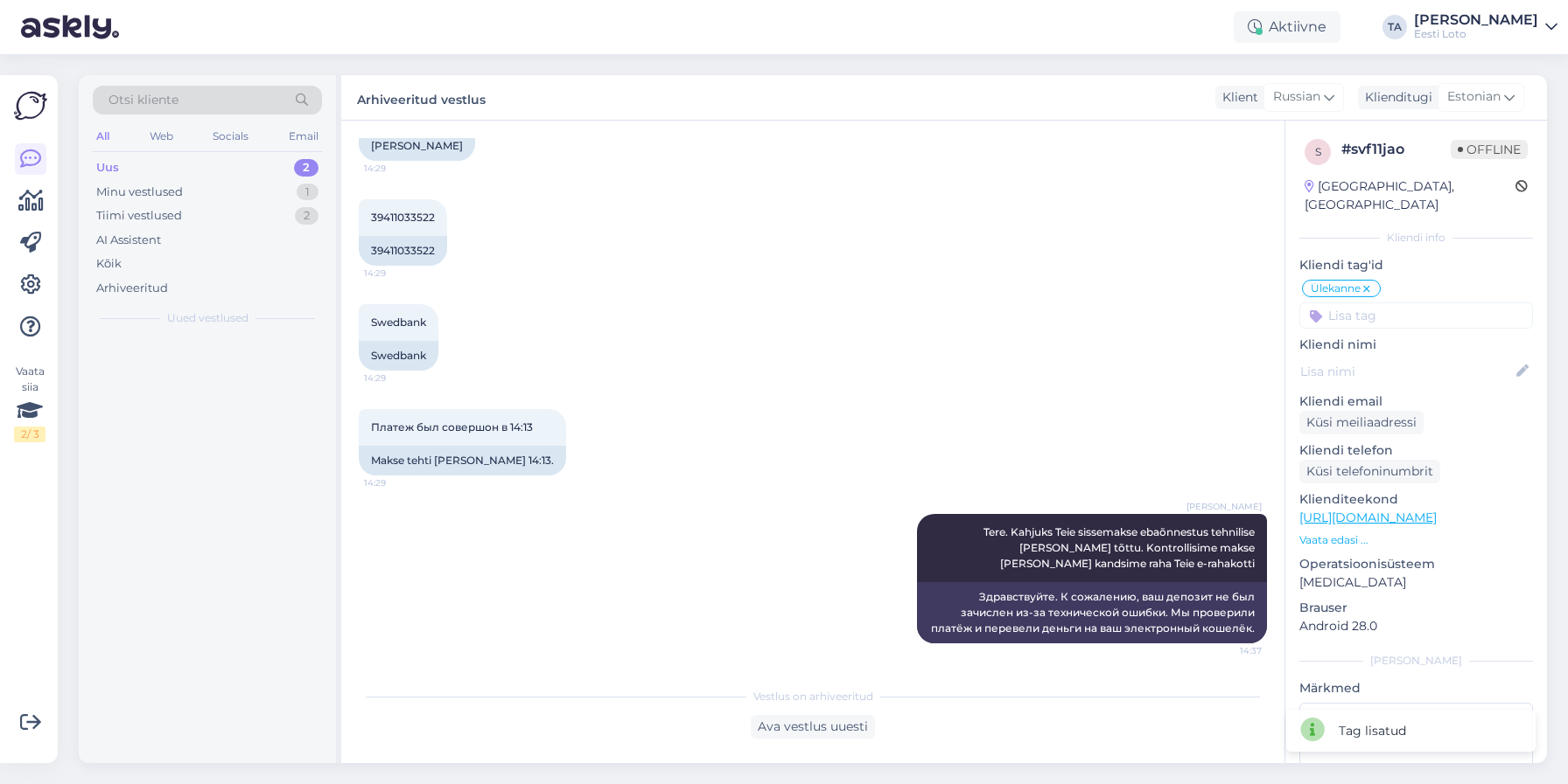
scroll to position [442, 0]
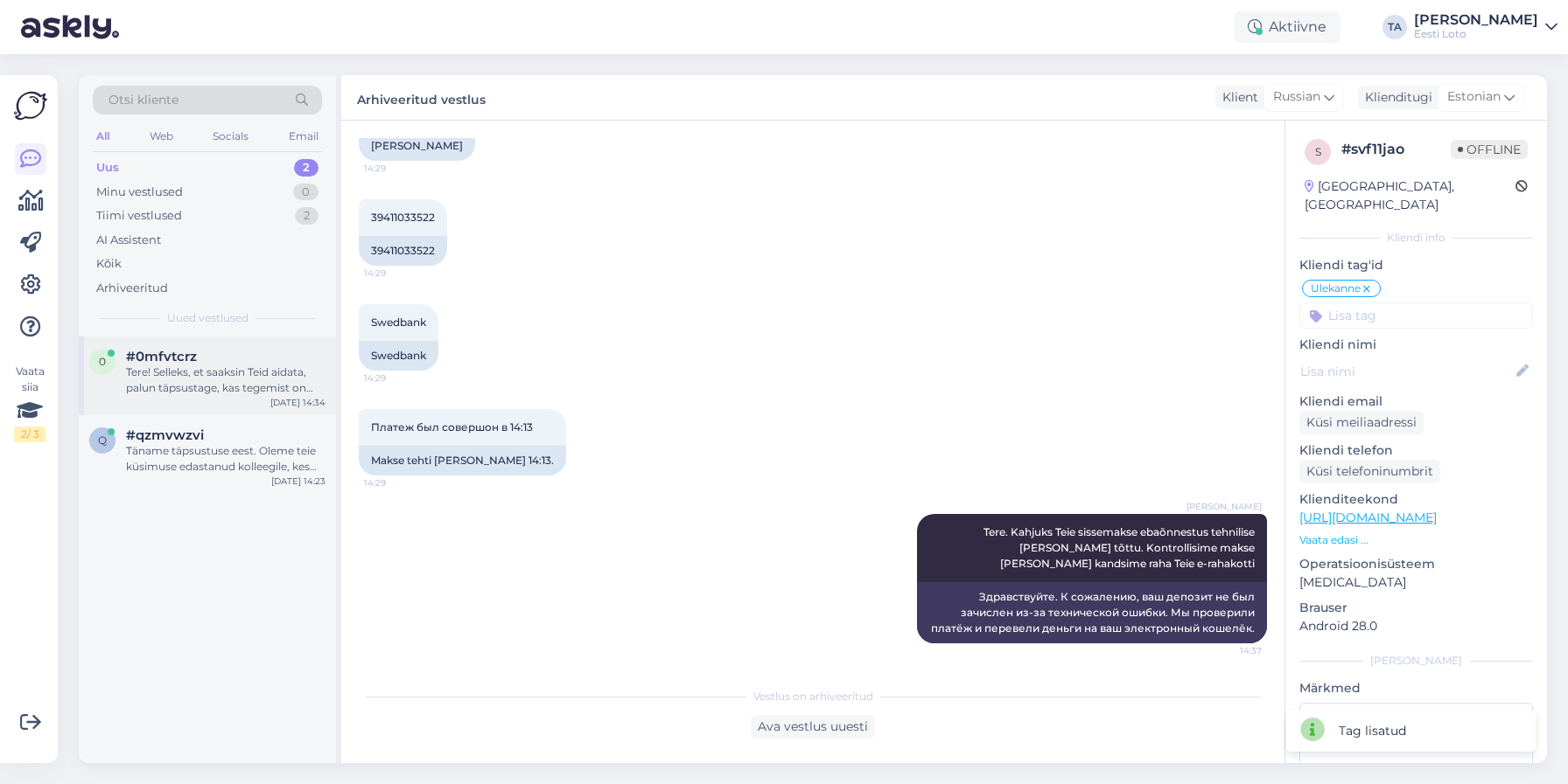
click at [206, 365] on div "Tere! Selleks, et saaksin Teid aidata, palun täpsustage, kas tegemist on paberp…" at bounding box center [226, 380] width 199 height 31
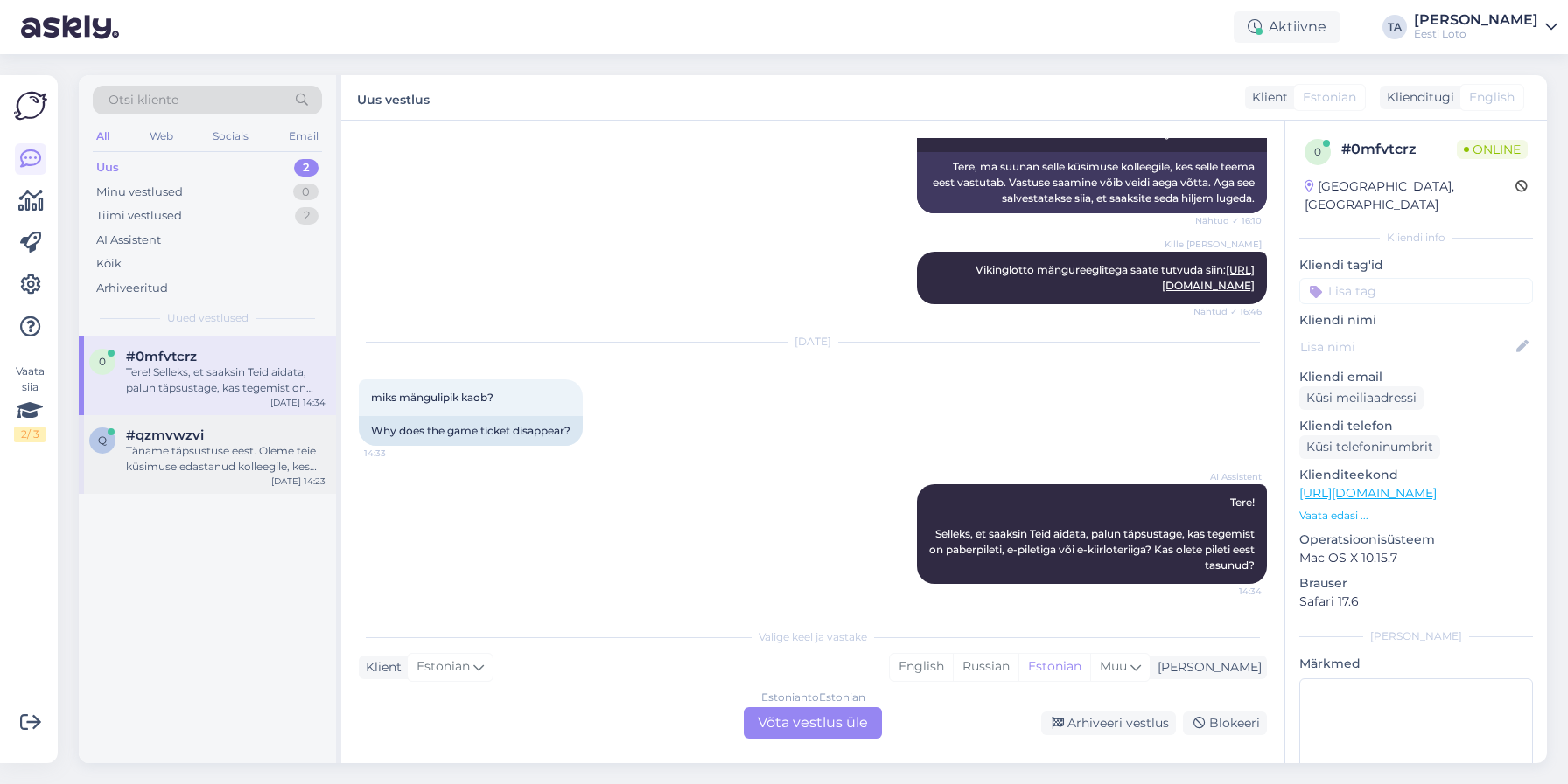
click at [182, 447] on div "Täname täpsustuse eest. Oleme teie küsimuse edastanud kolleegile, kes saab teil…" at bounding box center [226, 459] width 199 height 31
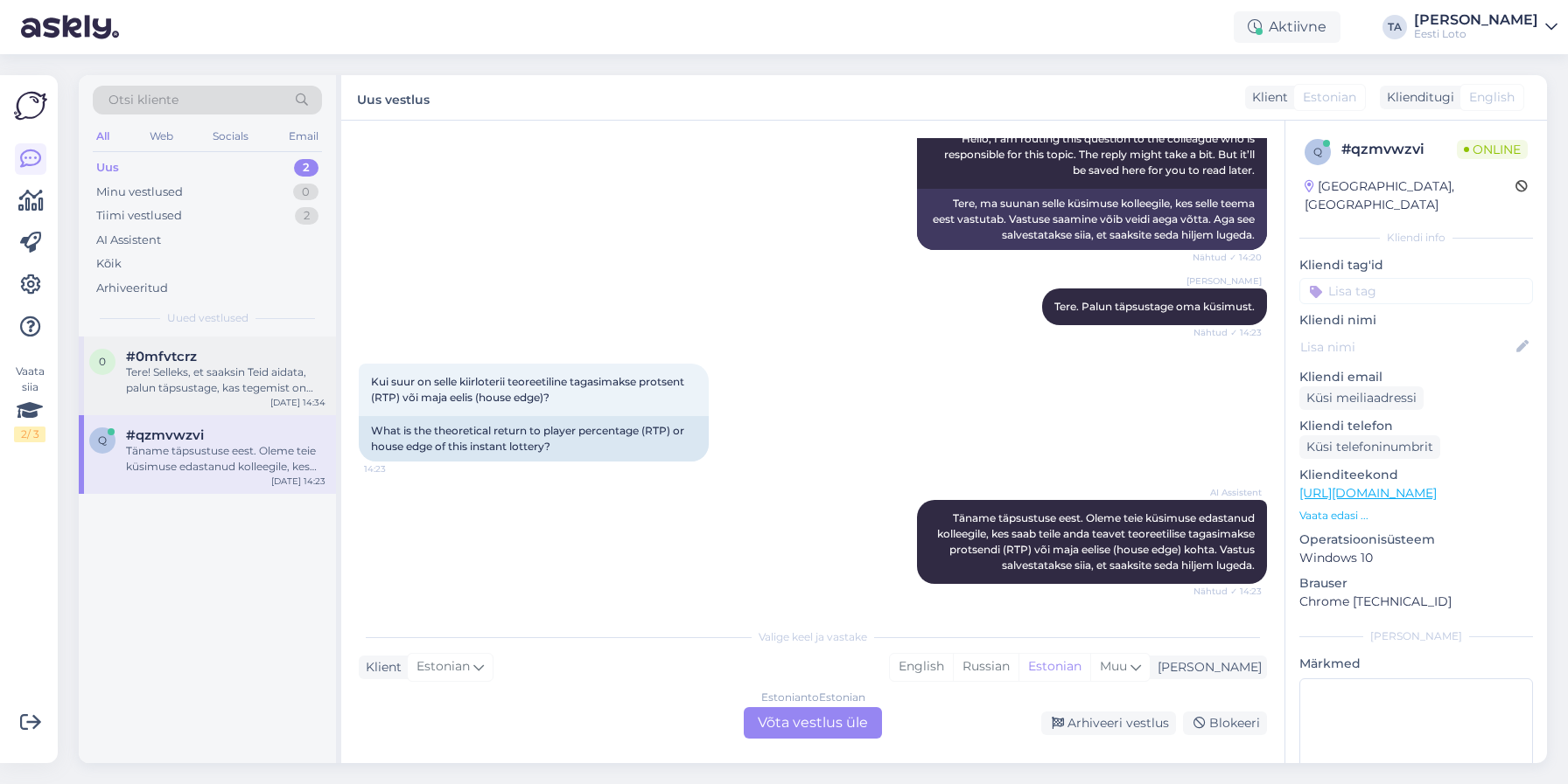
click at [208, 369] on div "Tere! Selleks, et saaksin Teid aidata, palun täpsustage, kas tegemist on paberp…" at bounding box center [226, 380] width 199 height 31
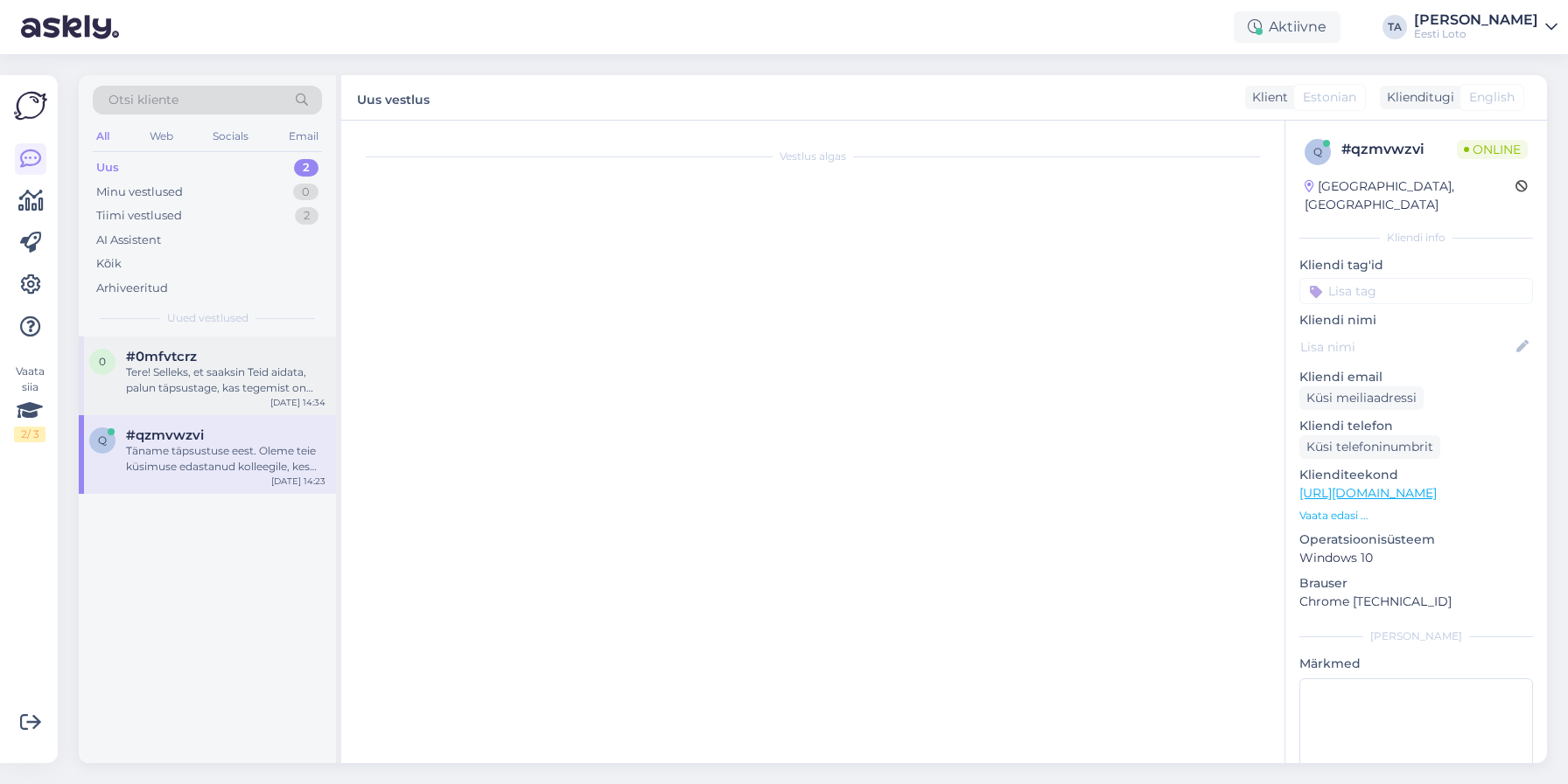
scroll to position [252, 0]
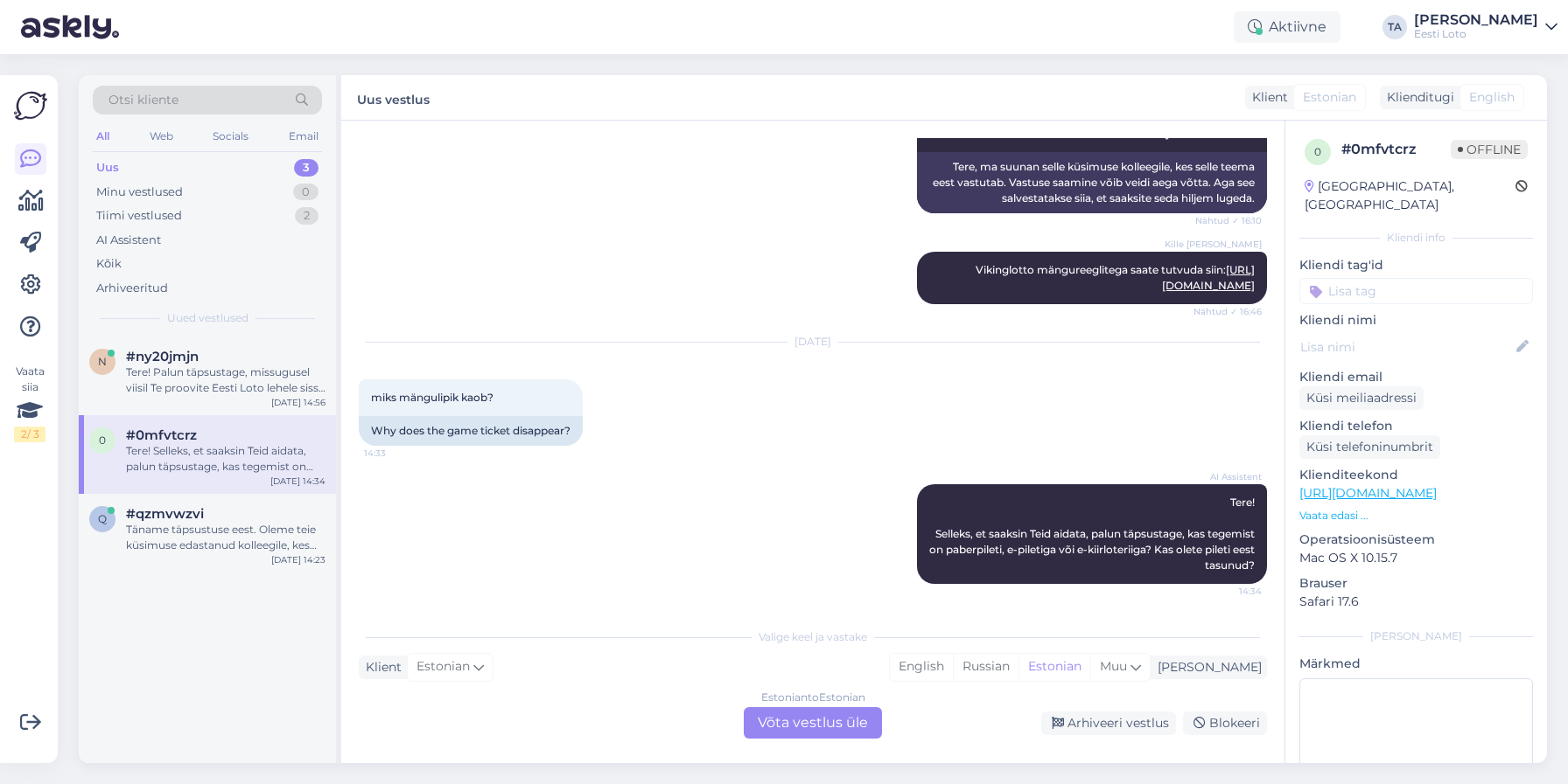
click at [807, 720] on div "Estonian to Estonian Võta vestlus üle" at bounding box center [813, 723] width 138 height 31
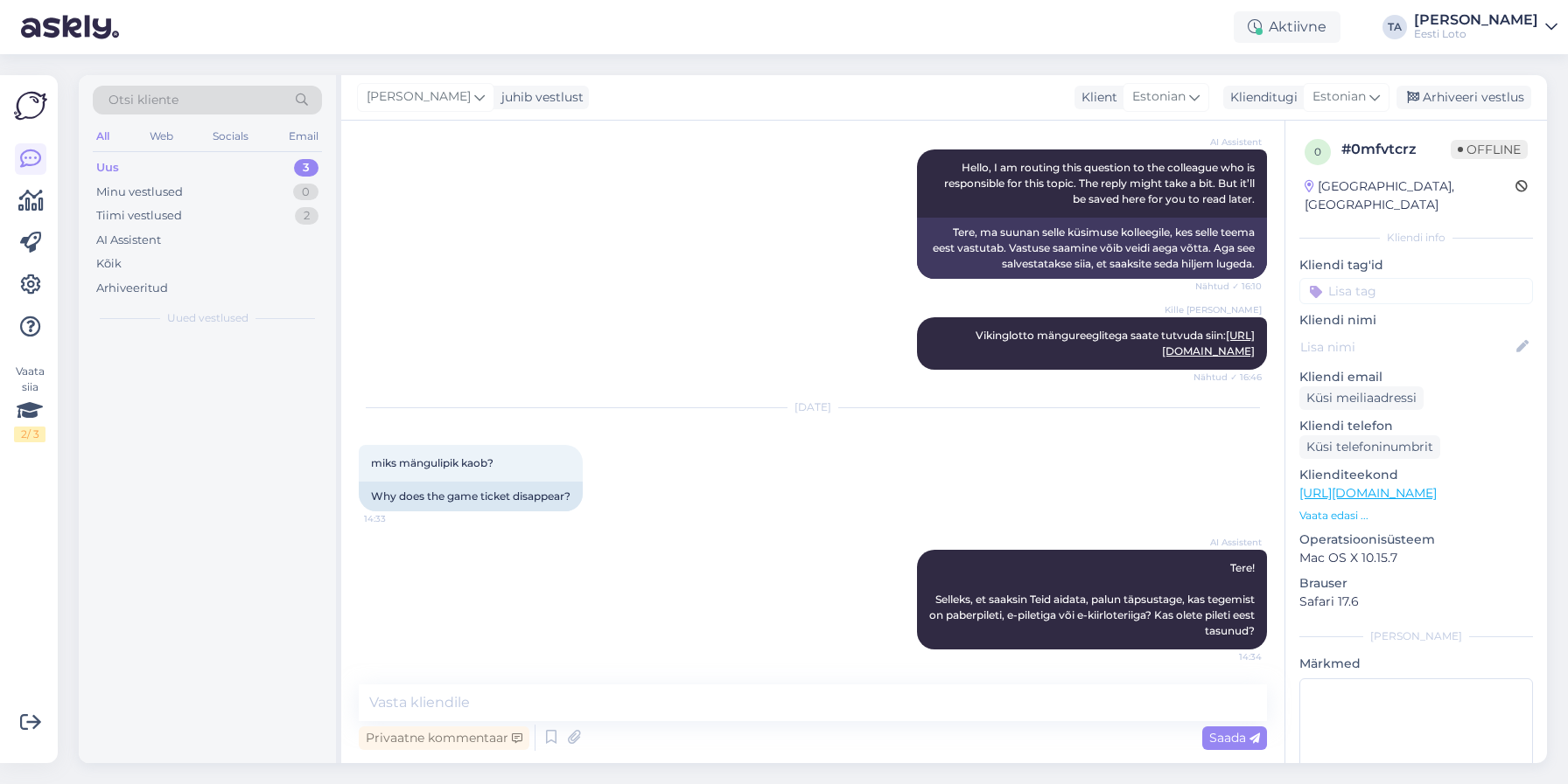
scroll to position [186, 0]
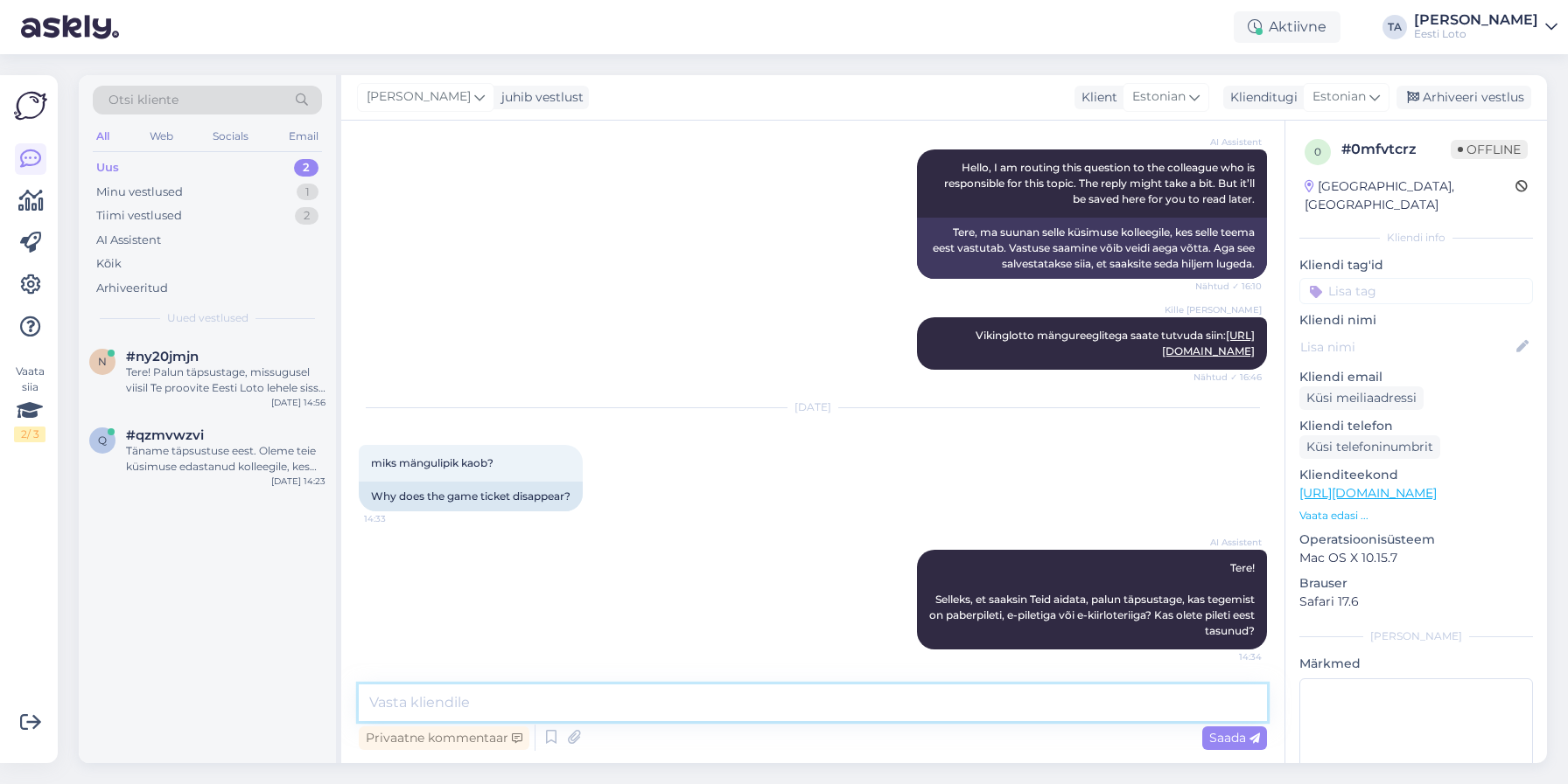
click at [489, 692] on textarea at bounding box center [812, 703] width 908 height 37
paste textarea "Eesti Loto liigub samm-sammult digitaalsemate lahenduste suunas – mitte ainult …"
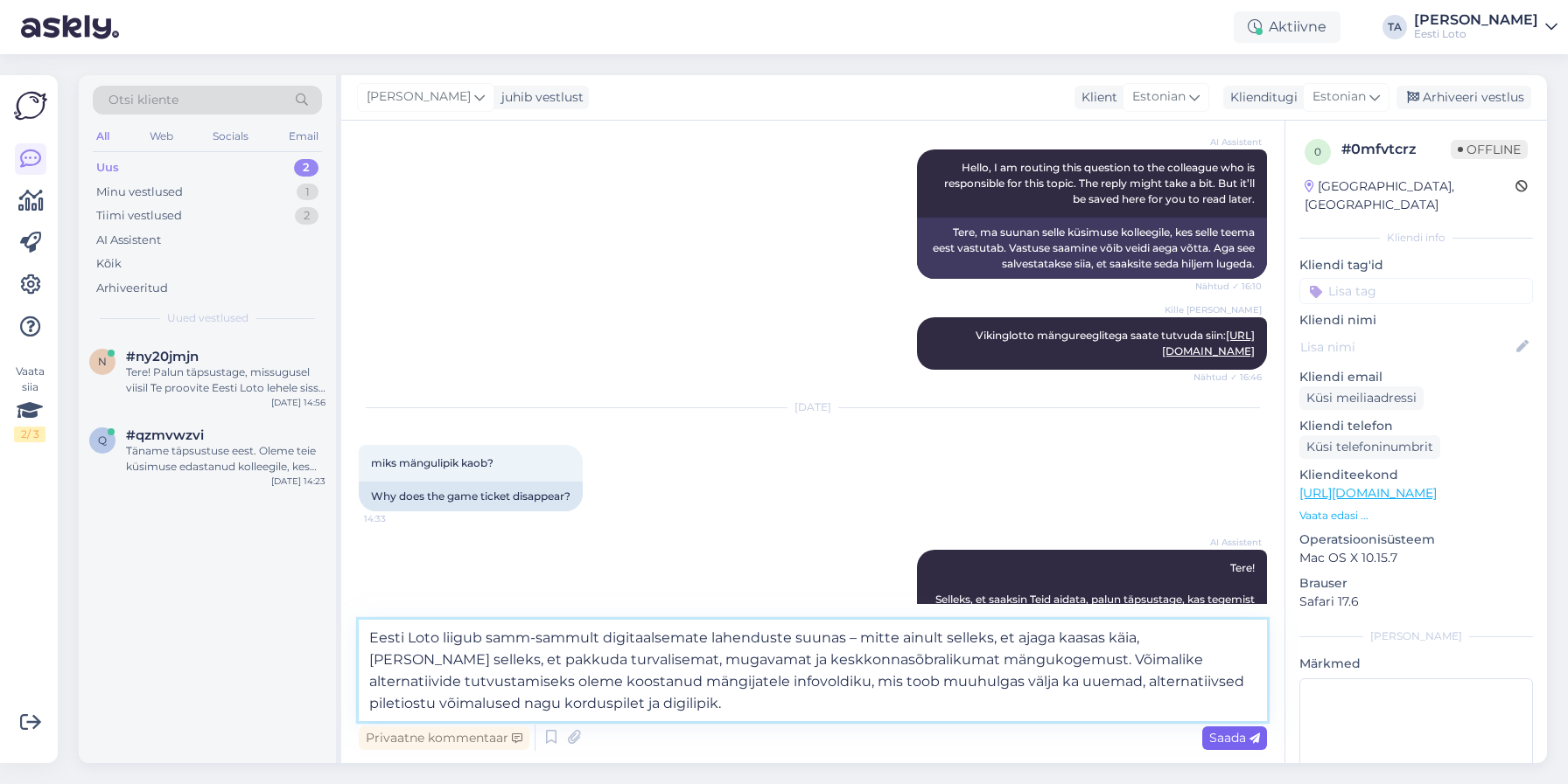
type textarea "Eesti Loto liigub samm-sammult digitaalsemate lahenduste suunas – mitte ainult …"
click at [1213, 740] on span "Saada" at bounding box center [1234, 737] width 51 height 16
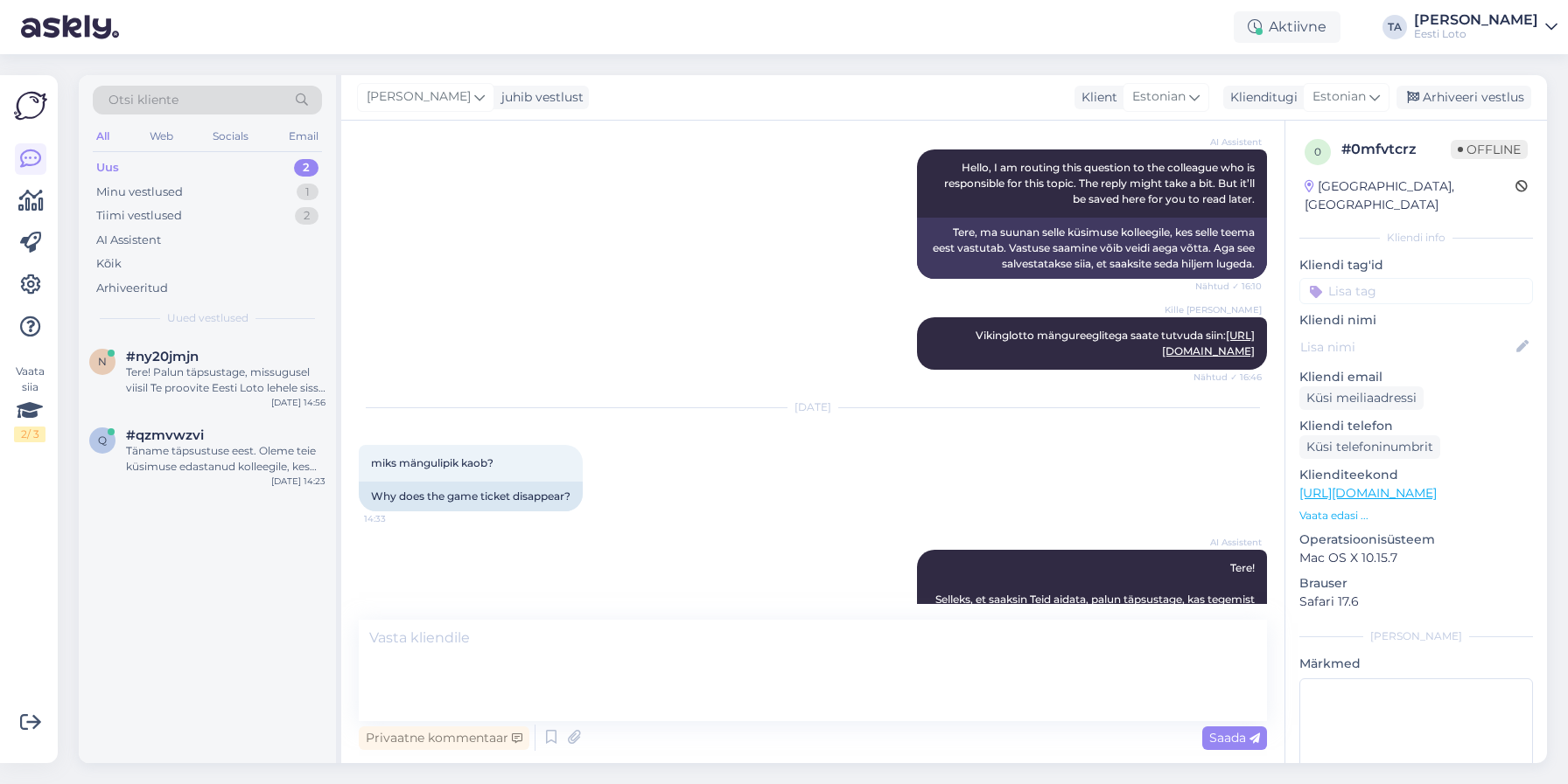
scroll to position [371, 0]
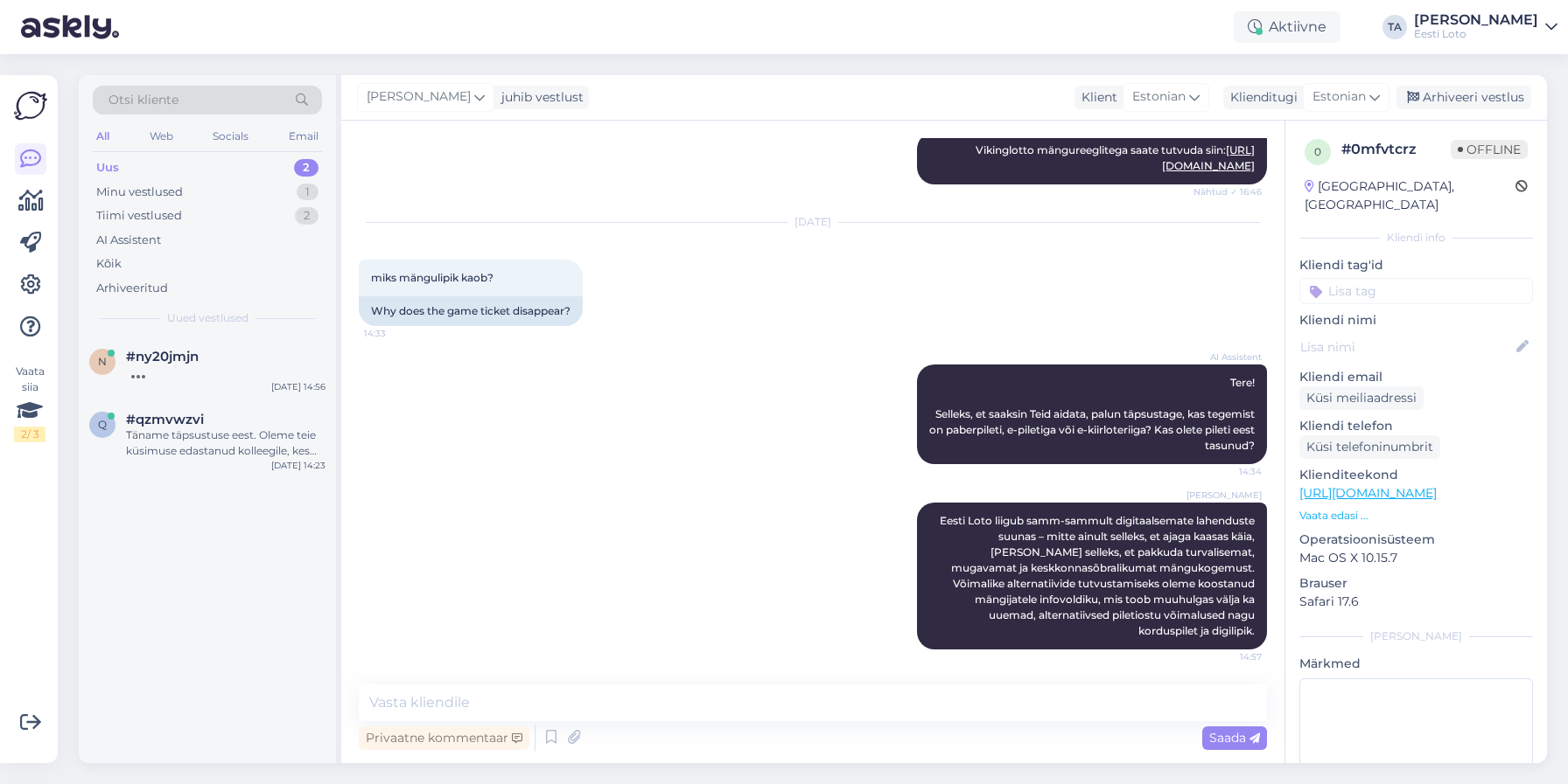
click at [1381, 278] on input at bounding box center [1415, 291] width 233 height 26
type input "mängulipik"
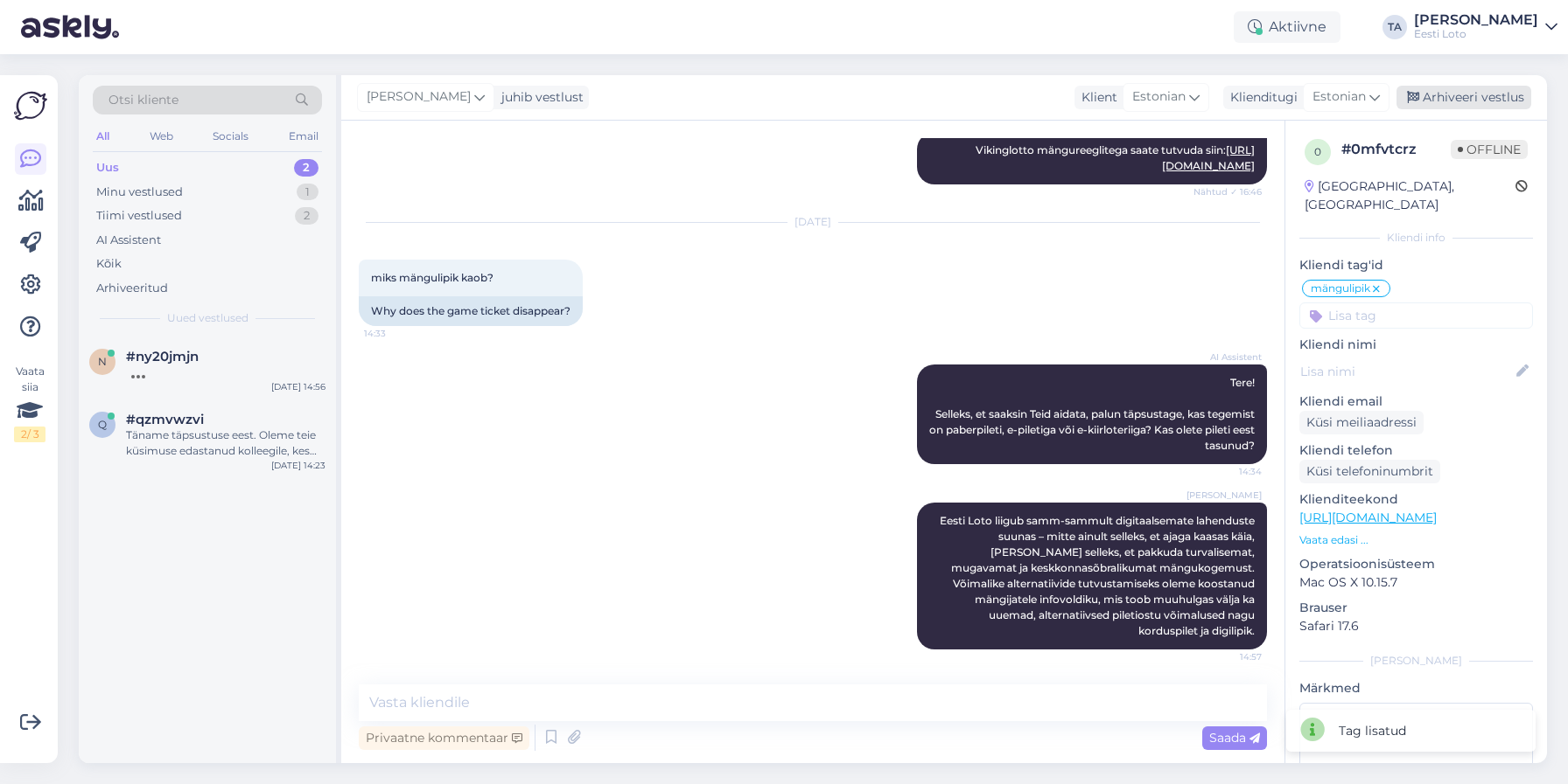
click at [1458, 100] on div "Arhiveeri vestlus" at bounding box center [1464, 98] width 135 height 24
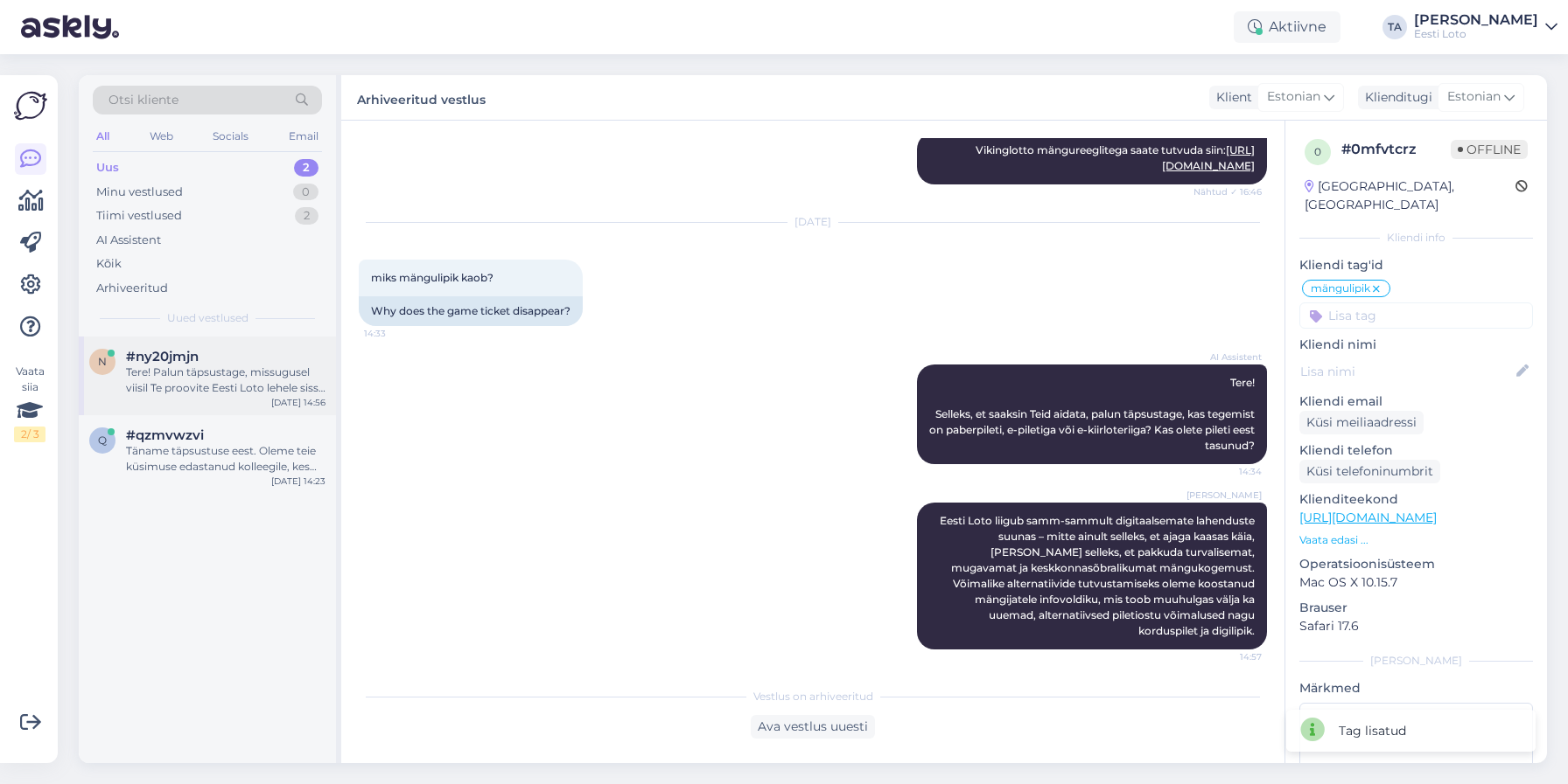
click at [214, 376] on div "Tere! Palun täpsustage, missugusel viisil Te proovite Eesti Loto lehele sisse l…" at bounding box center [226, 380] width 199 height 31
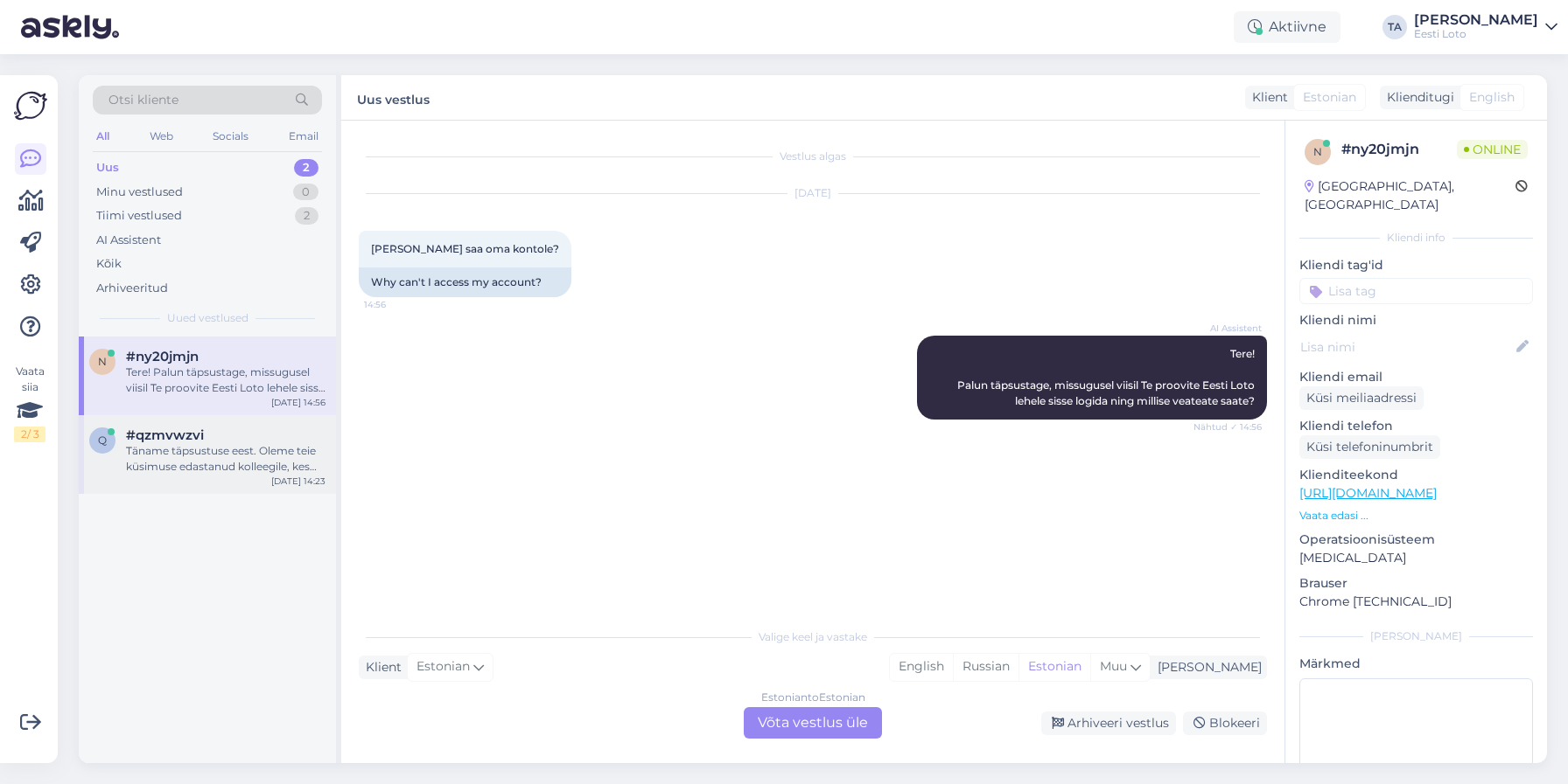
click at [201, 448] on div "Täname täpsustuse eest. Oleme teie küsimuse edastanud kolleegile, kes saab teil…" at bounding box center [226, 459] width 199 height 31
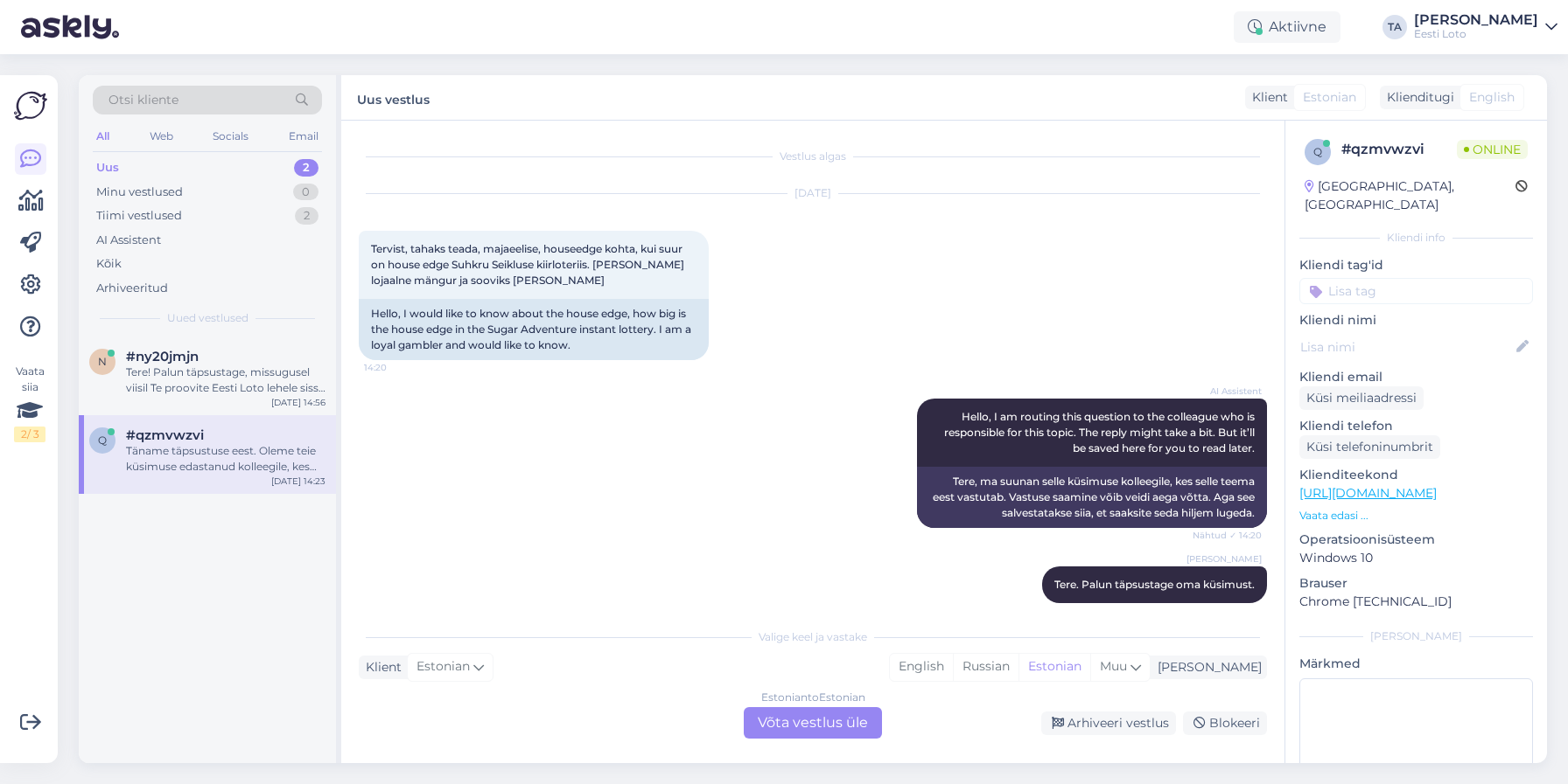
scroll to position [294, 0]
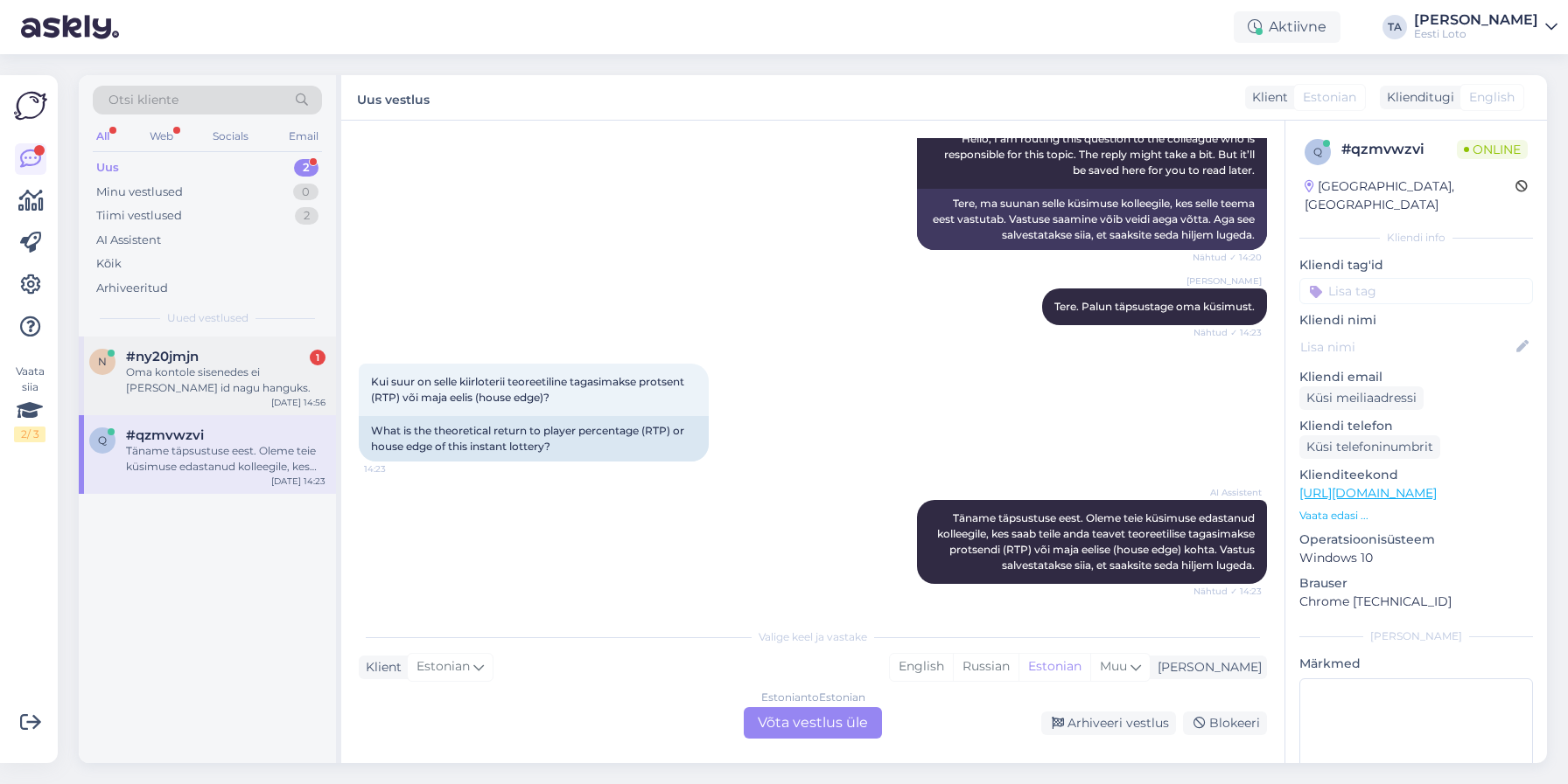
click at [180, 371] on div "Oma kontole sisenedes ei [PERSON_NAME] id nagu hanguks." at bounding box center [226, 380] width 199 height 31
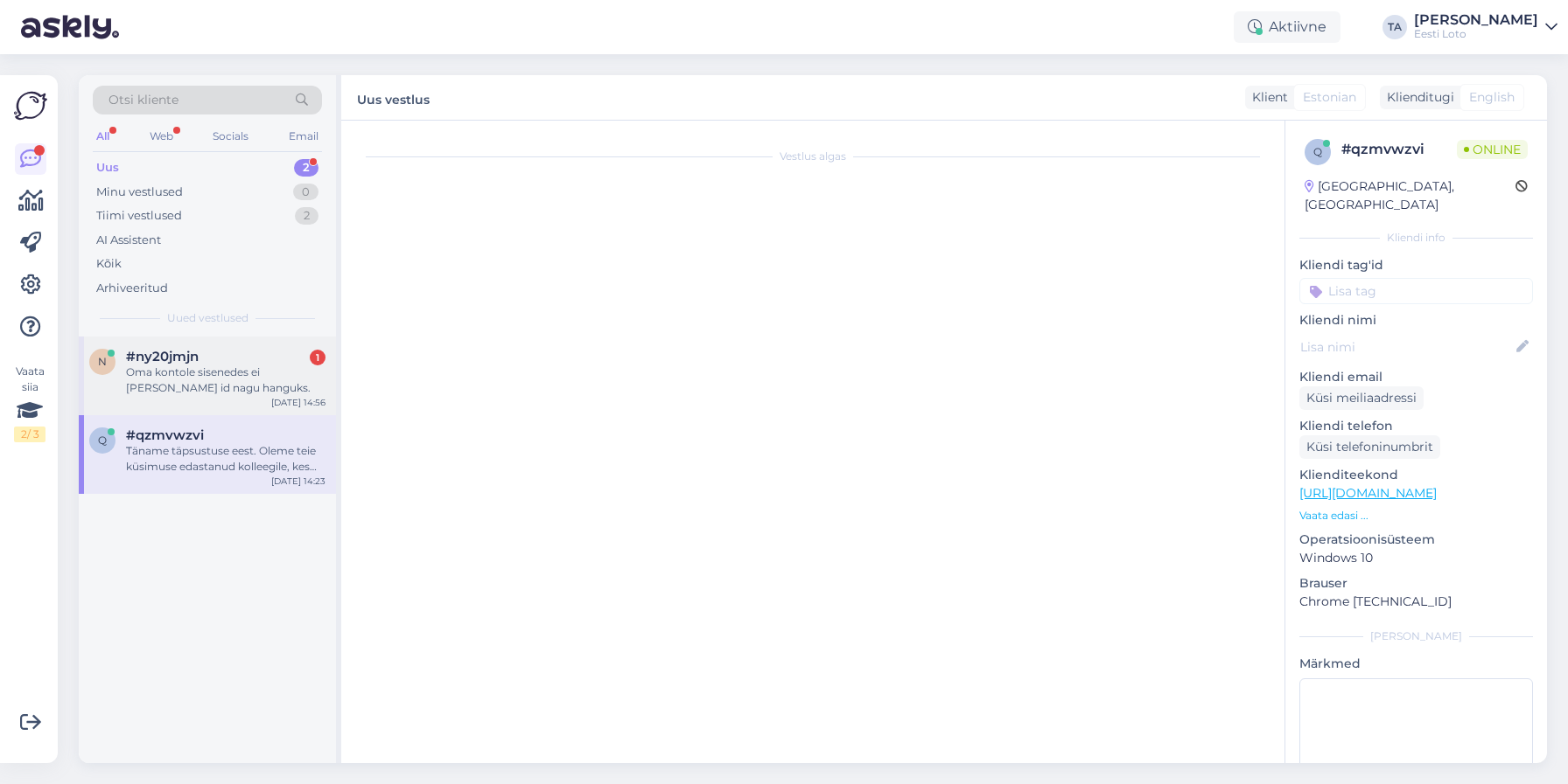
scroll to position [0, 0]
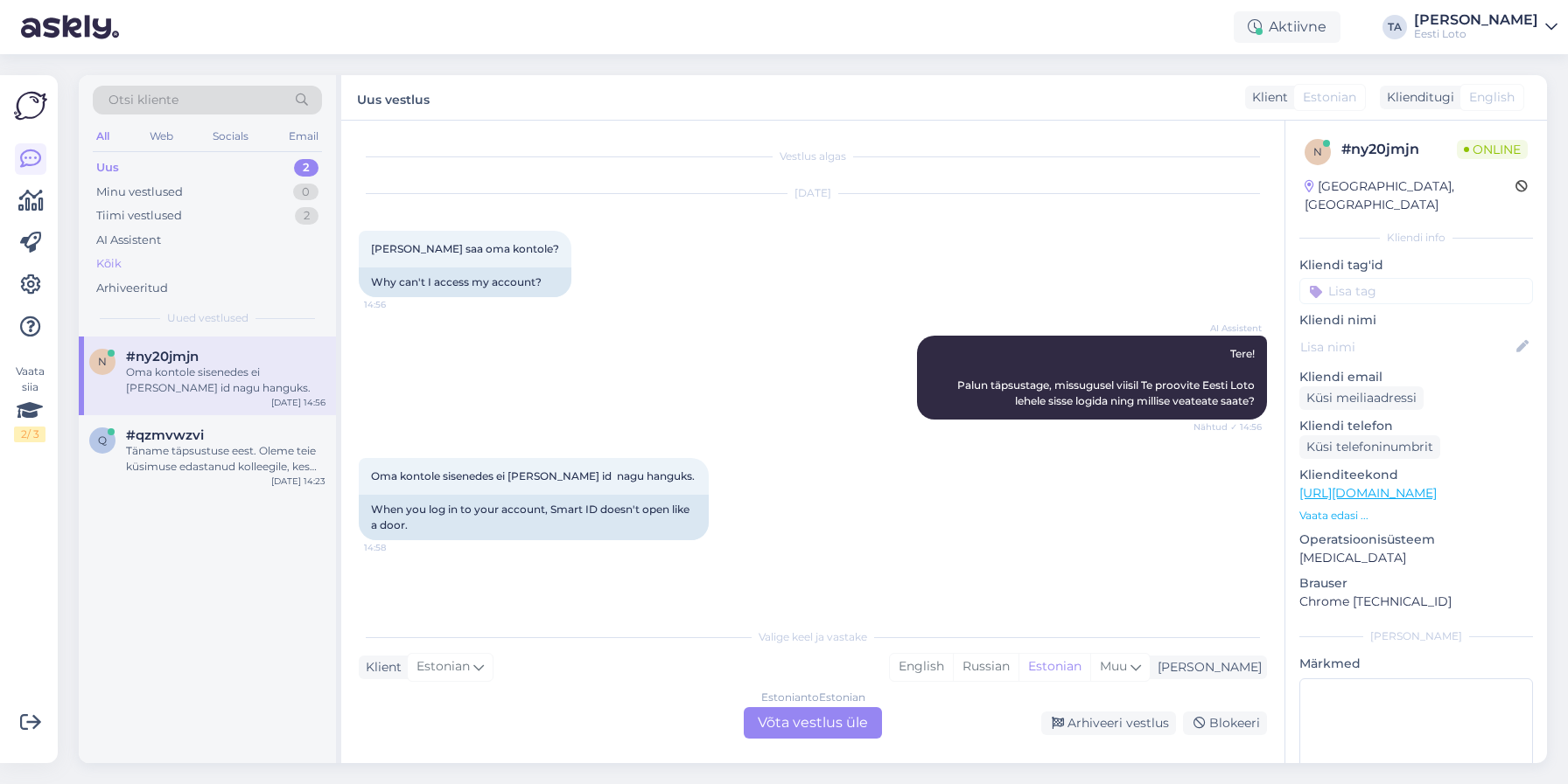
click at [118, 265] on div "Kõik" at bounding box center [109, 263] width 26 height 18
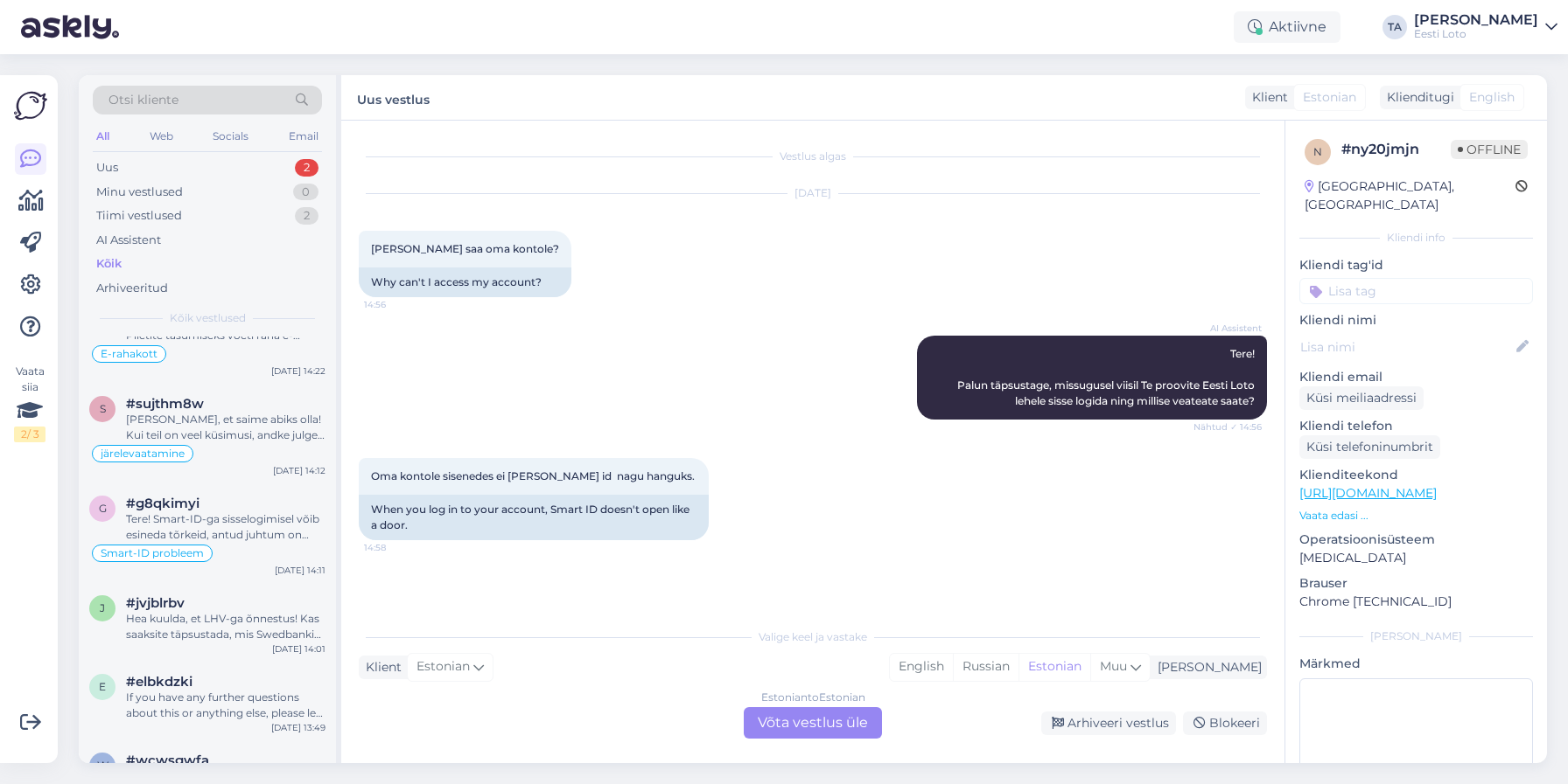
scroll to position [629, 0]
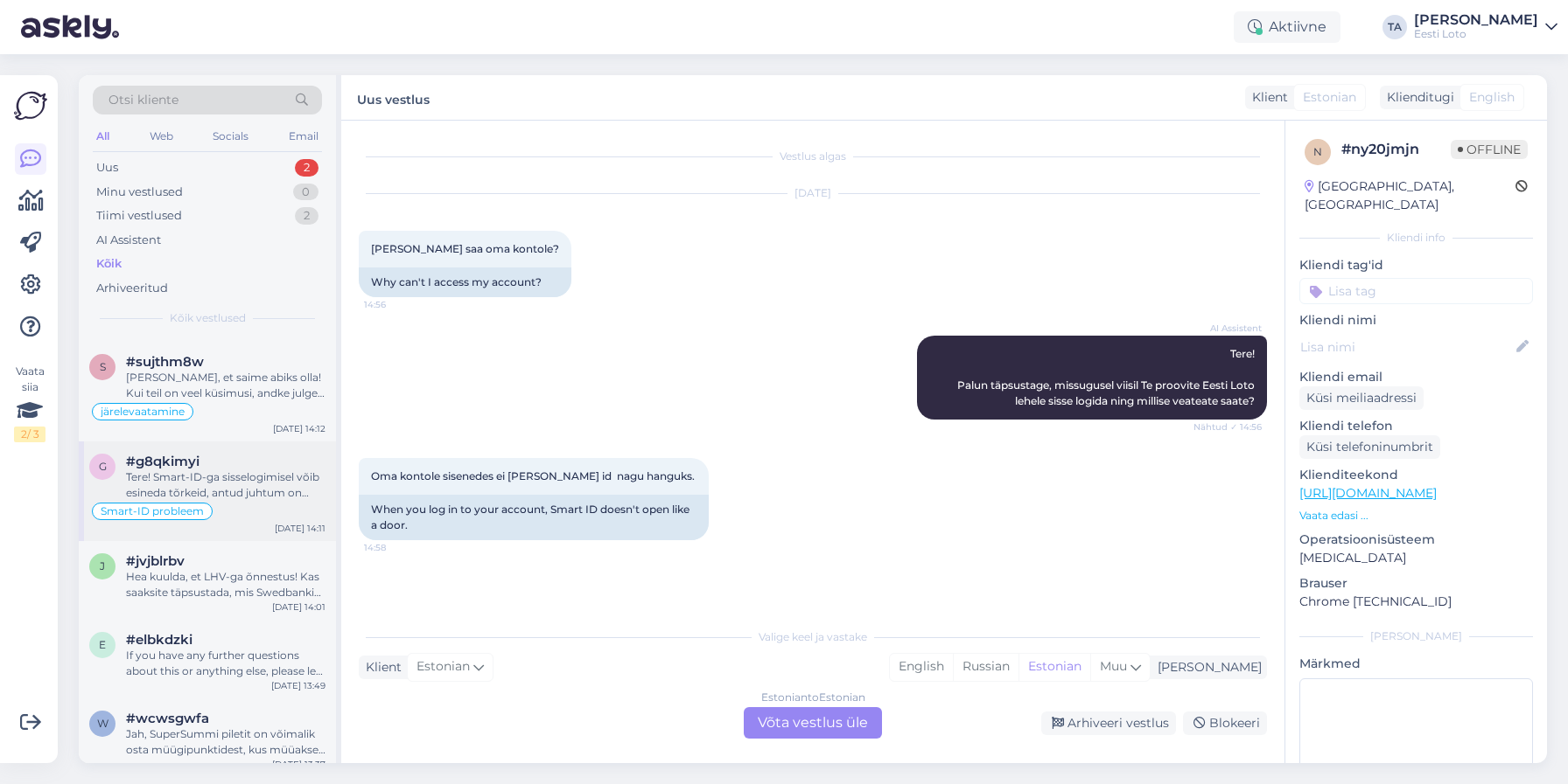
click at [220, 476] on div "Tere! Smart-ID-ga sisselogimisel võib esineda tõrkeid, antud juhtum on juba mei…" at bounding box center [226, 486] width 199 height 31
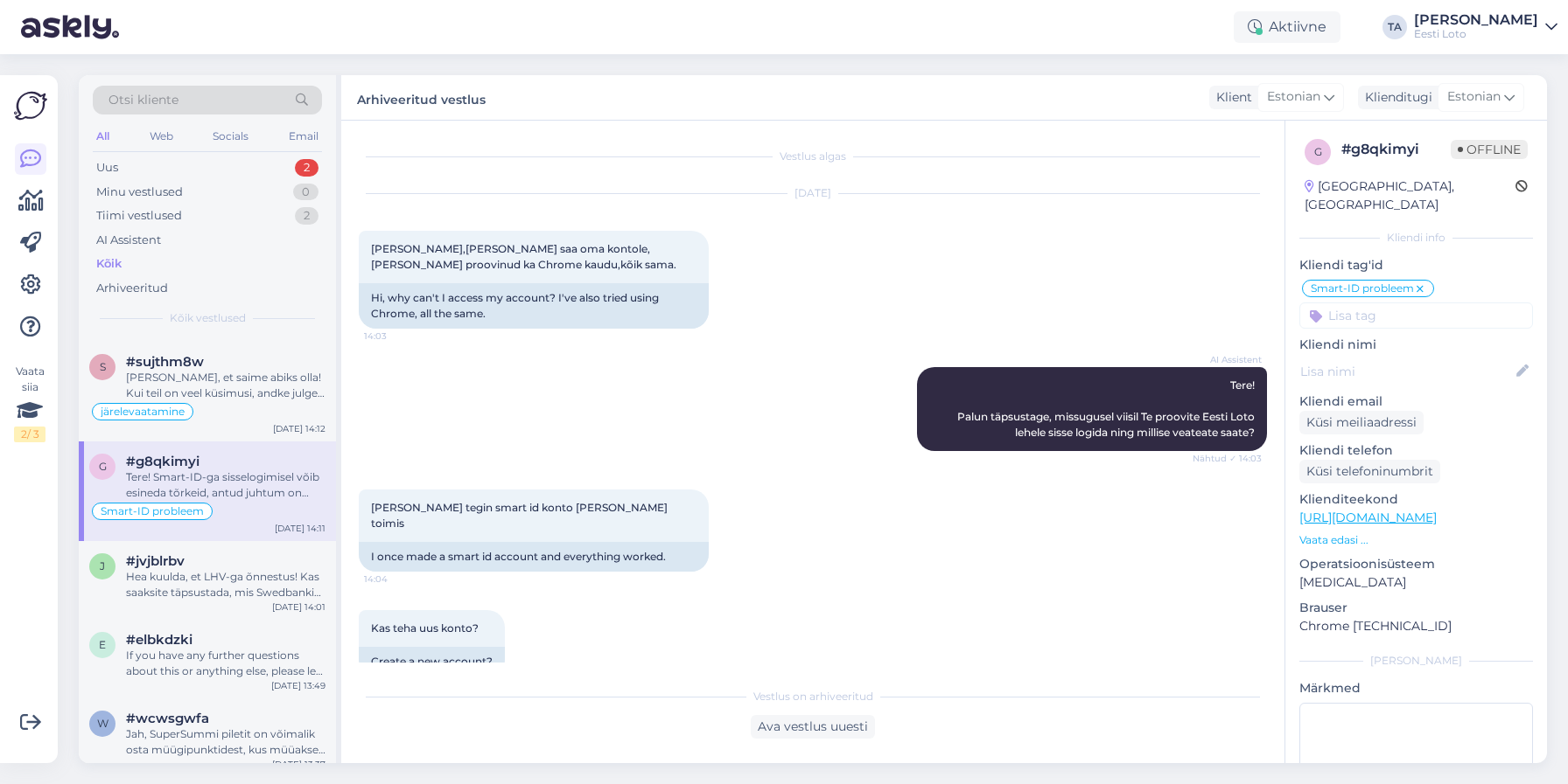
scroll to position [565, 0]
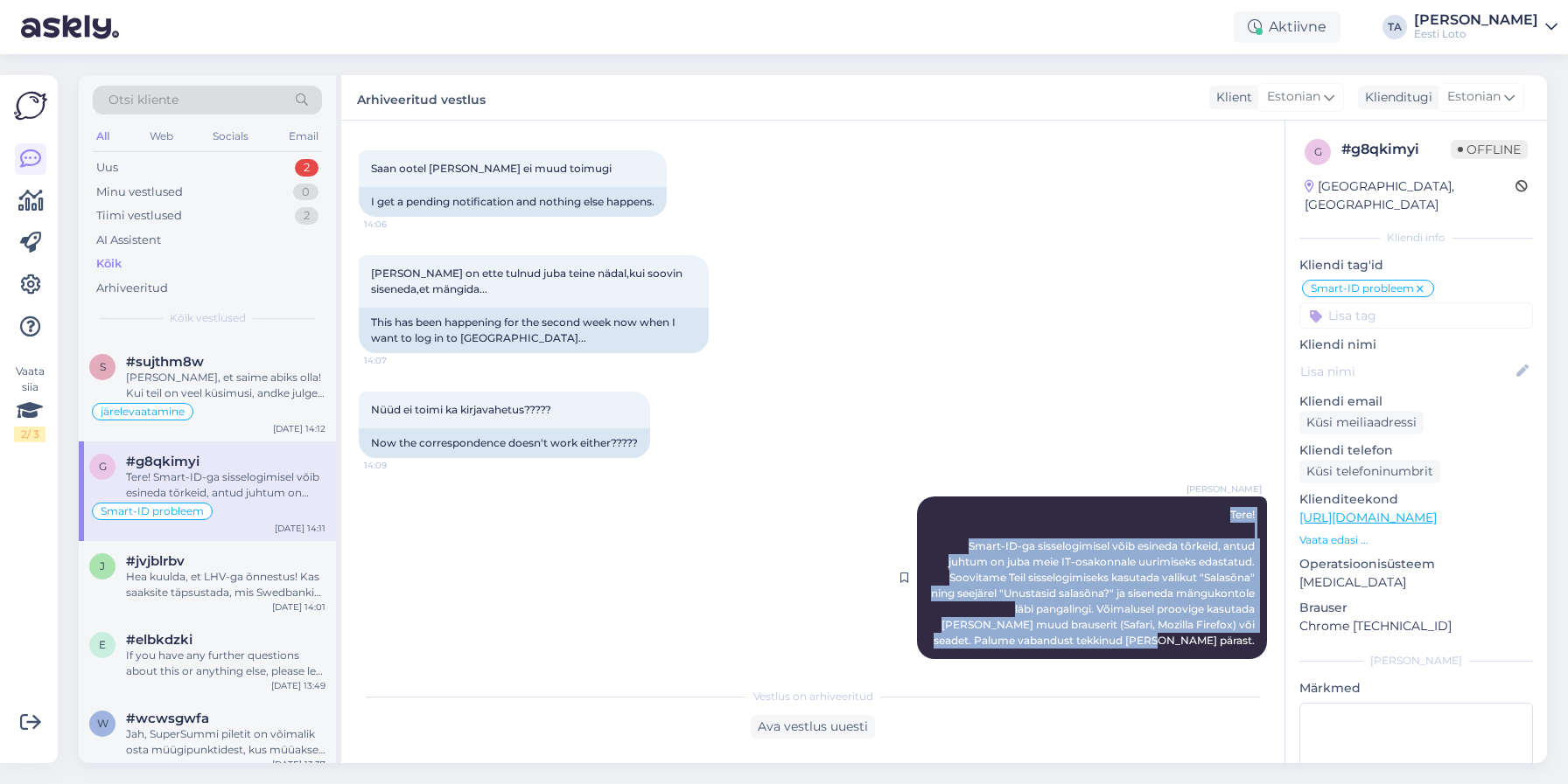
drag, startPoint x: 1256, startPoint y: 626, endPoint x: 1132, endPoint y: 501, distance: 176.1
click at [1132, 501] on div "[PERSON_NAME] Tere! Smart-ID-ga sisselogimisel võib esineda tõrkeid, antud juht…" at bounding box center [1092, 578] width 350 height 163
copy span "Tere! Smart-ID-ga sisselogimisel võib esineda tõrkeid, antud juhtum on juba mei…"
click at [109, 163] on div "Uus" at bounding box center [107, 168] width 22 height 18
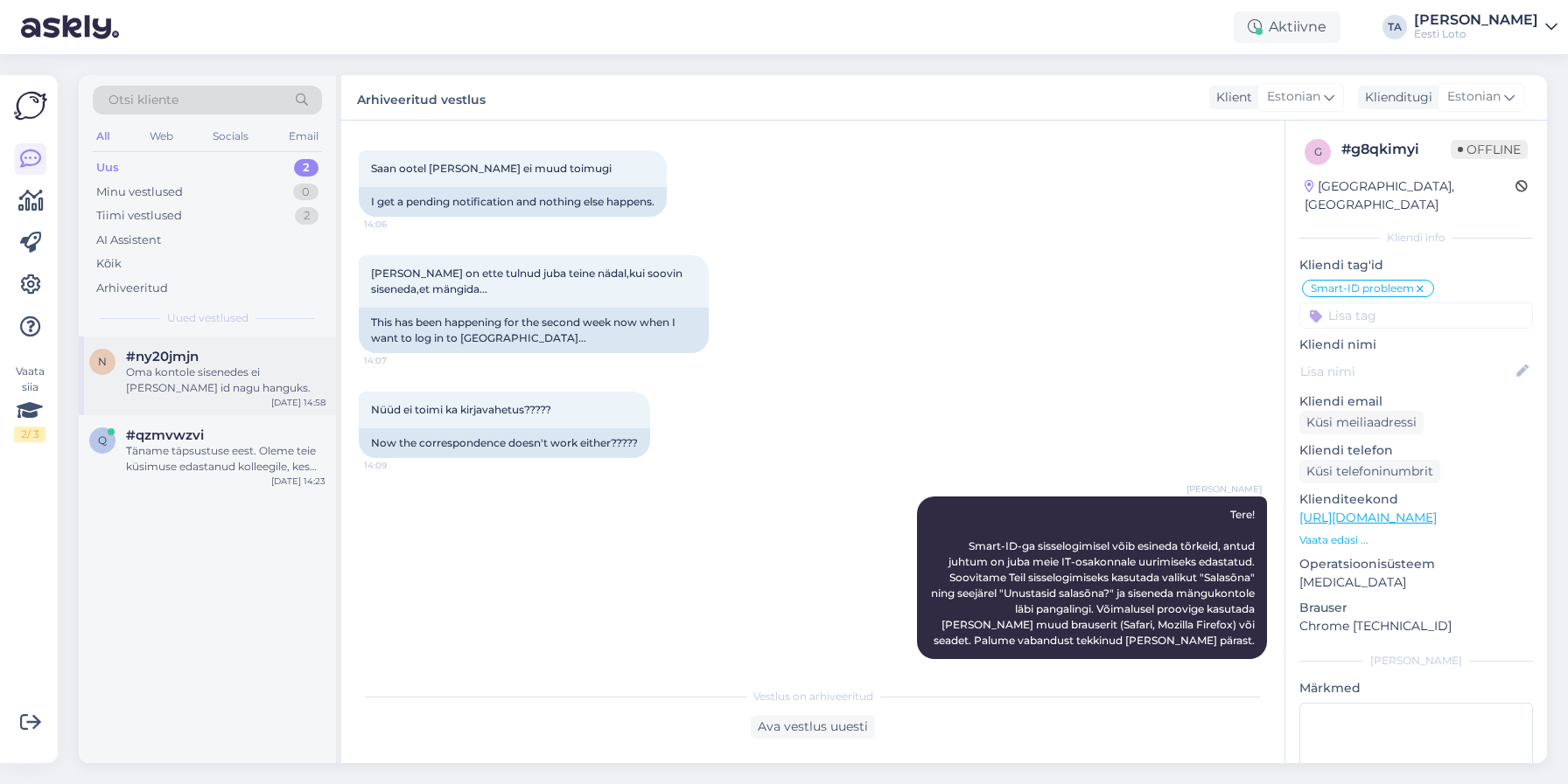
click at [172, 369] on div "Oma kontole sisenedes ei [PERSON_NAME] id nagu hanguks." at bounding box center [226, 380] width 199 height 31
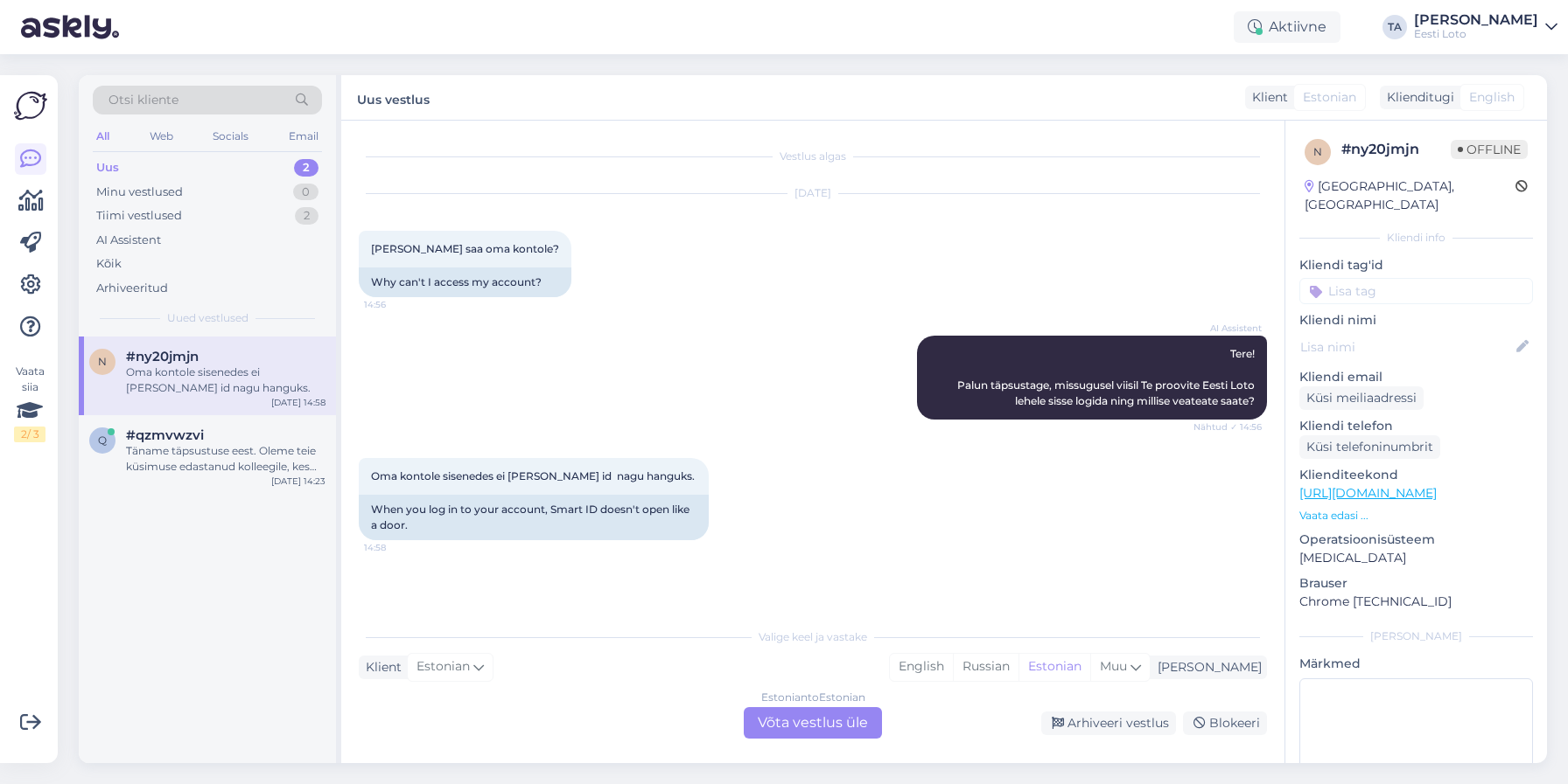
click at [819, 724] on div "Estonian to Estonian Võta vestlus üle" at bounding box center [813, 723] width 138 height 31
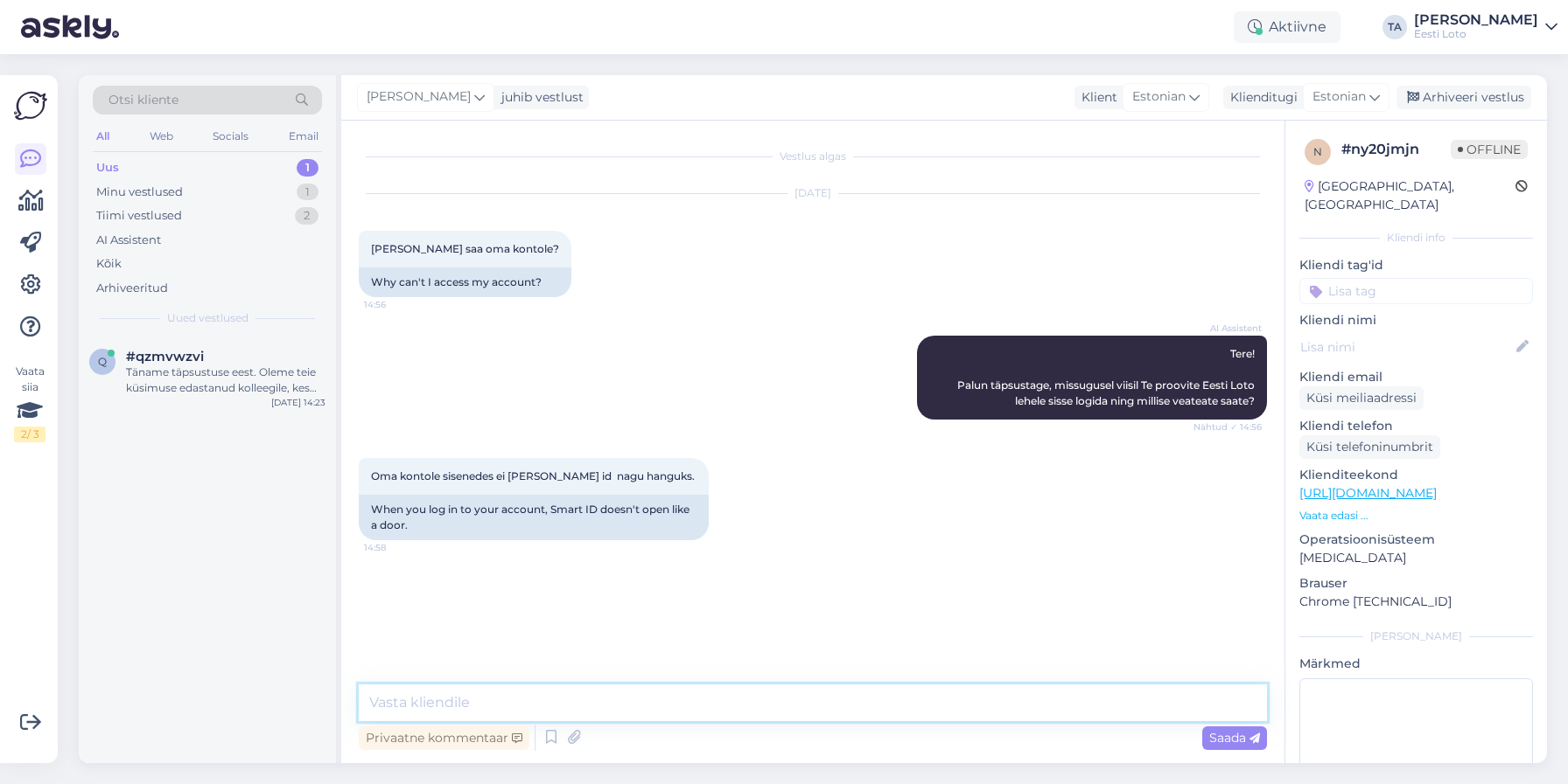
click at [554, 708] on textarea at bounding box center [812, 703] width 908 height 37
paste textarea "Tere! Smart-ID-ga sisselogimisel võib esineda tõrkeid, antud juhtum on juba mei…"
type textarea "Tere! Smart-ID-ga sisselogimisel võib esineda tõrkeid, antud juhtum on juba mei…"
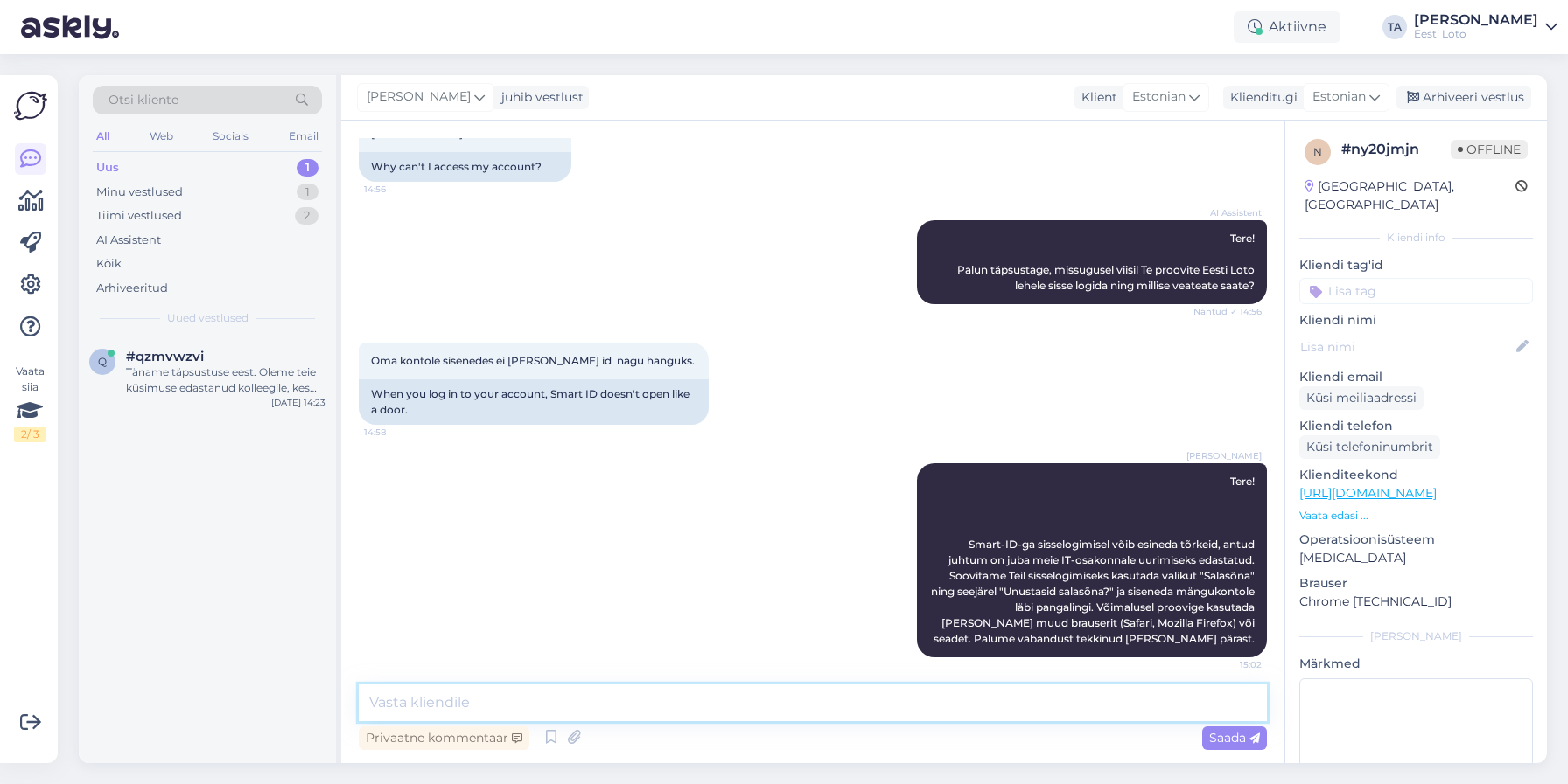
scroll to position [113, 0]
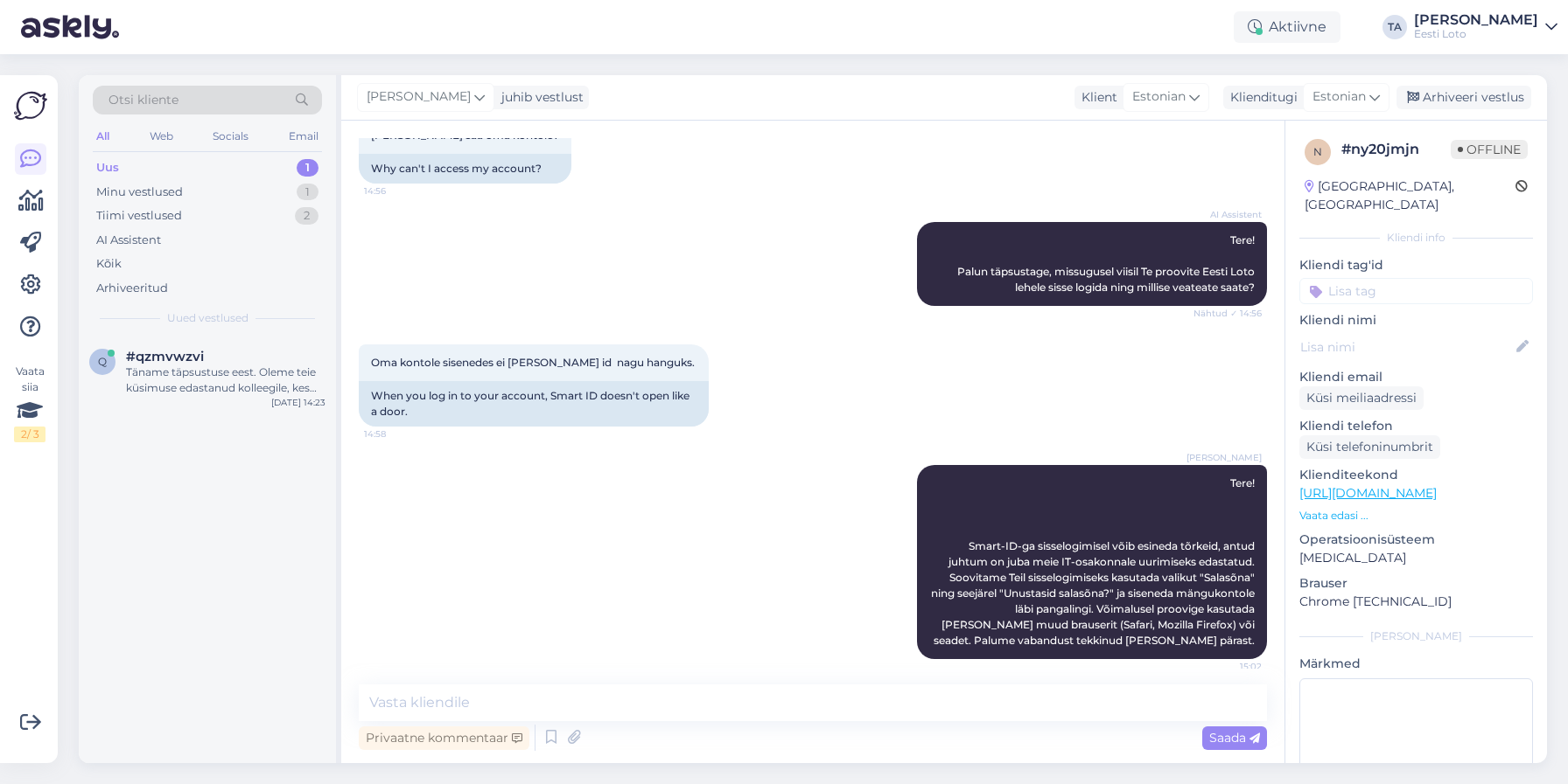
click at [1387, 281] on input at bounding box center [1415, 291] width 233 height 26
type input "smart"
click at [1390, 334] on span "Smart-ID probleem" at bounding box center [1381, 339] width 103 height 10
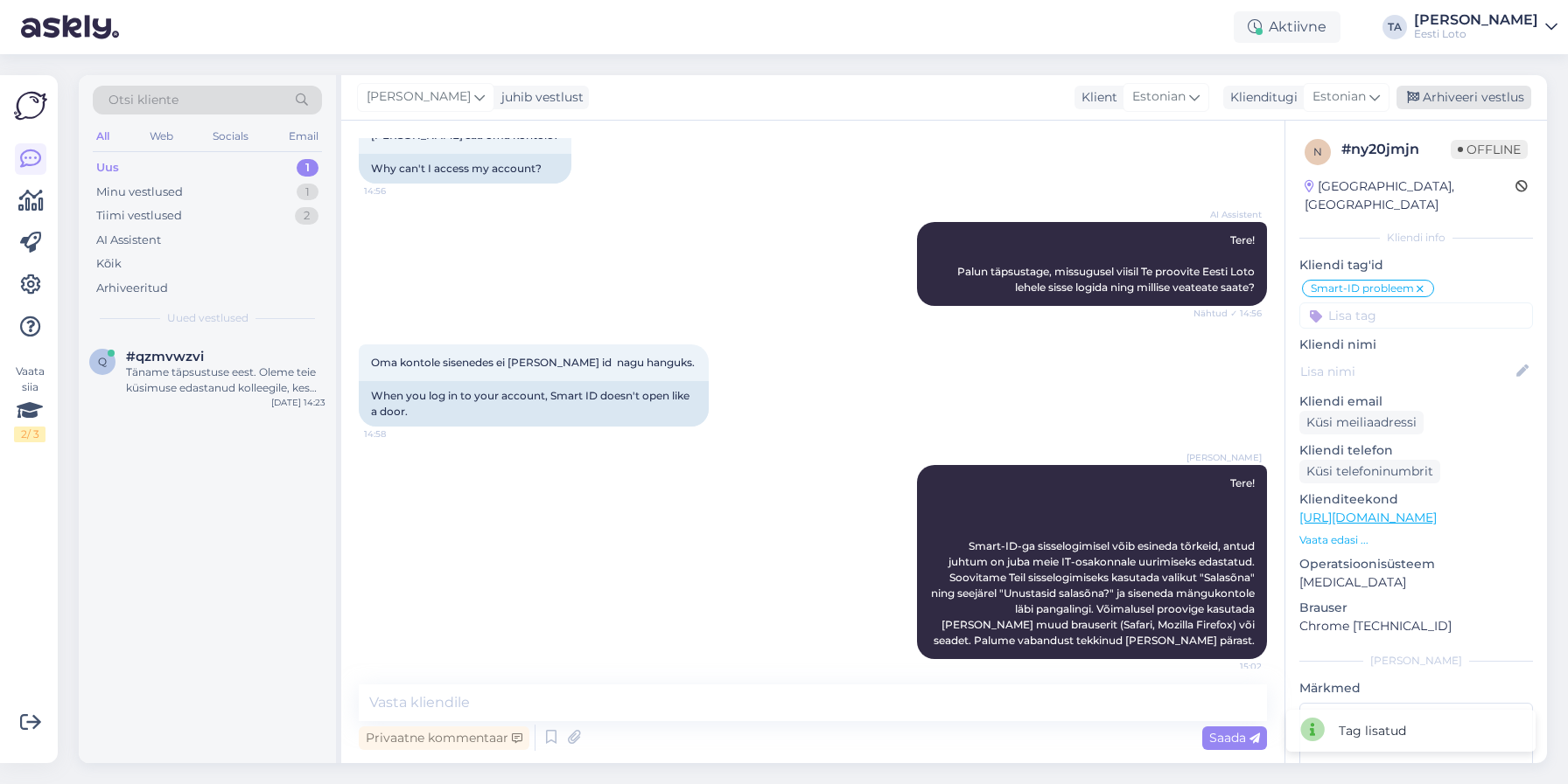
click at [1481, 91] on div "Arhiveeri vestlus" at bounding box center [1464, 98] width 135 height 24
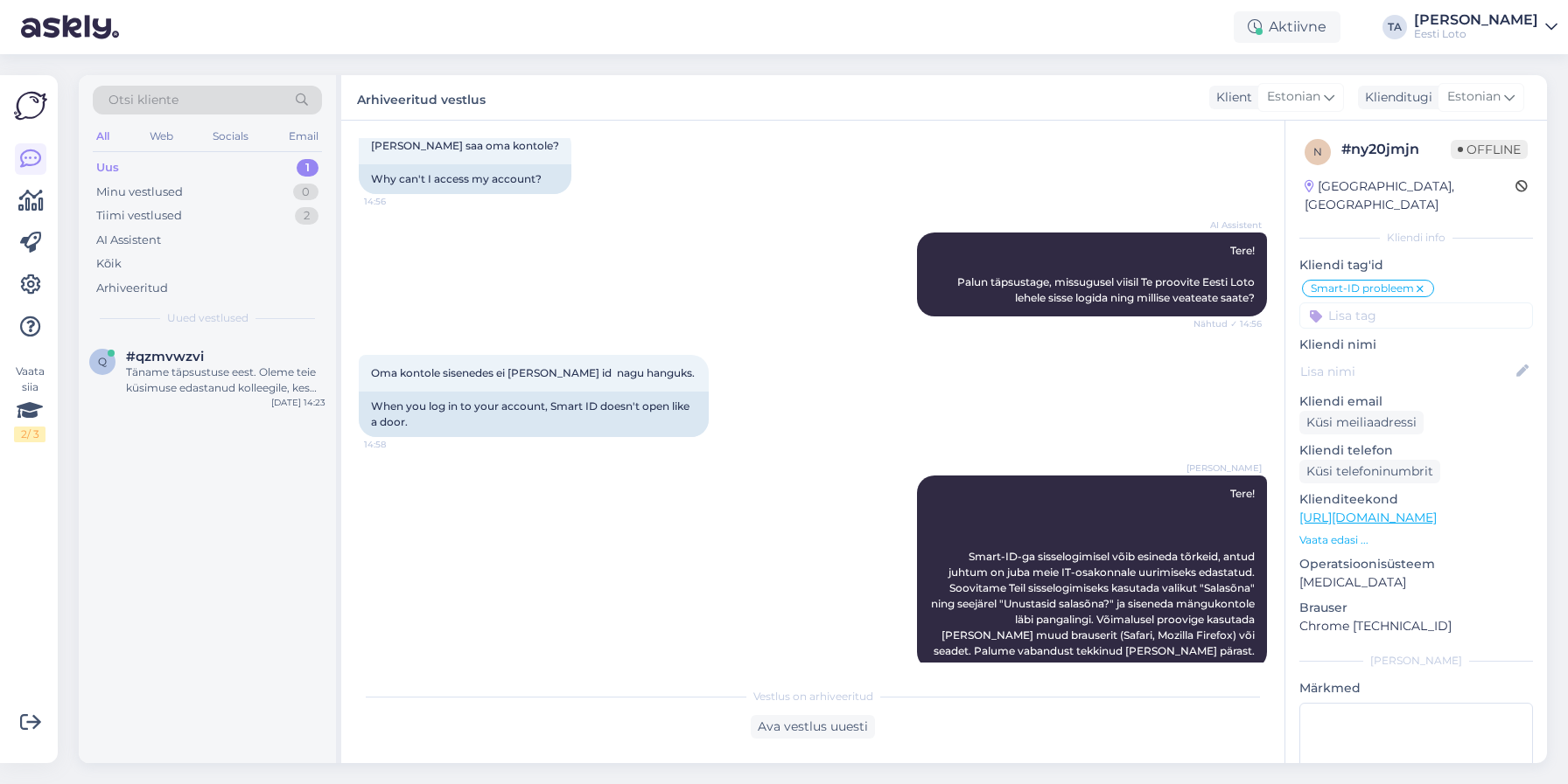
scroll to position [104, 0]
click at [217, 369] on div "Täname täpsustuse eest. Oleme teie küsimuse edastanud kolleegile, kes saab teil…" at bounding box center [226, 380] width 199 height 31
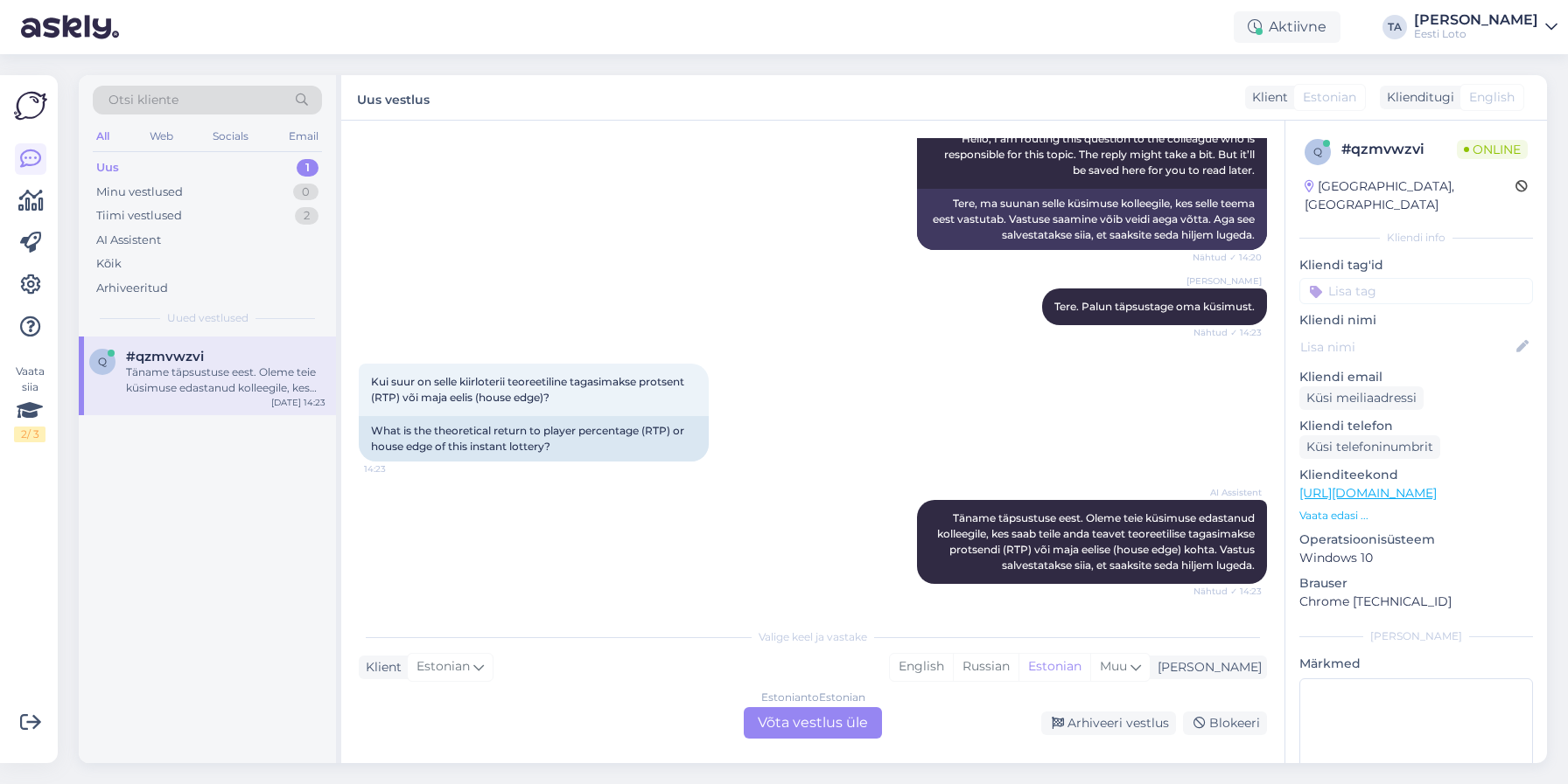
scroll to position [293, 0]
drag, startPoint x: 567, startPoint y: 381, endPoint x: 369, endPoint y: 369, distance: 198.4
click at [360, 370] on div "Kui suur on selle kiirloterii teoreetiline tagasimakse protsent (RTP) või maja …" at bounding box center [534, 390] width 350 height 53
copy span "Kui suur on selle kiirloterii teoreetiline tagasimakse protsent (RTP) või maja …"
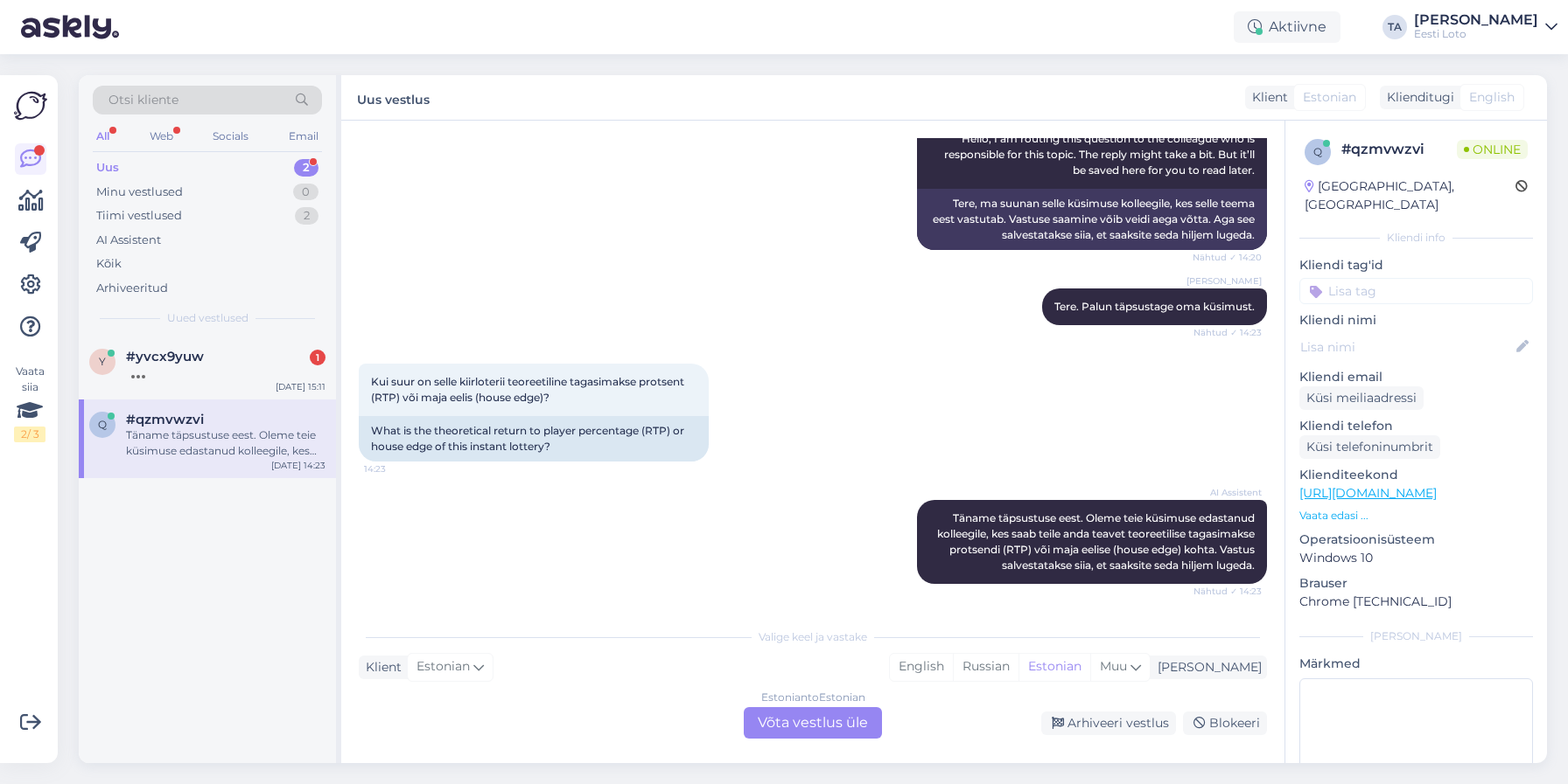
click at [153, 373] on div at bounding box center [226, 372] width 199 height 16
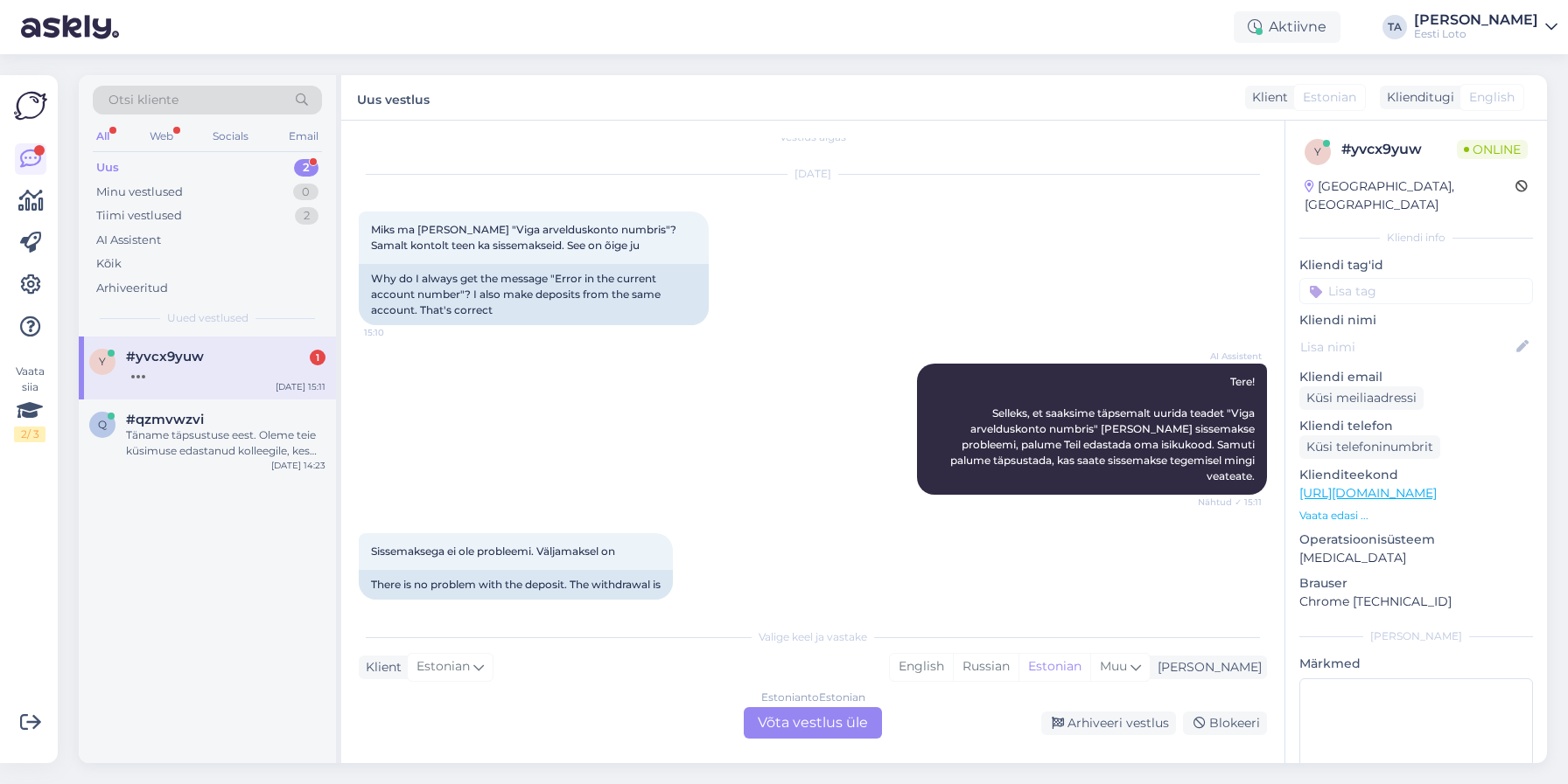
scroll to position [124, 0]
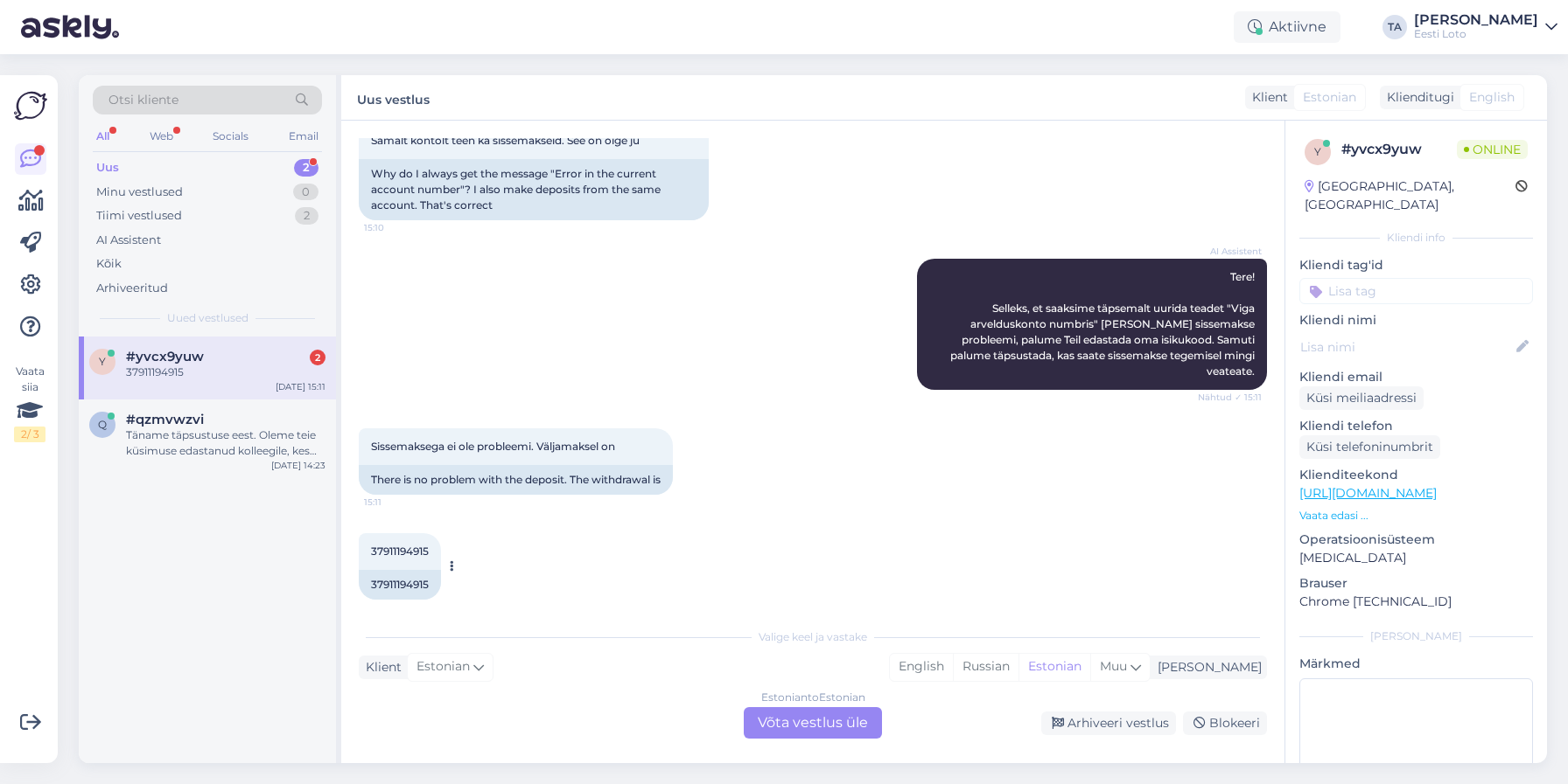
click at [399, 544] on span "37911194915" at bounding box center [399, 551] width 58 height 13
copy span "37911194915"
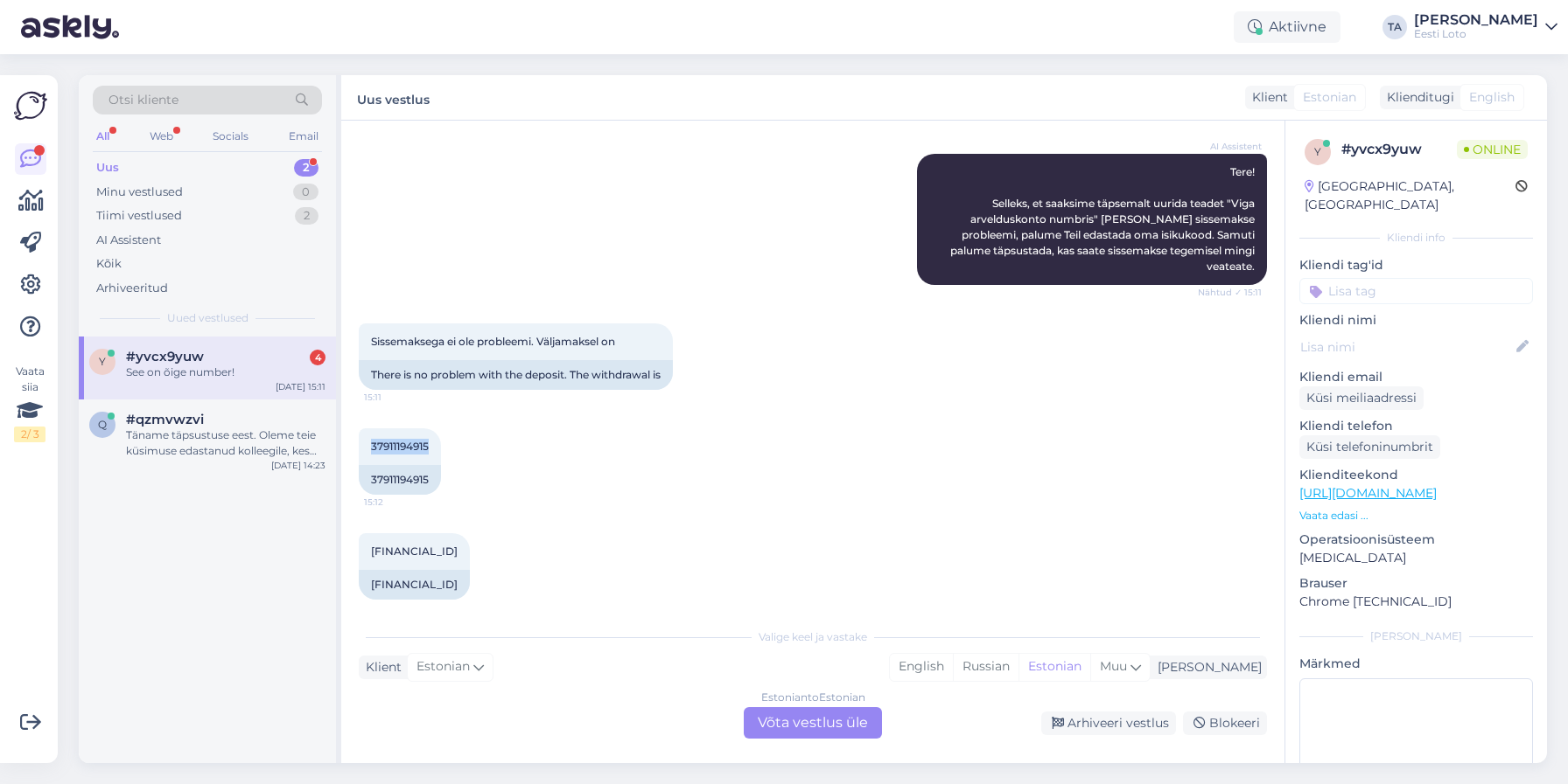
scroll to position [334, 0]
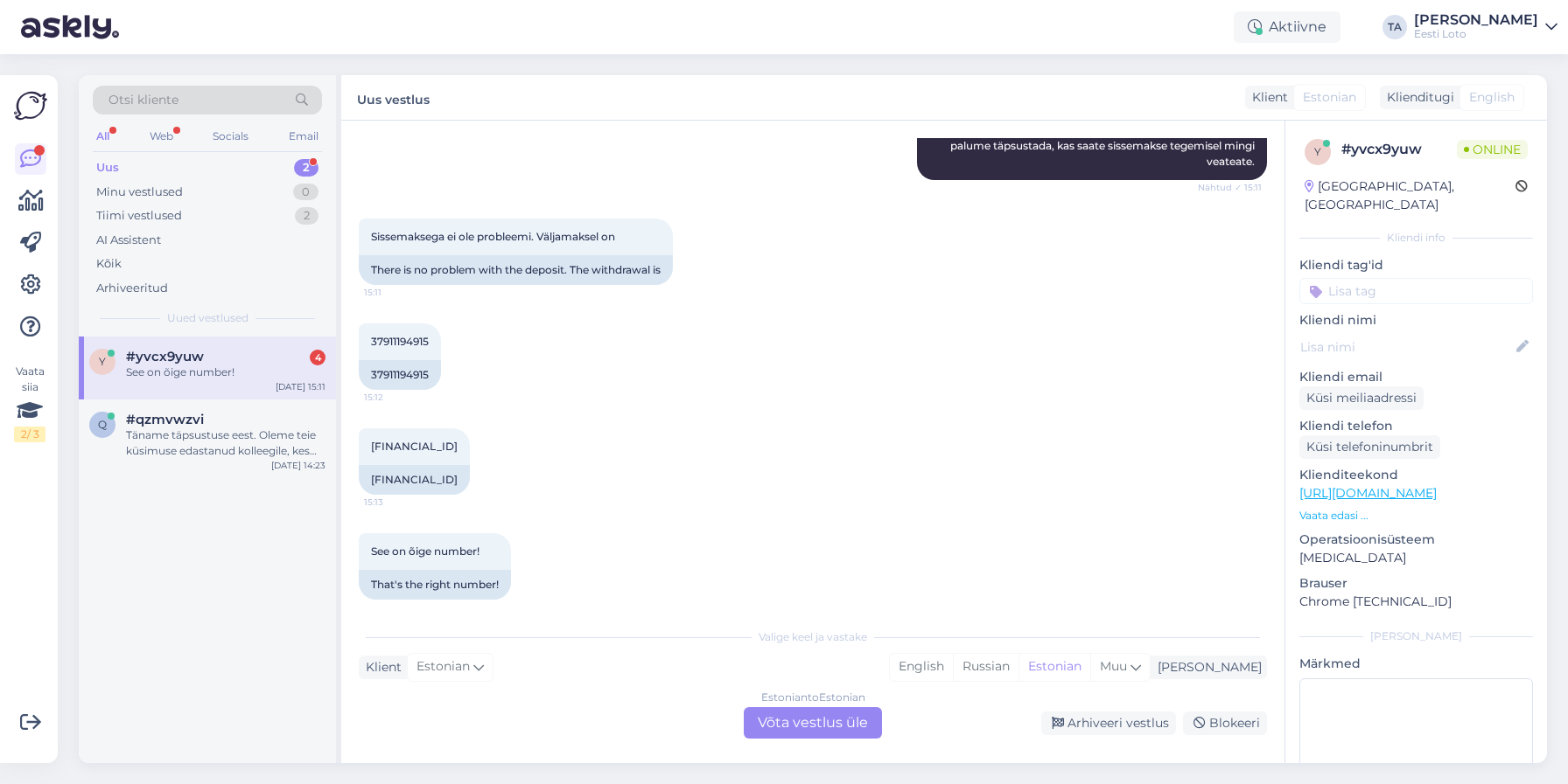
click at [823, 721] on div "Estonian to Estonian Võta vestlus üle" at bounding box center [813, 723] width 138 height 31
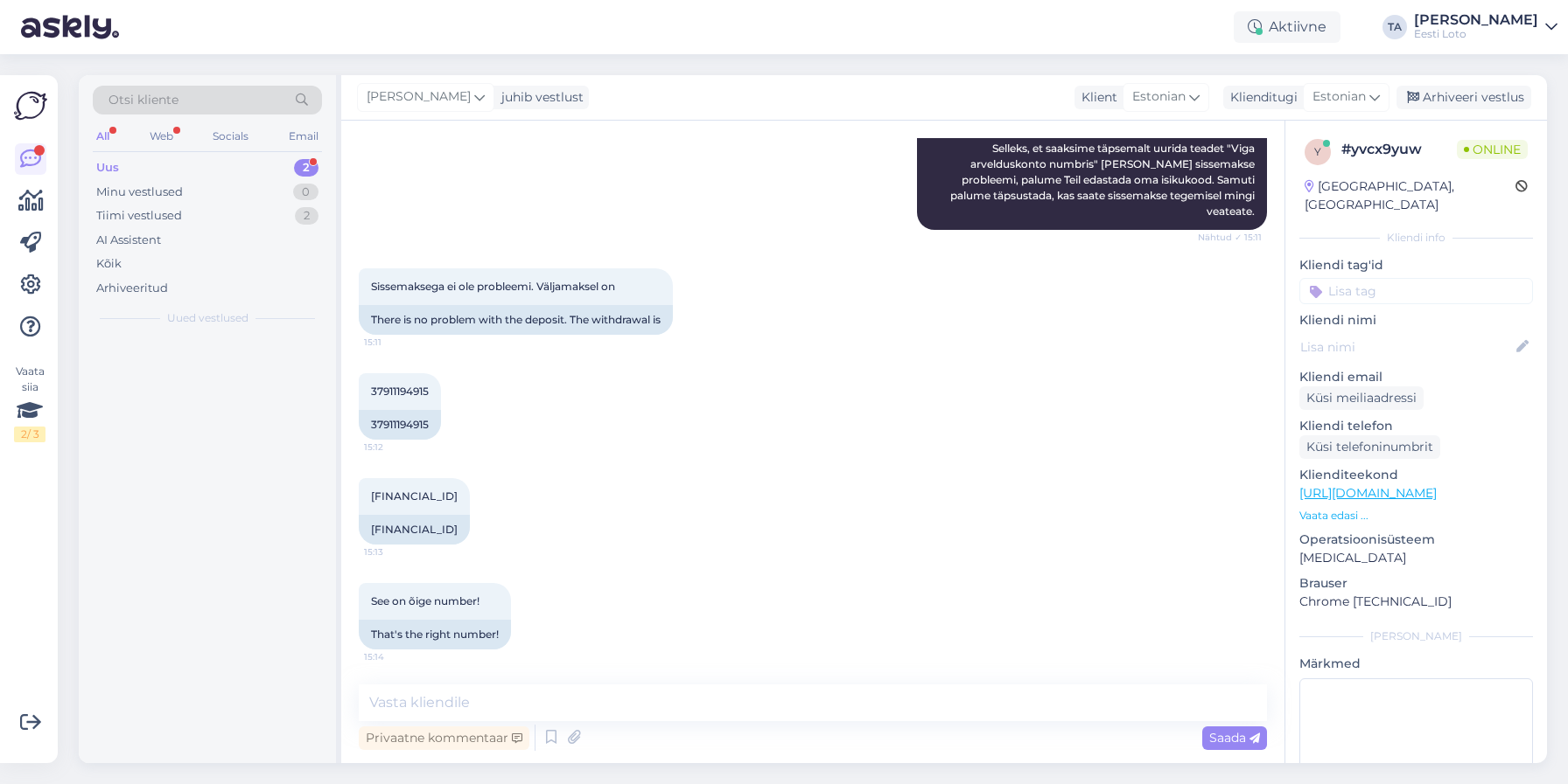
scroll to position [268, 0]
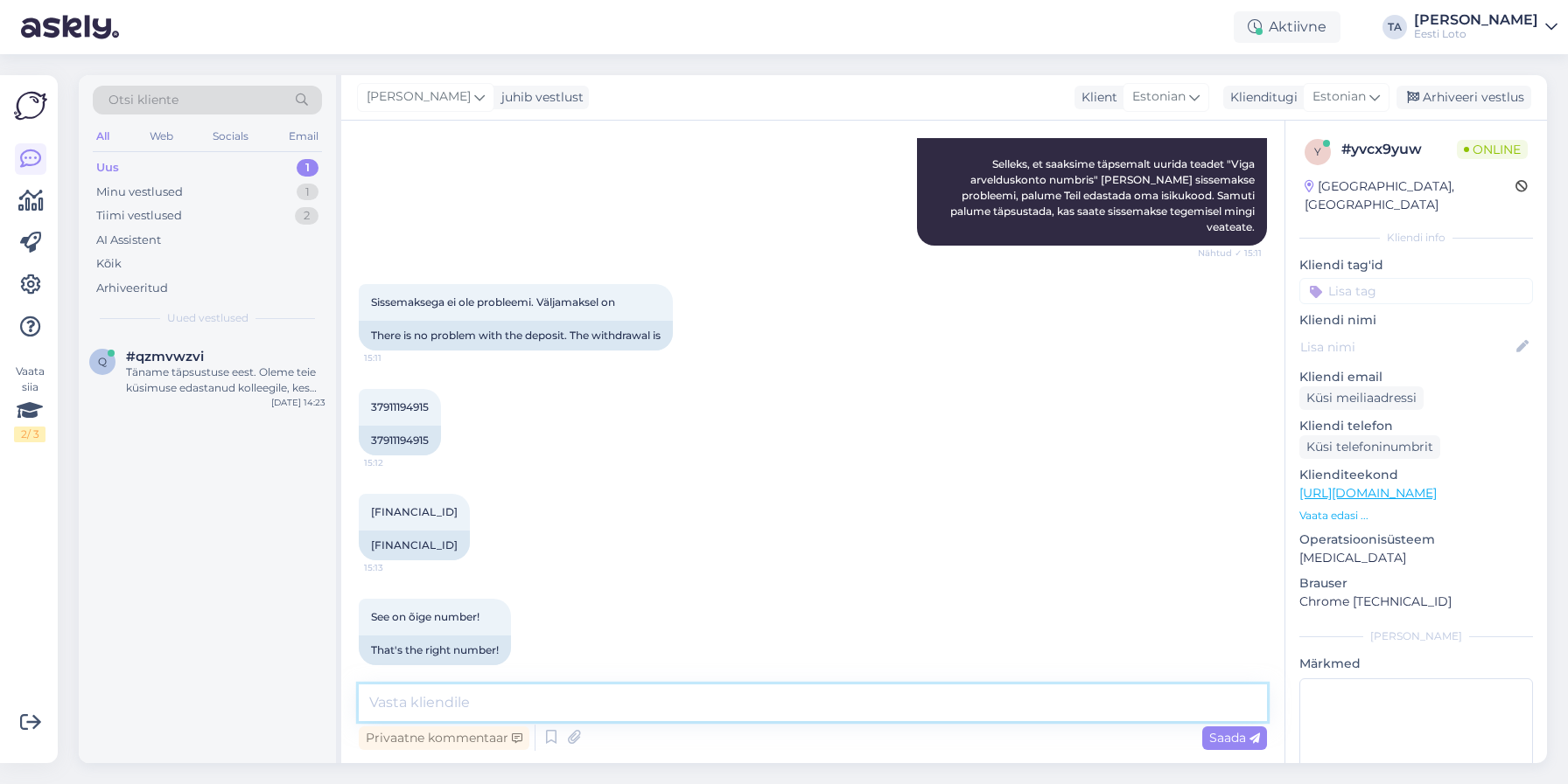
click at [736, 708] on textarea at bounding box center [812, 703] width 908 height 37
type textarea "Tere. Võtame Teiega telefoni [PERSON_NAME] ühendust."
click at [1218, 740] on span "Saada" at bounding box center [1234, 737] width 51 height 16
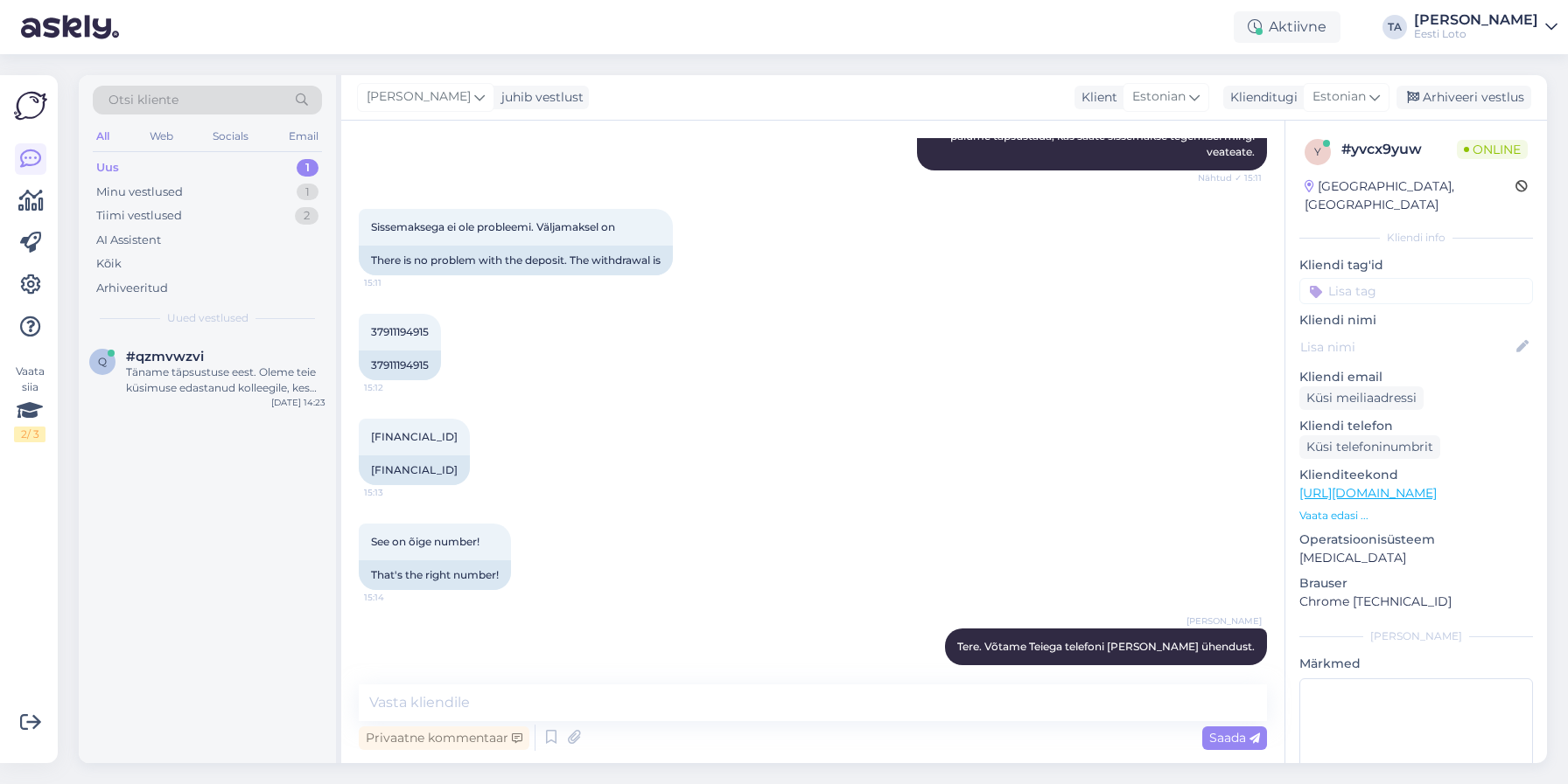
click at [1360, 284] on input at bounding box center [1415, 291] width 233 height 26
type input "väljamaks"
click at [1405, 334] on span "võidu väljamaksmine" at bounding box center [1416, 339] width 112 height 10
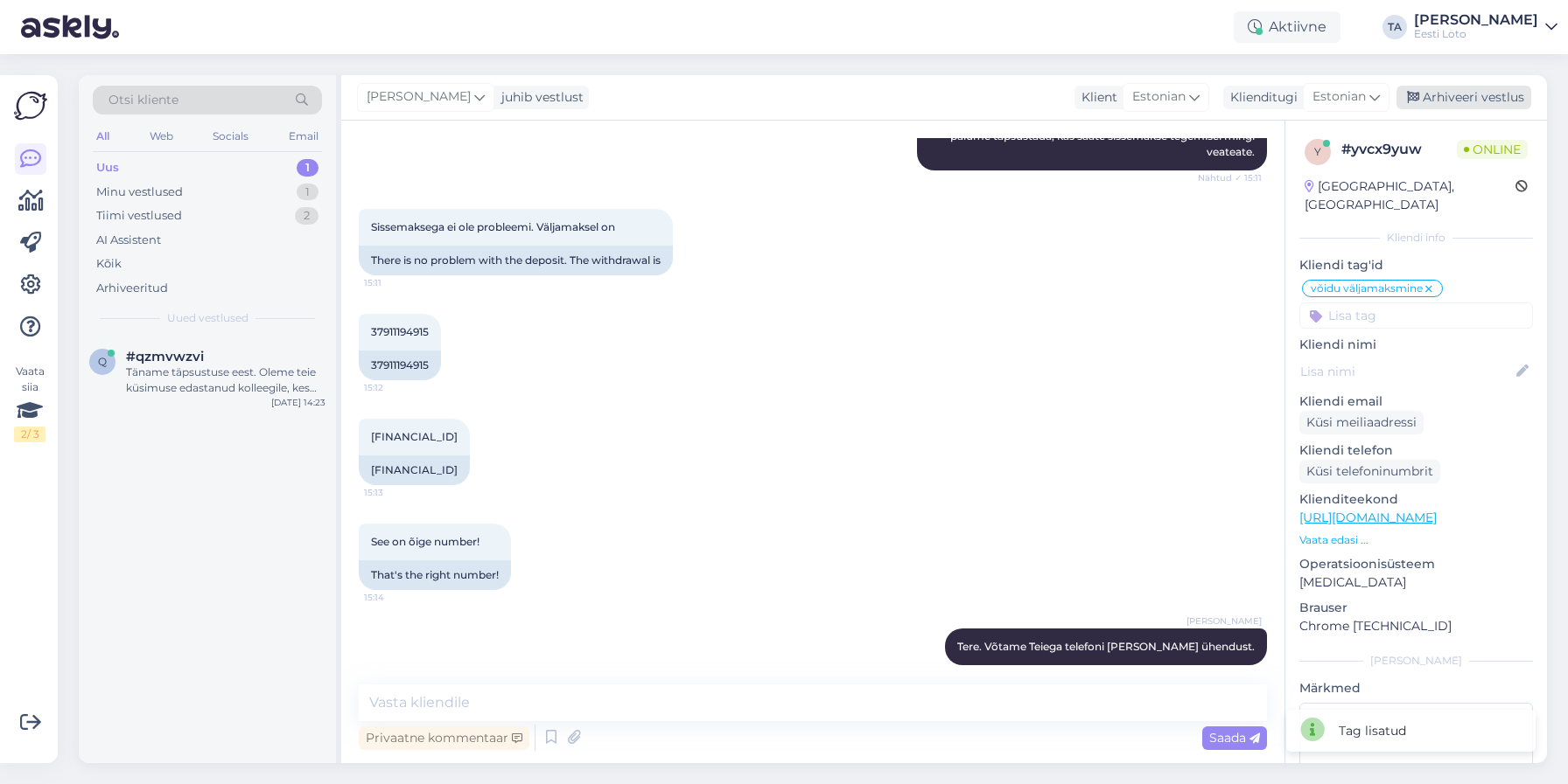
click at [1461, 103] on div "Arhiveeri vestlus" at bounding box center [1464, 98] width 135 height 24
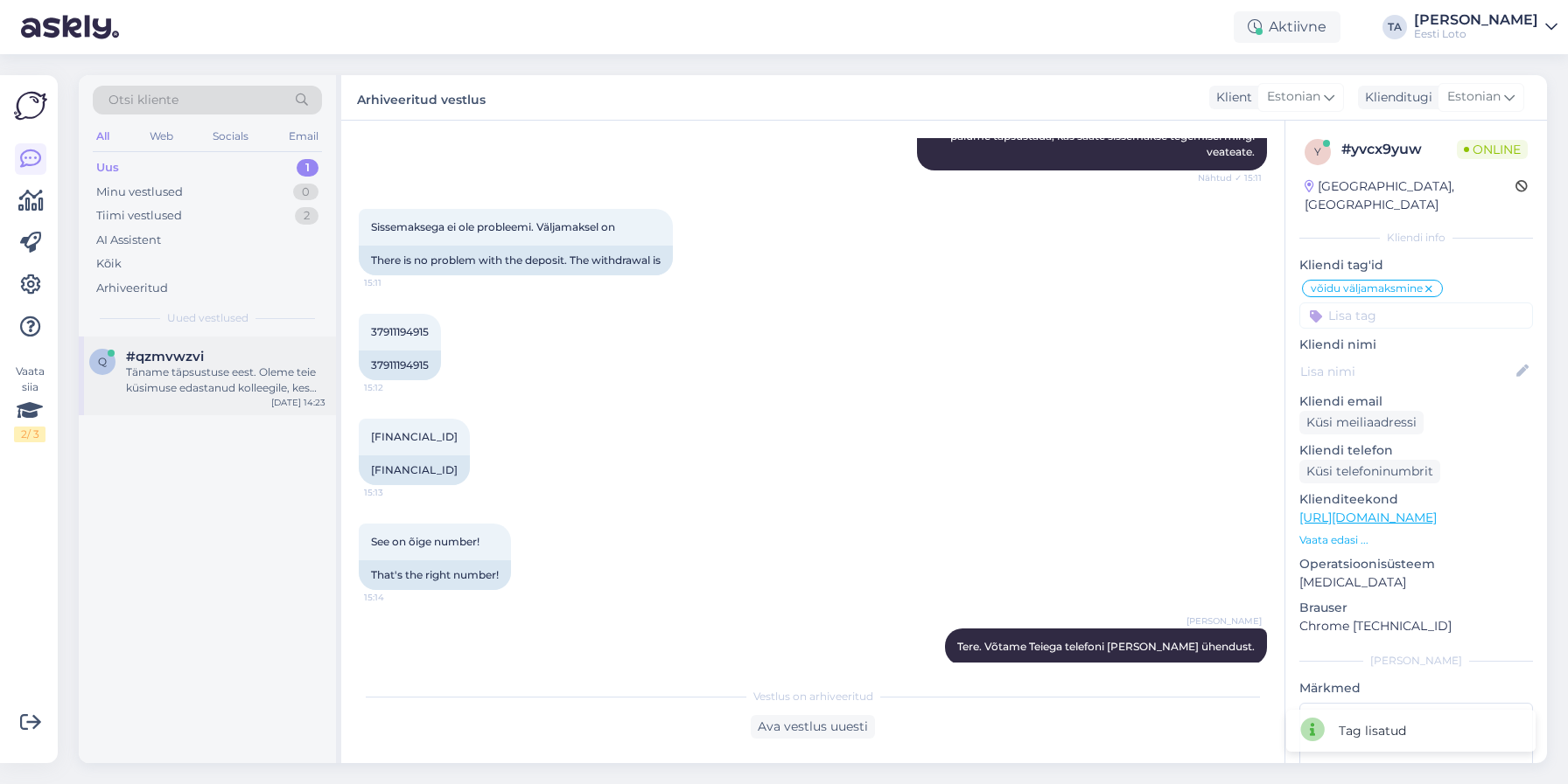
click at [170, 386] on div "Täname täpsustuse eest. Oleme teie küsimuse edastanud kolleegile, kes saab teil…" at bounding box center [226, 380] width 199 height 31
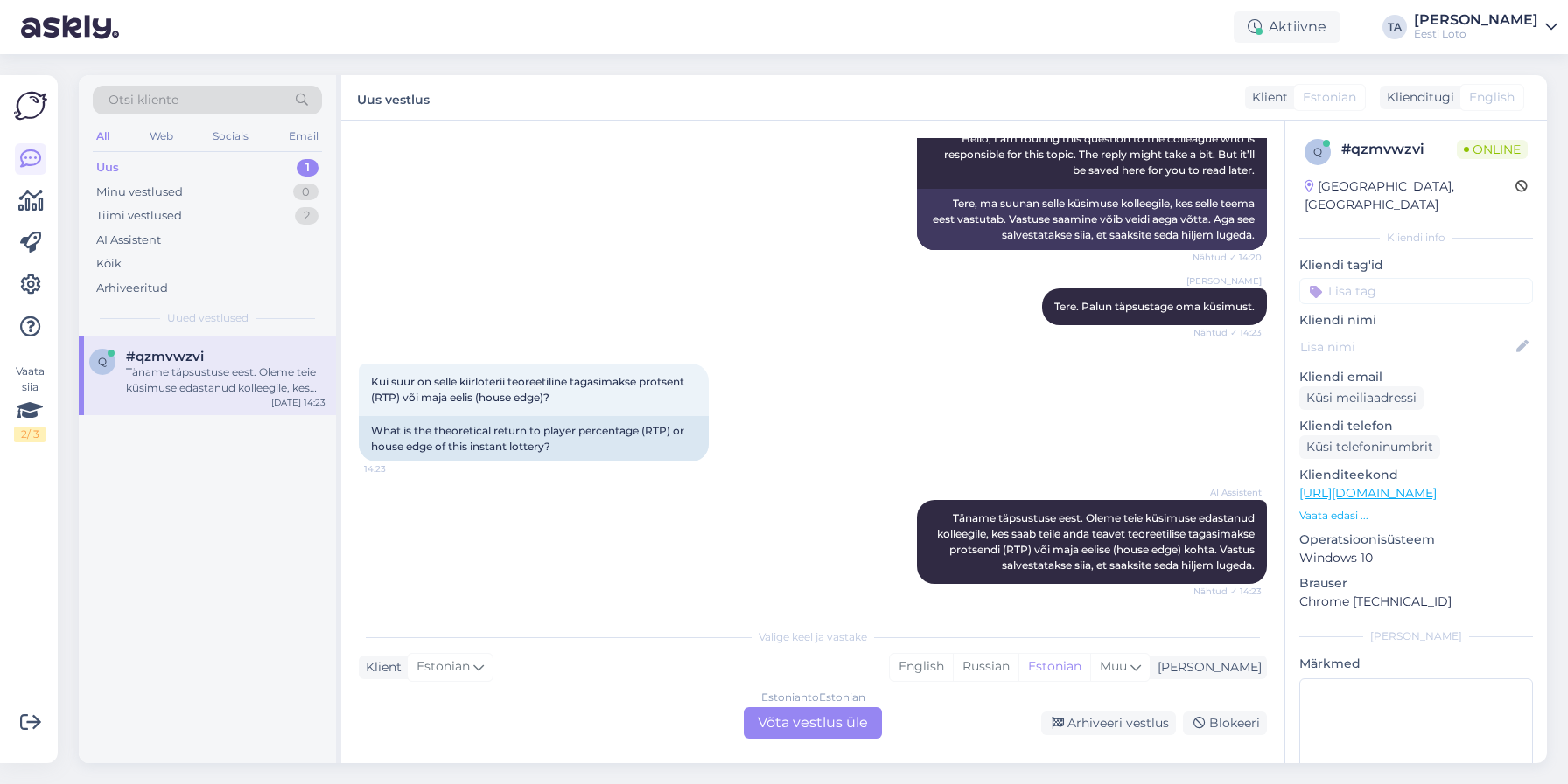
click at [830, 723] on div "Estonian to Estonian Võta vestlus üle" at bounding box center [813, 723] width 138 height 31
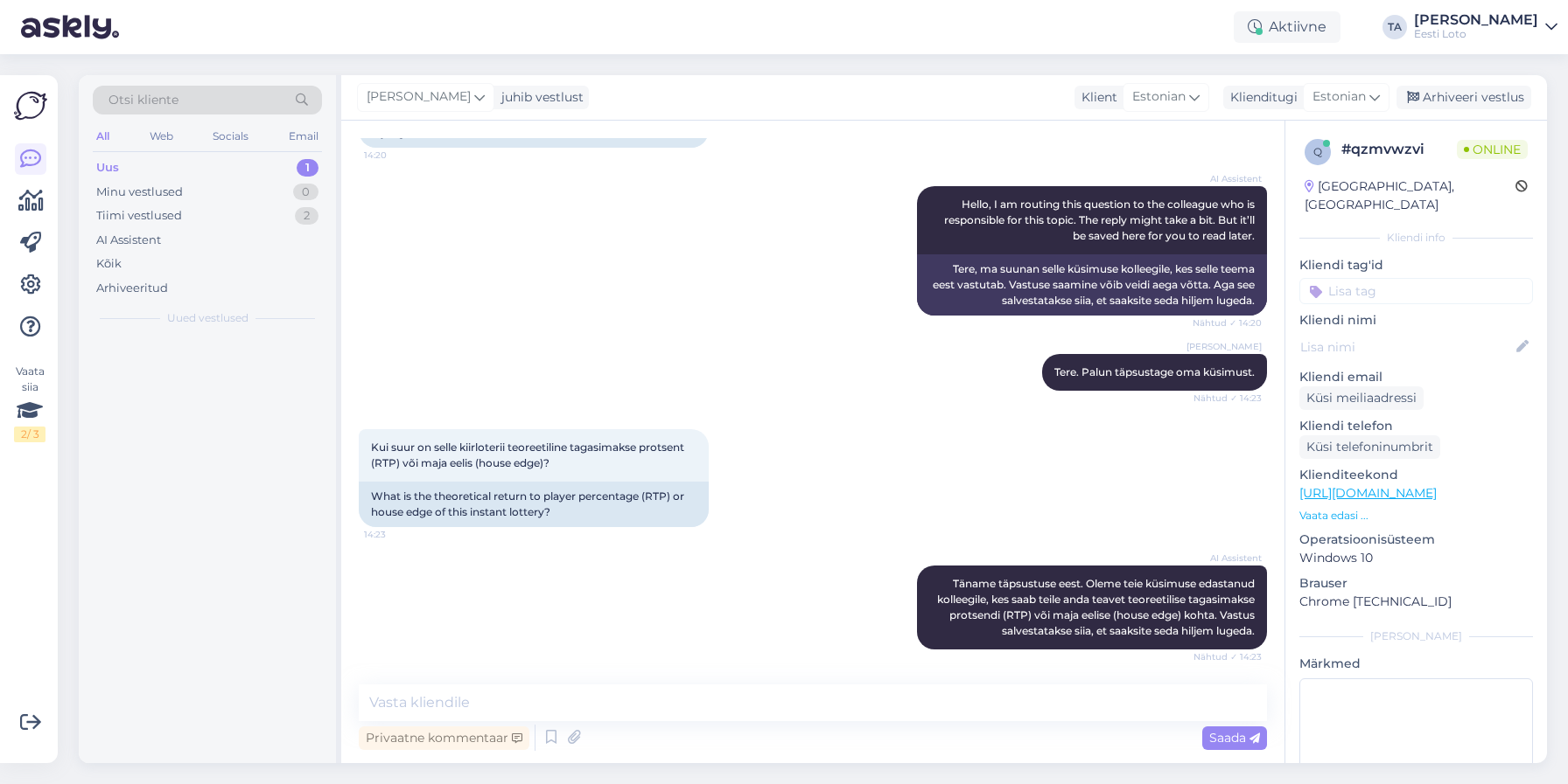
scroll to position [228, 0]
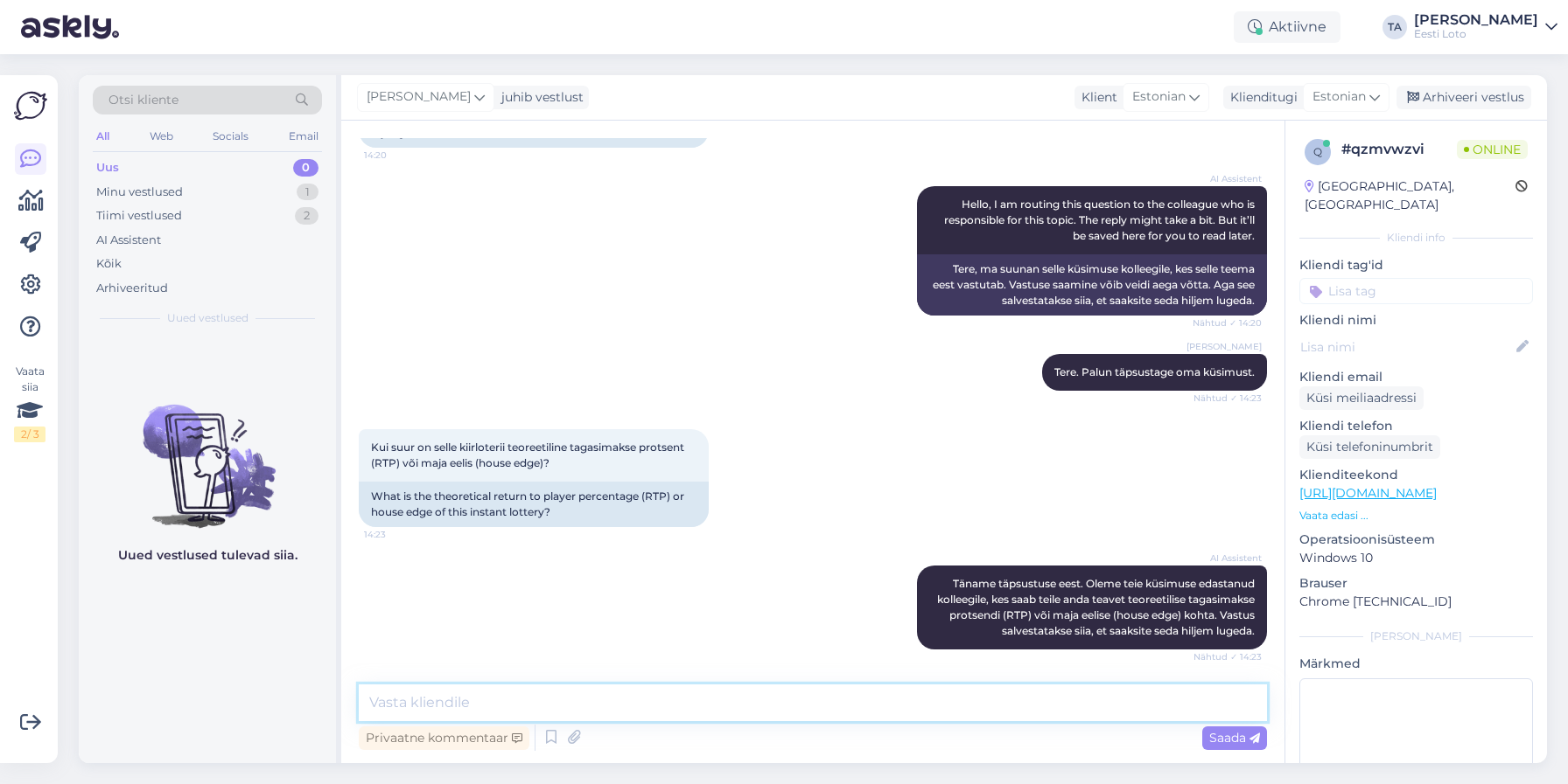
click at [439, 696] on textarea at bounding box center [812, 703] width 908 height 37
paste textarea "[URL][DOMAIN_NAME]"
type textarea "Tere. Mängureeglitega saate tutvuda meie kodulehel [URL][DOMAIN_NAME]."
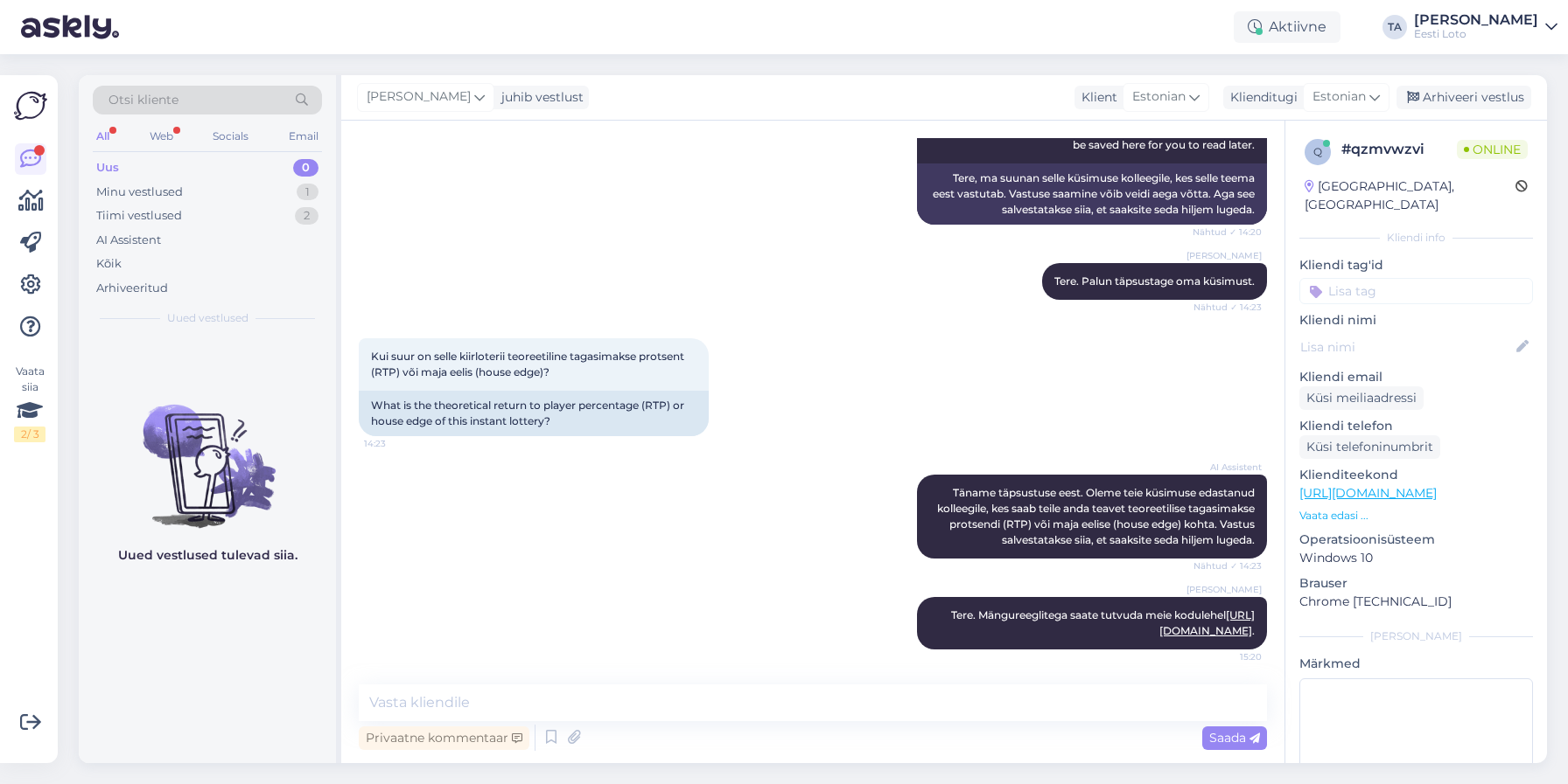
click at [1350, 283] on input at bounding box center [1415, 291] width 233 height 26
type input "mängureeglid"
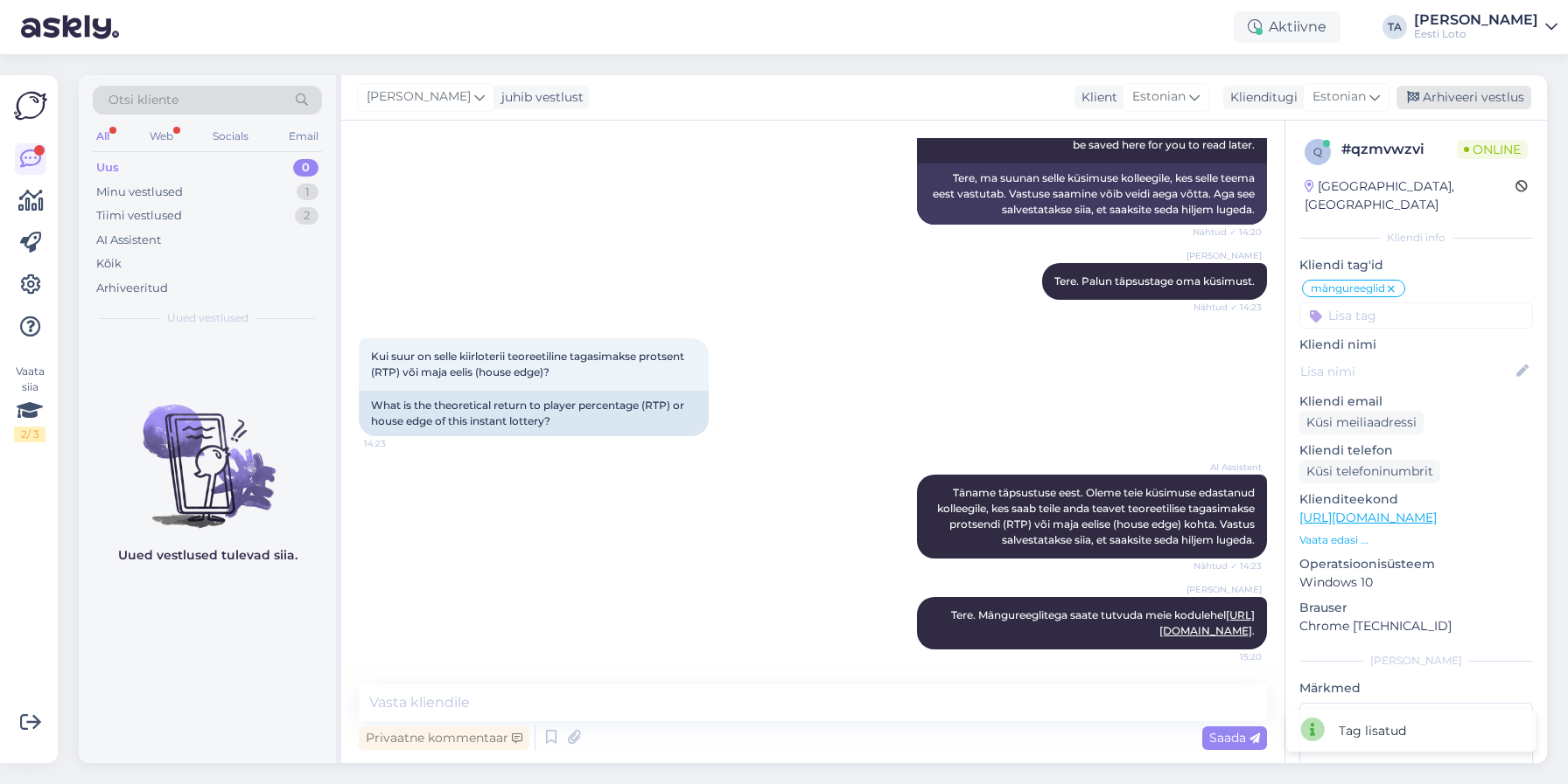
click at [1459, 97] on div "Arhiveeri vestlus" at bounding box center [1464, 98] width 135 height 24
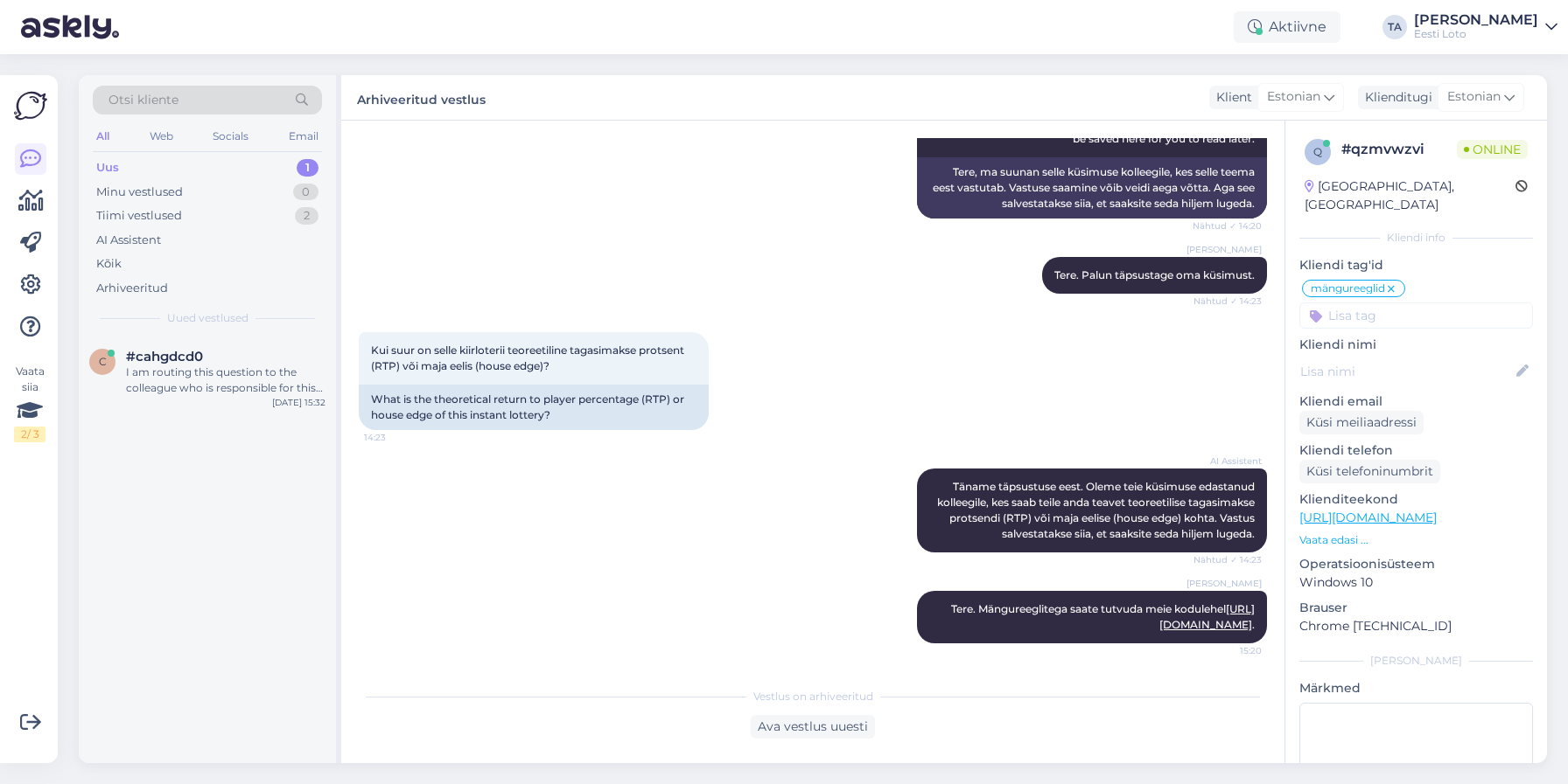
click at [117, 165] on div "Uus" at bounding box center [107, 168] width 23 height 18
click at [213, 364] on div "#cahgdcd0" at bounding box center [226, 357] width 199 height 16
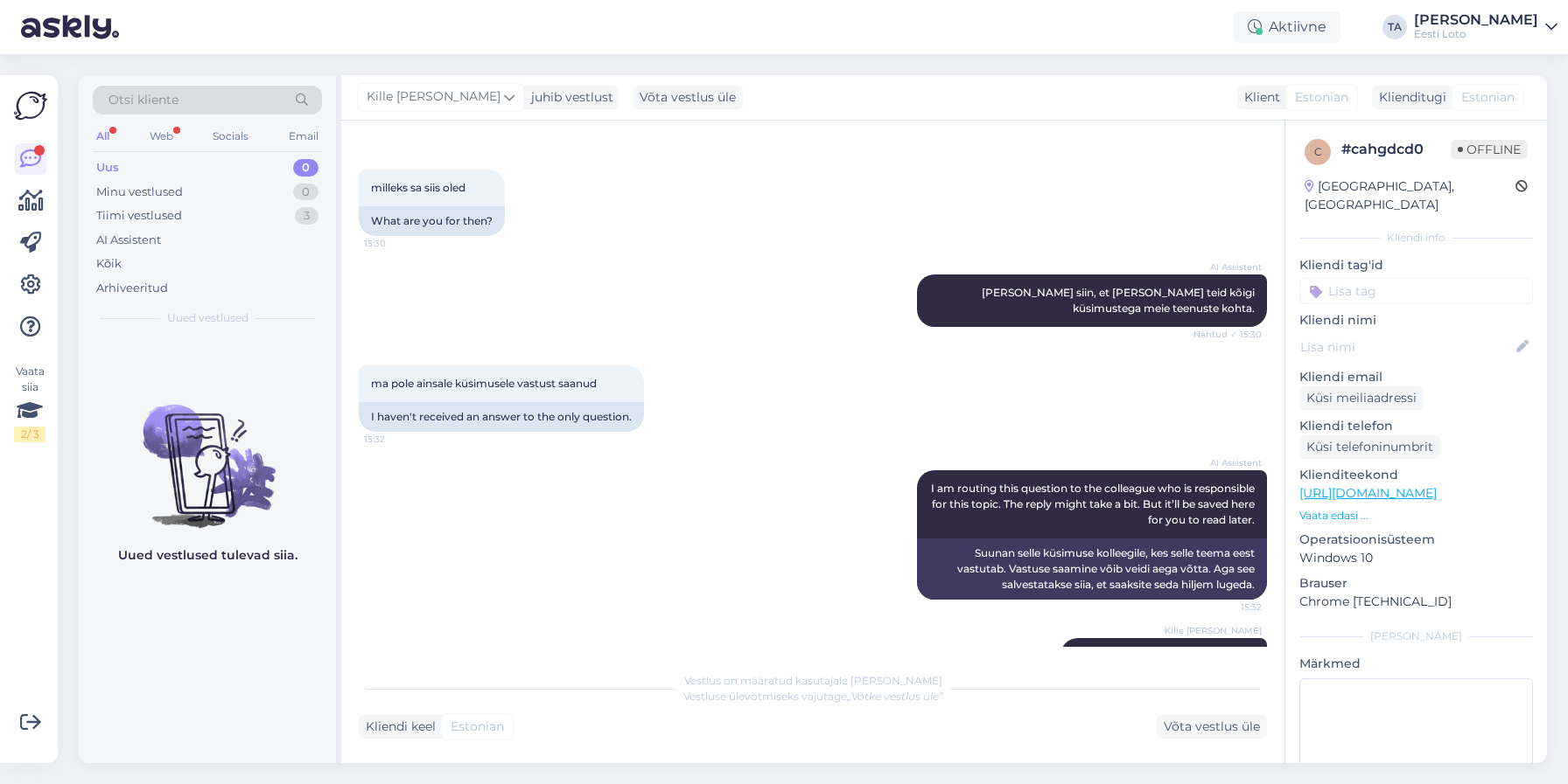
scroll to position [1829, 0]
